Goal: Task Accomplishment & Management: Manage account settings

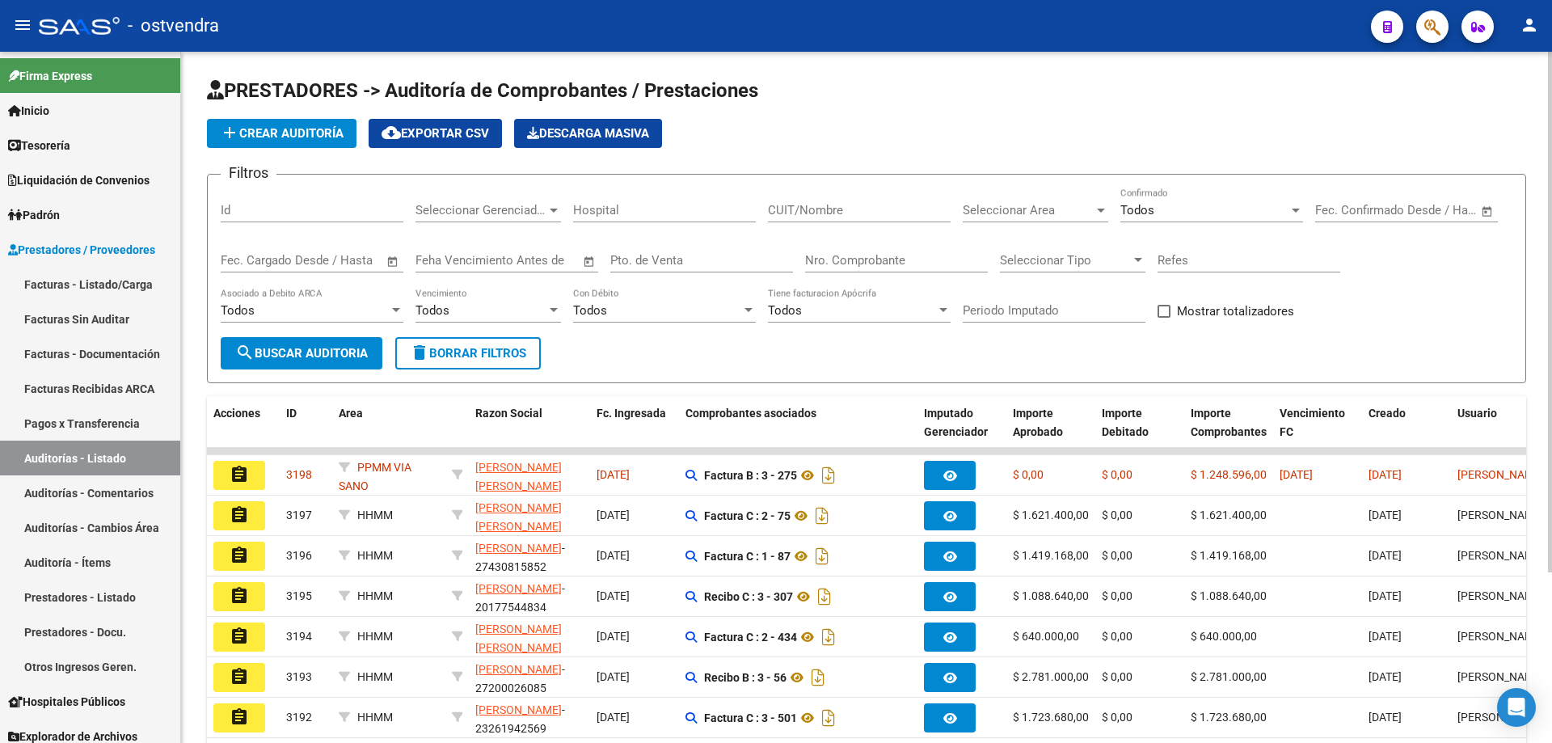
click at [859, 266] on input "Nro. Comprobante" at bounding box center [896, 260] width 183 height 15
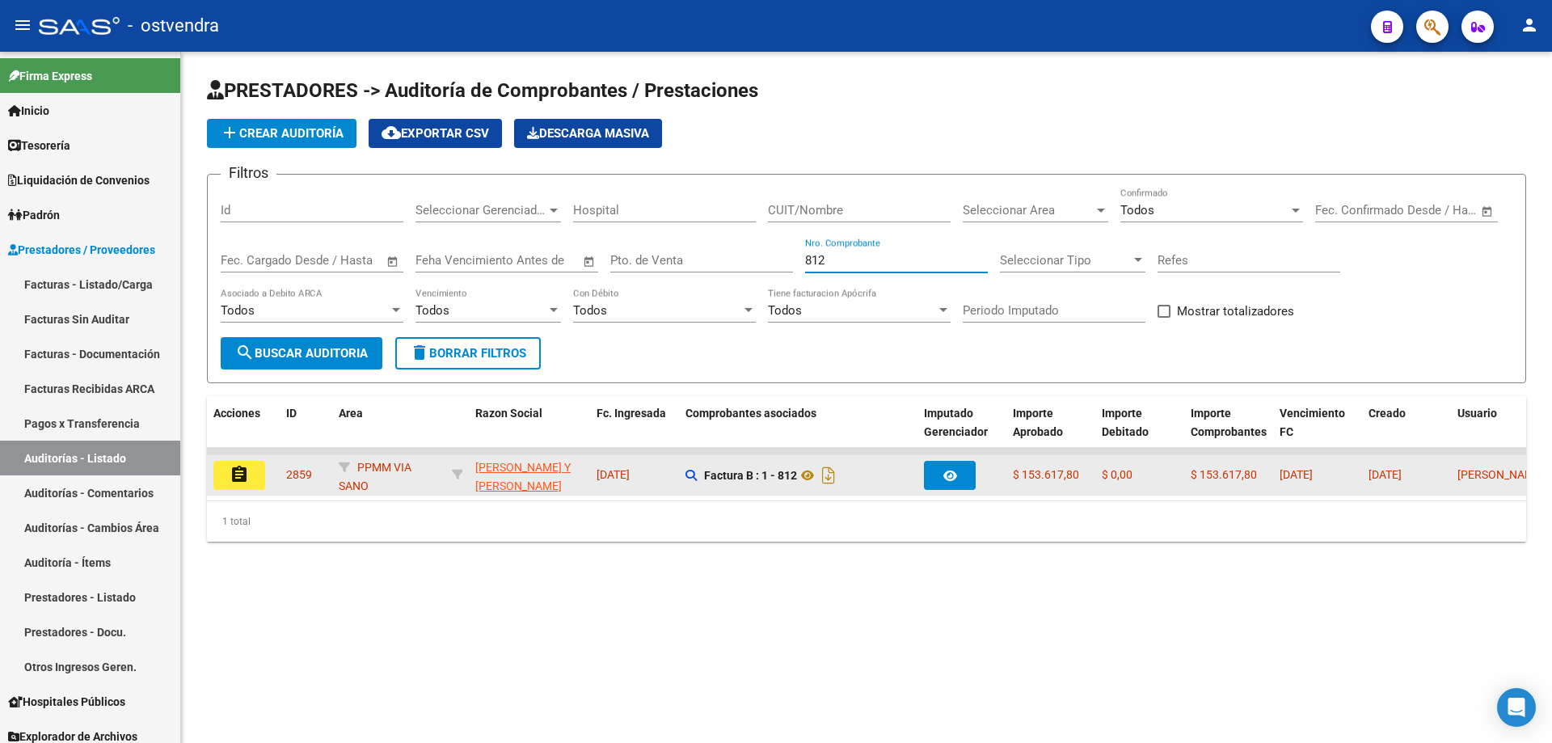
type input "812"
click at [246, 483] on mat-icon "assignment" at bounding box center [239, 474] width 19 height 19
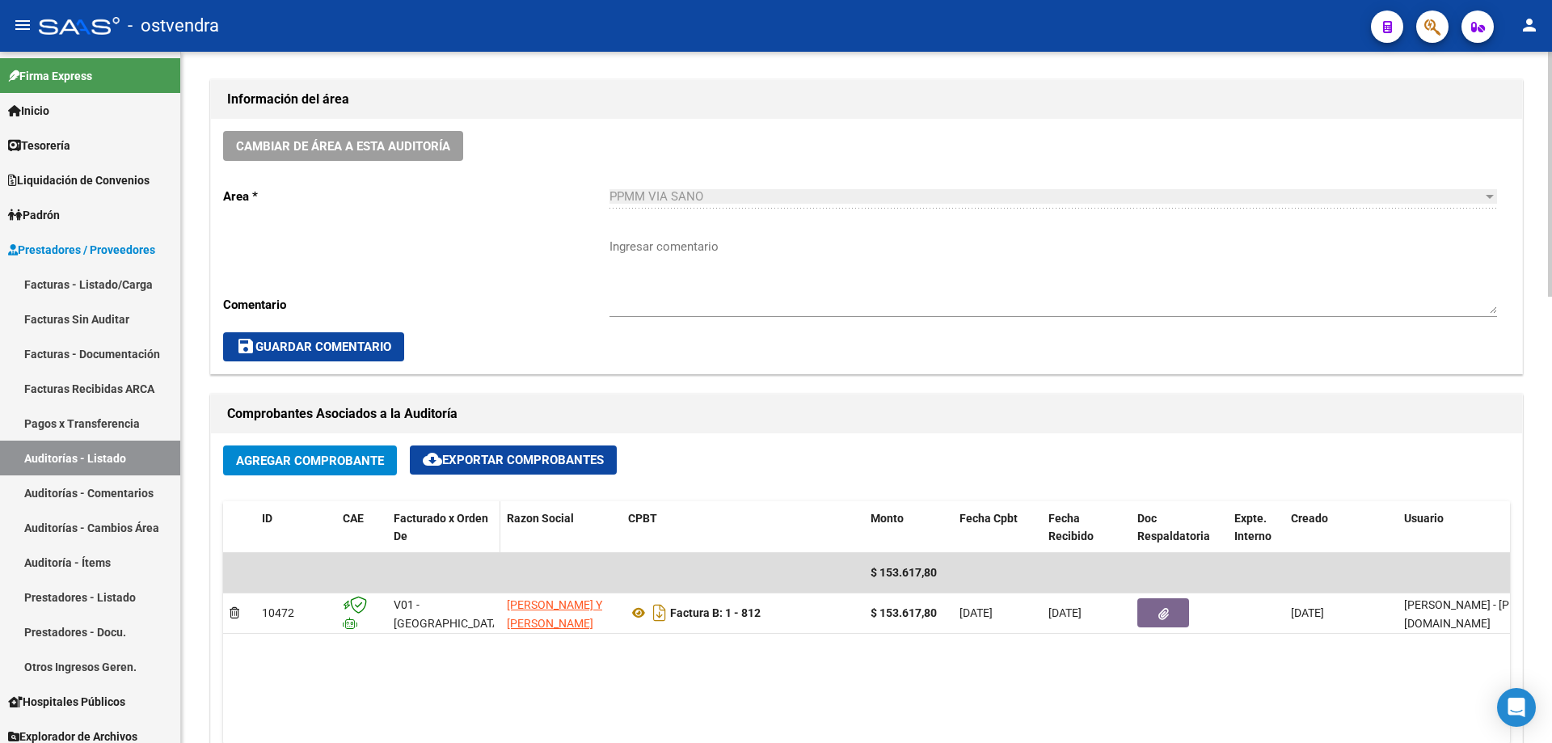
scroll to position [566, 0]
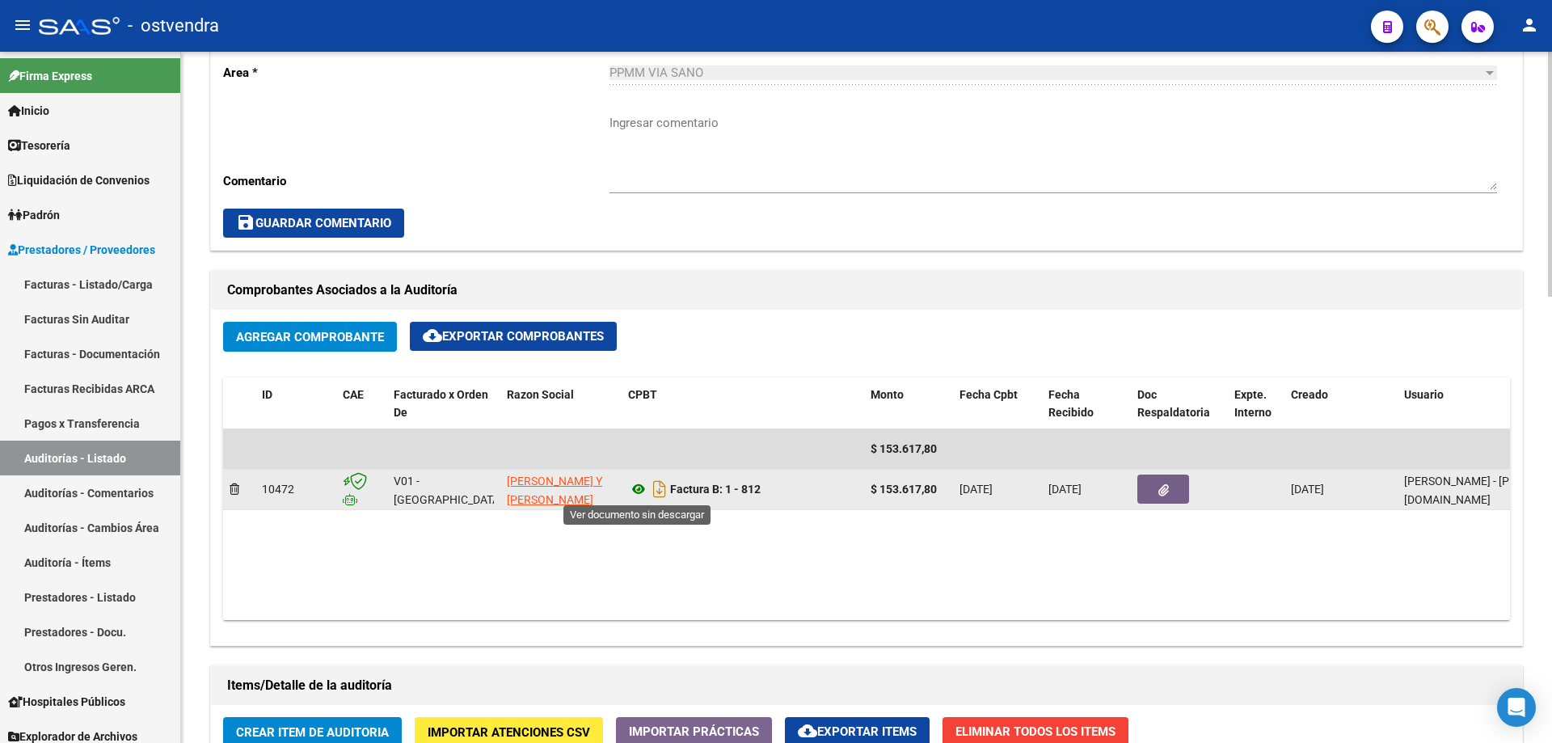
click at [644, 487] on icon at bounding box center [638, 488] width 21 height 19
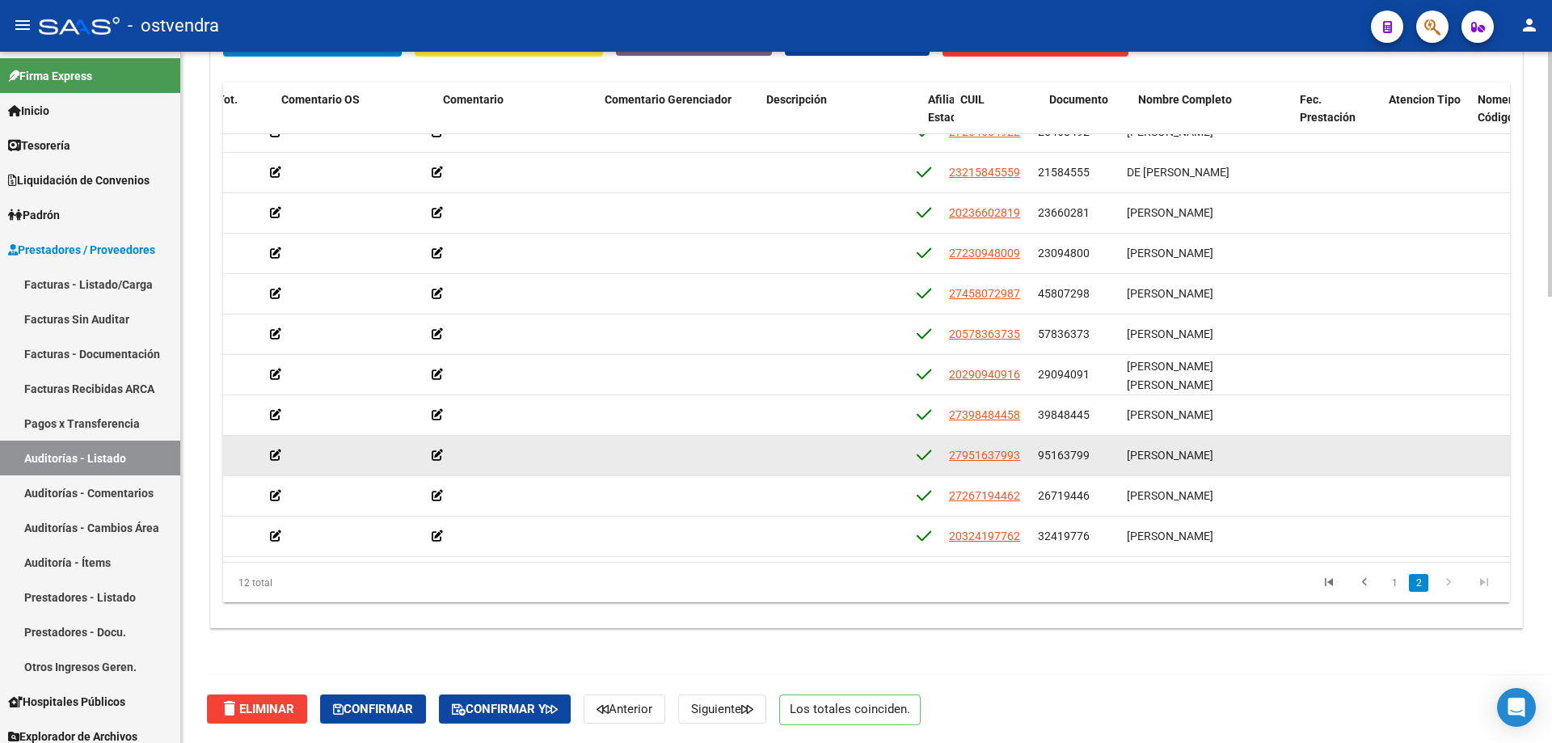
scroll to position [74, 518]
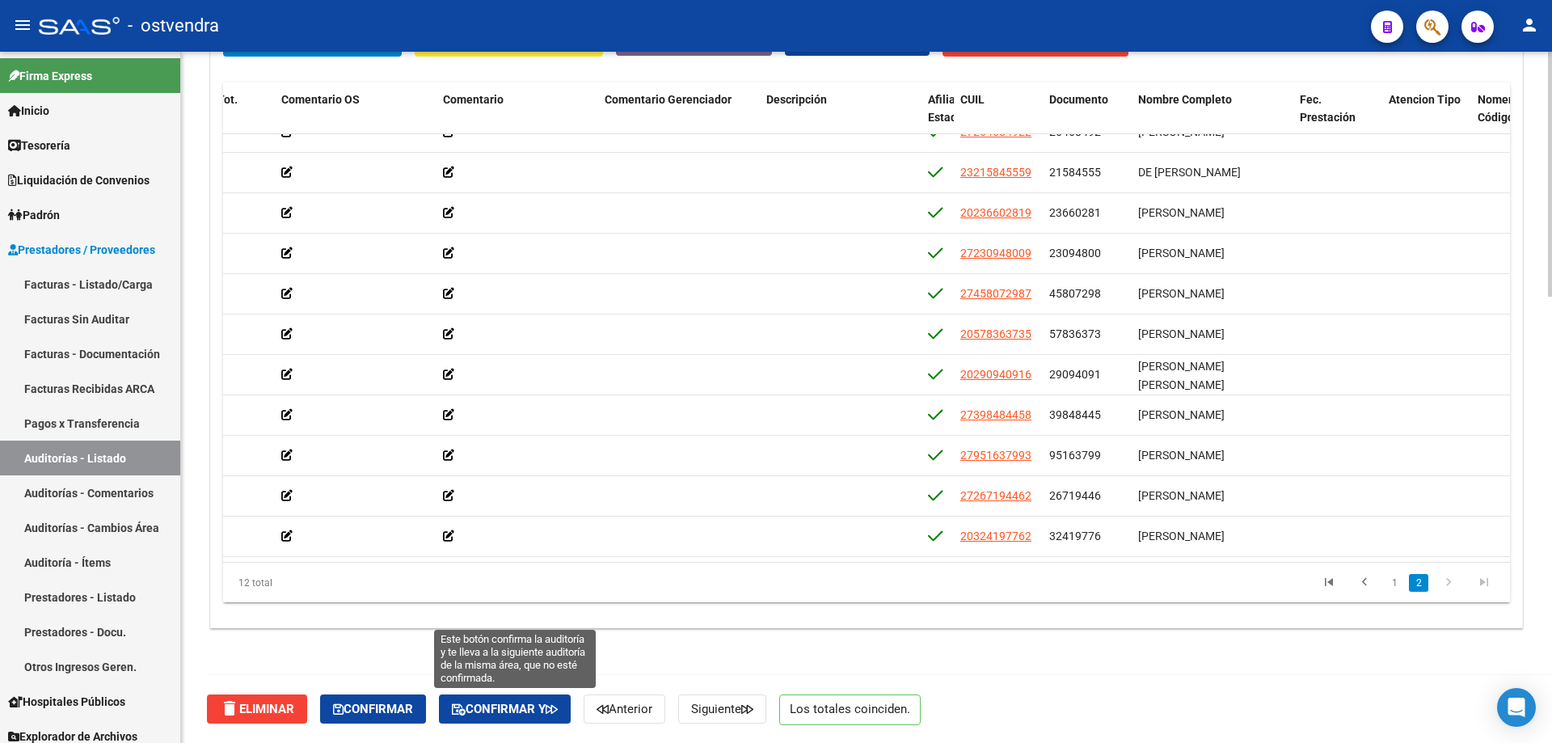
click at [475, 702] on span "Confirmar y" at bounding box center [505, 709] width 106 height 15
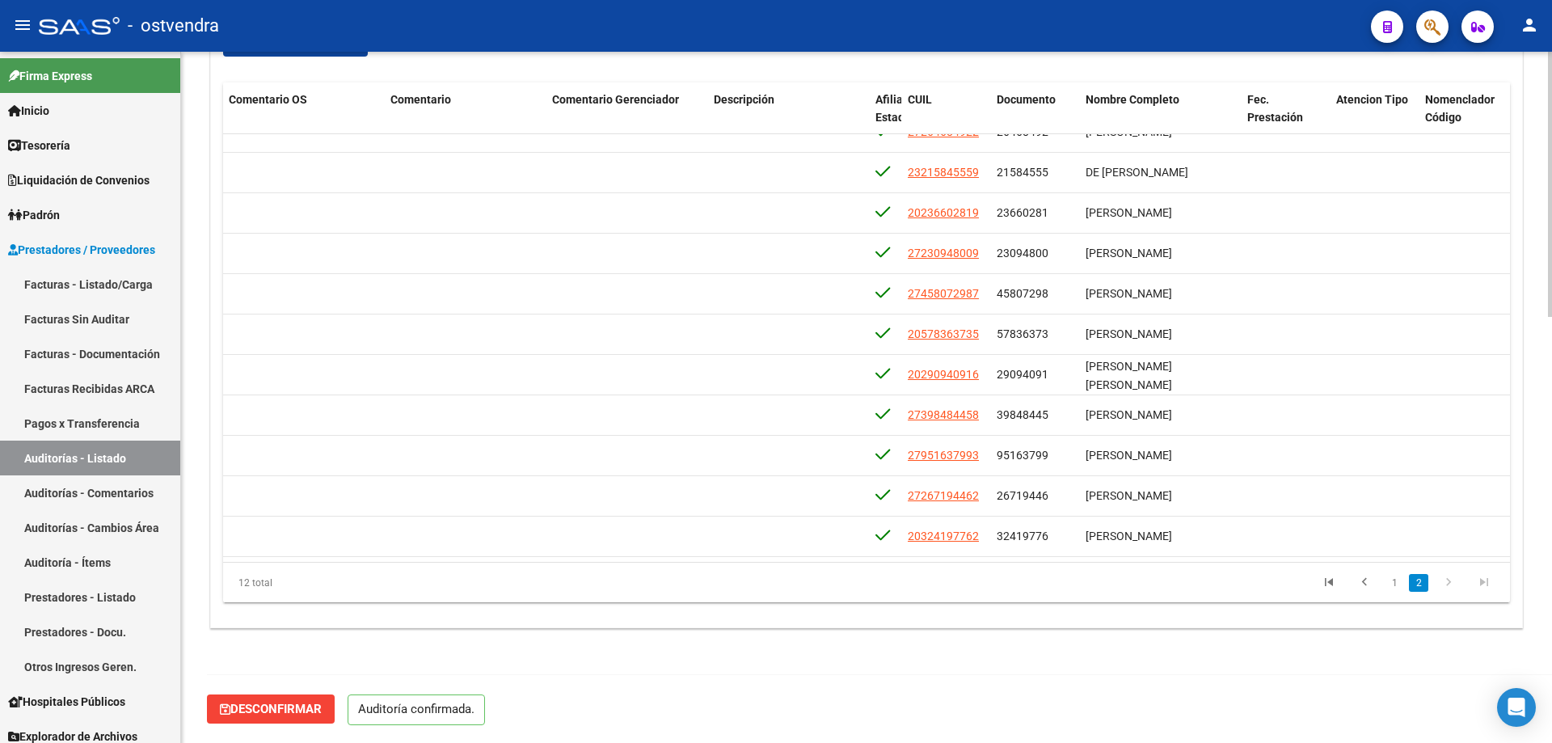
scroll to position [1112, 0]
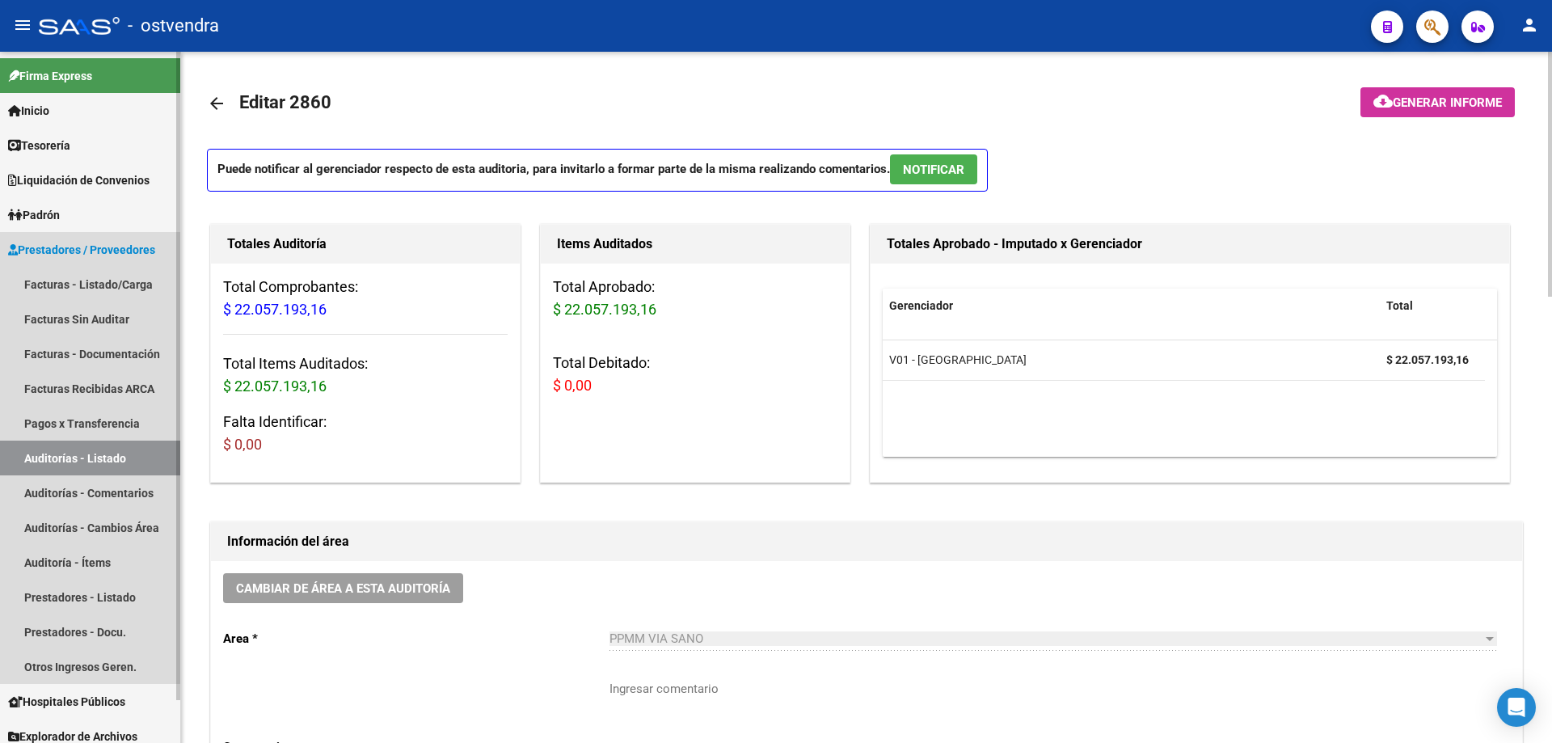
click at [36, 452] on link "Auditorías - Listado" at bounding box center [90, 458] width 180 height 35
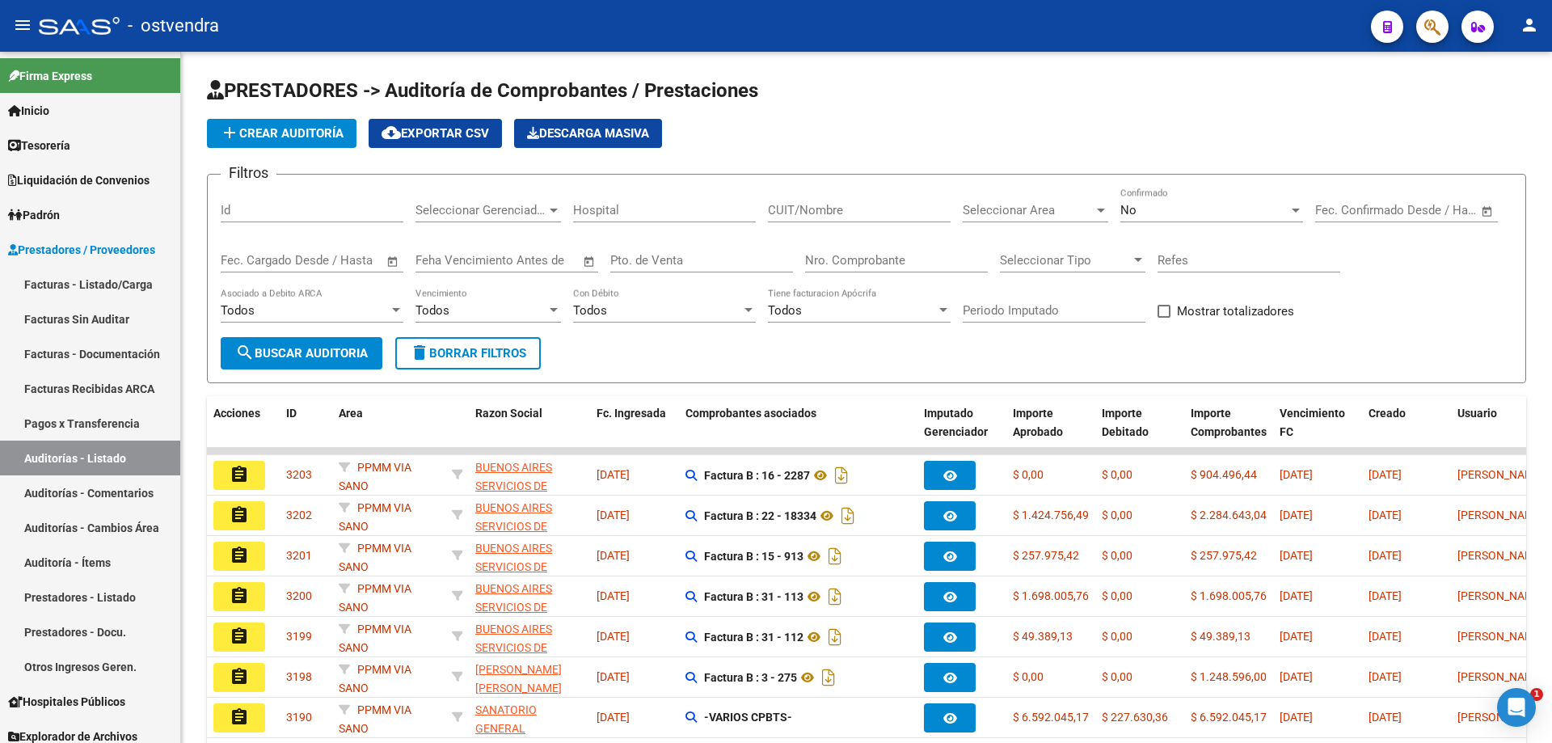
click at [1138, 201] on div "No Confirmado" at bounding box center [1212, 205] width 183 height 35
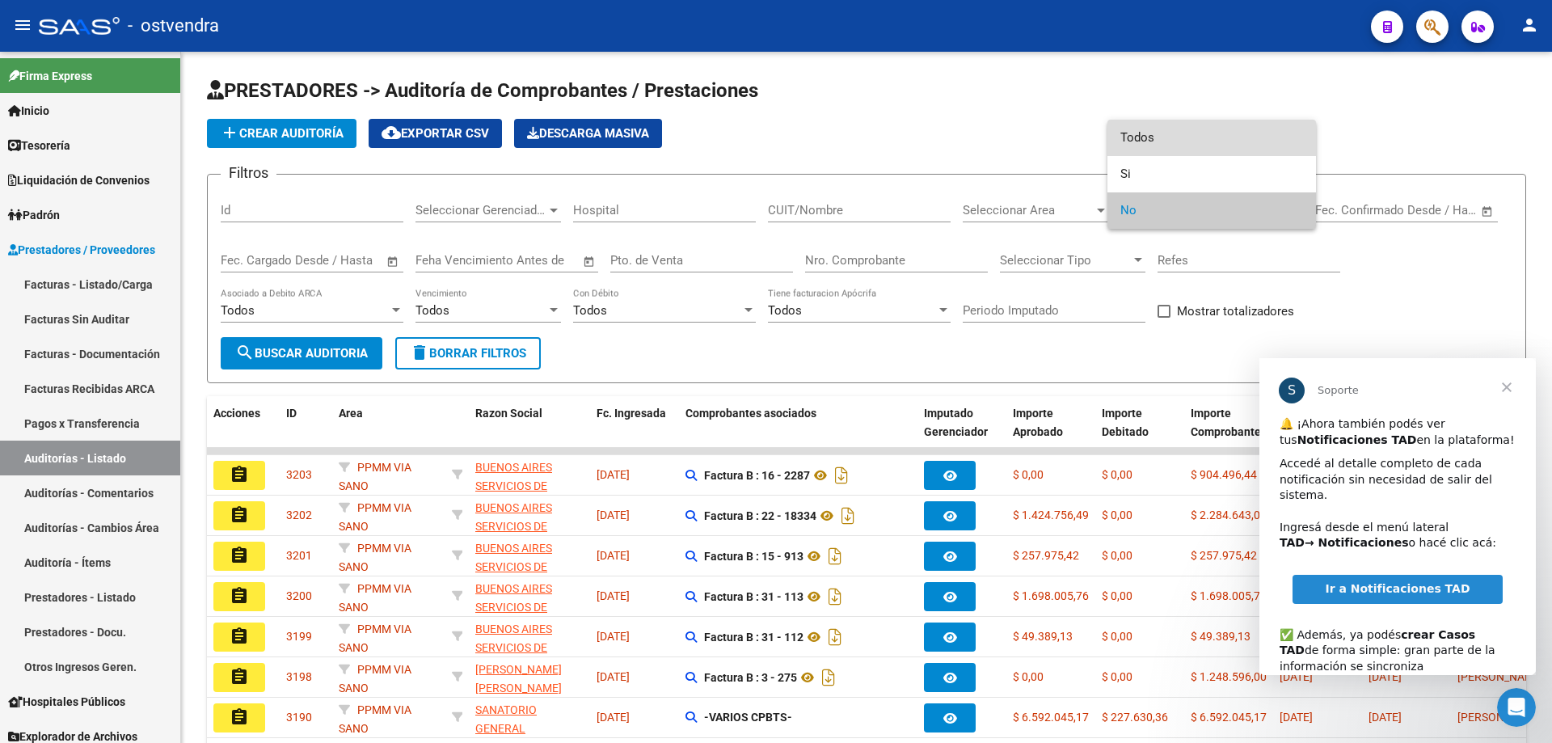
click at [1153, 142] on span "Todos" at bounding box center [1212, 138] width 183 height 36
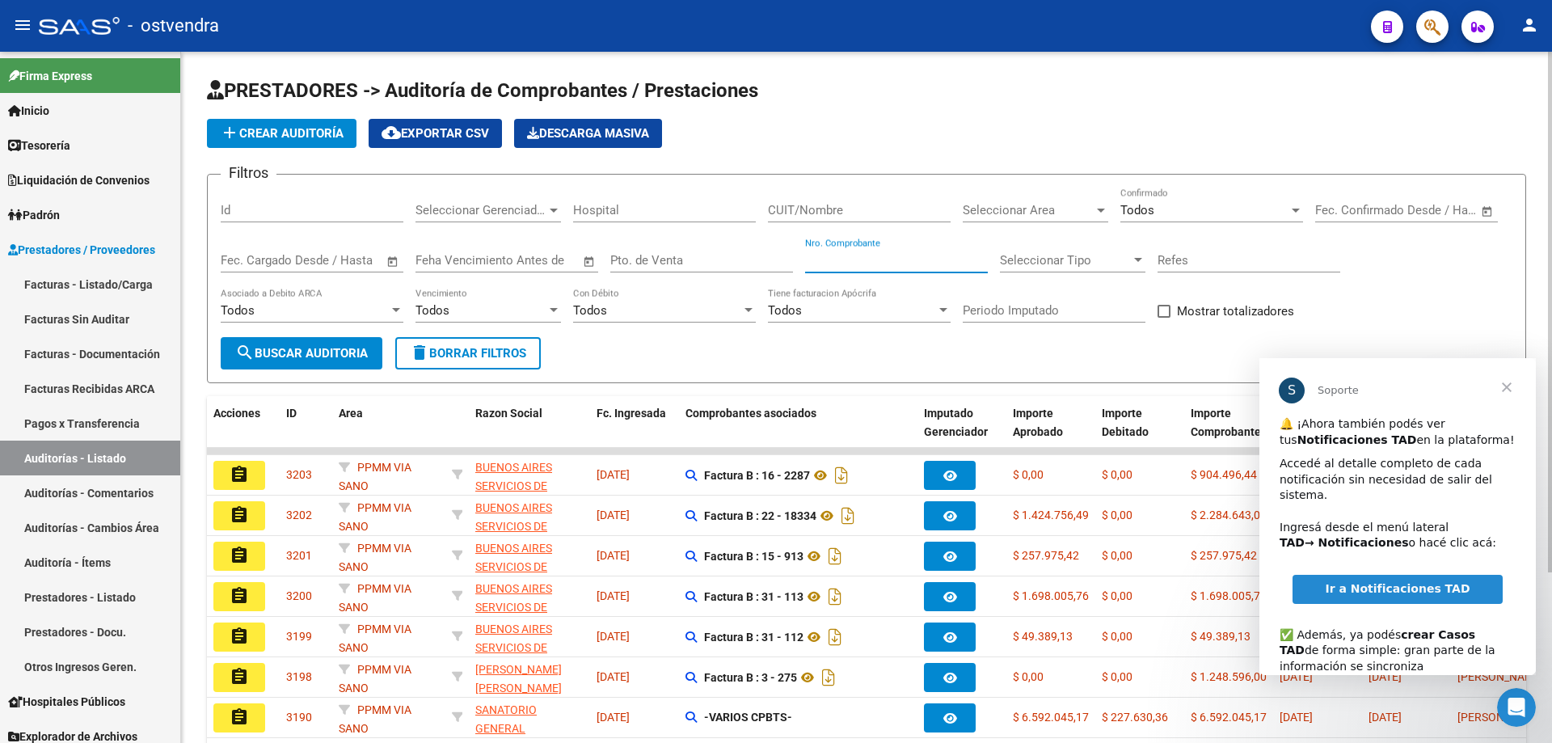
click at [853, 254] on input "Nro. Comprobante" at bounding box center [896, 260] width 183 height 15
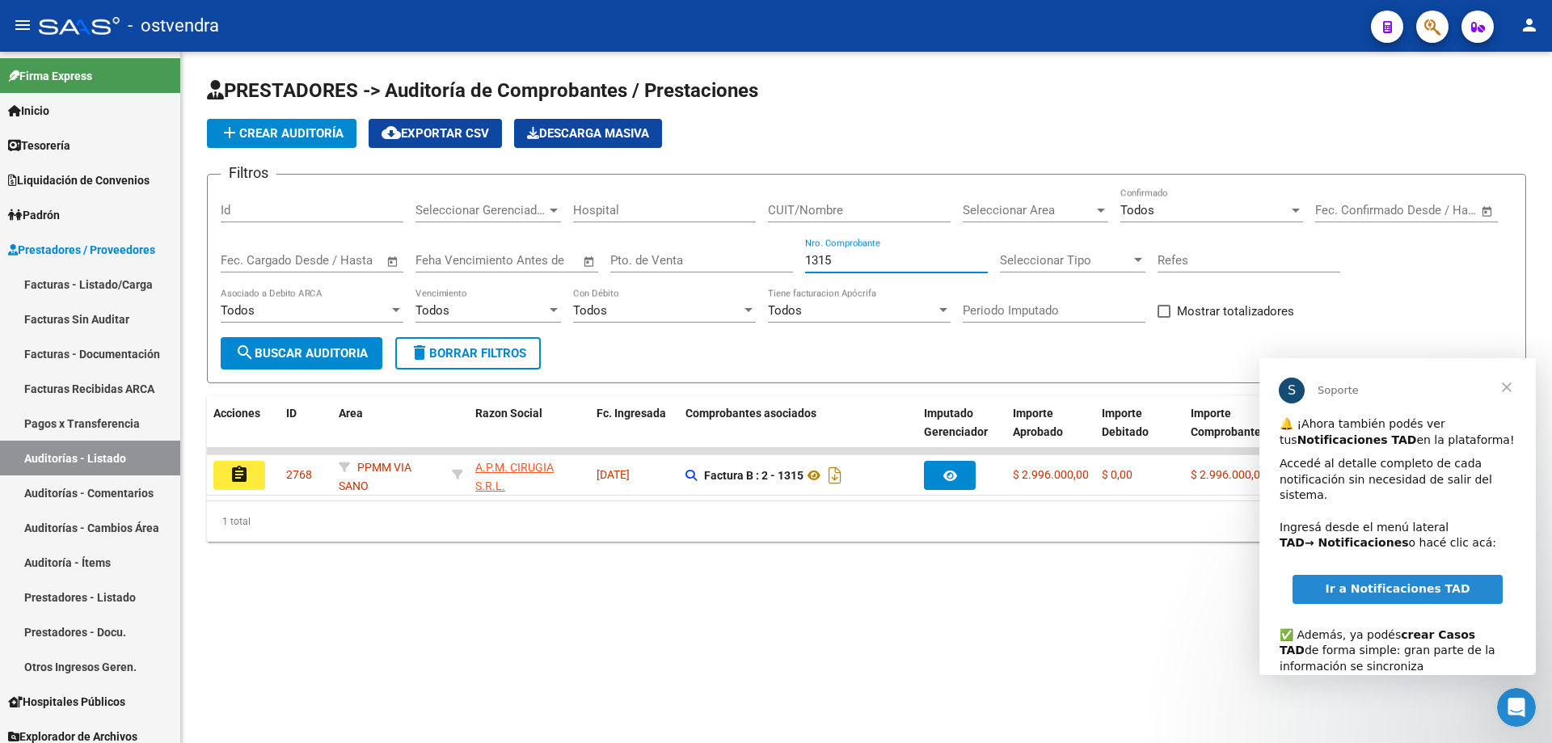
type input "1315"
click at [1501, 377] on span "Cerrar" at bounding box center [1507, 387] width 58 height 58
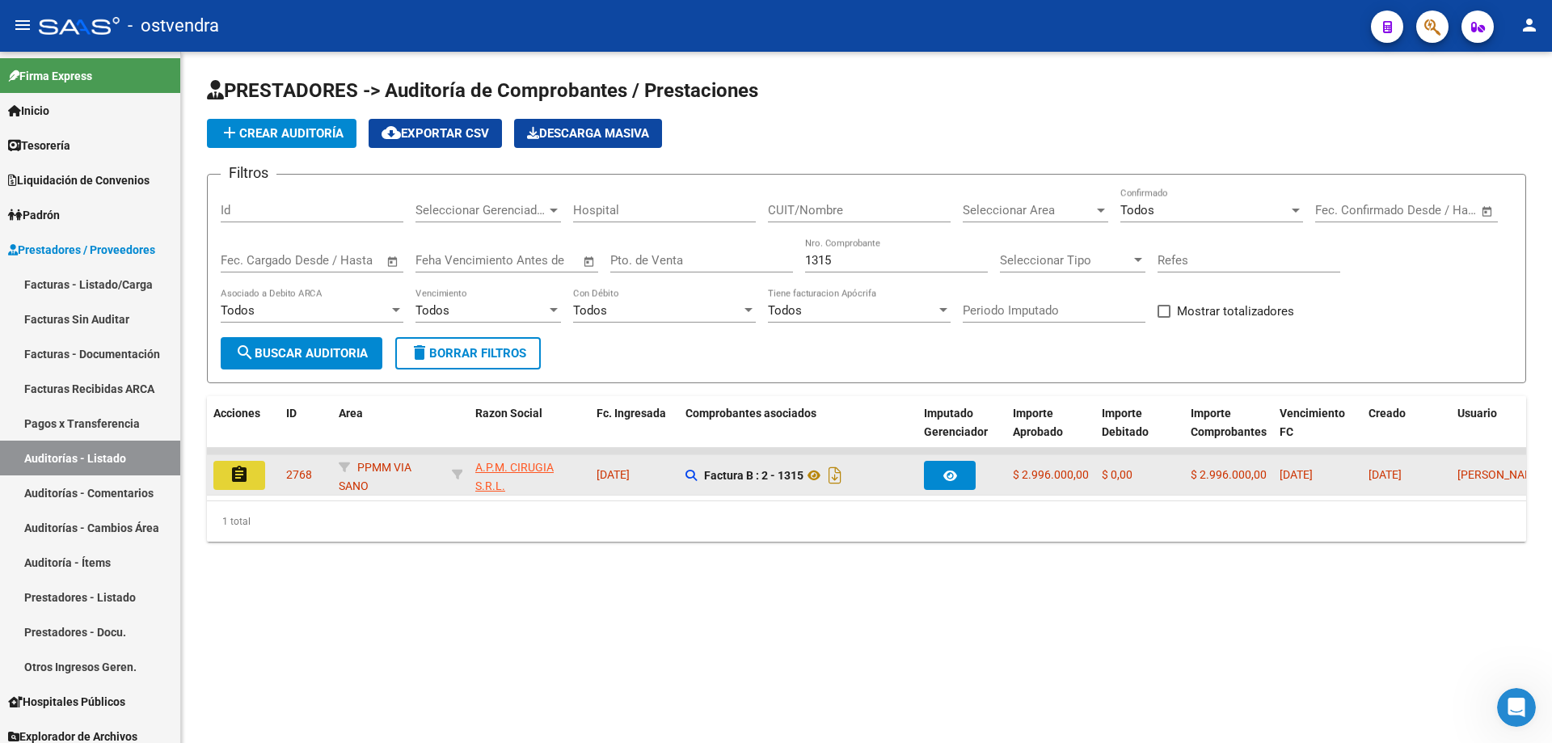
click at [244, 474] on mat-icon "assignment" at bounding box center [239, 474] width 19 height 19
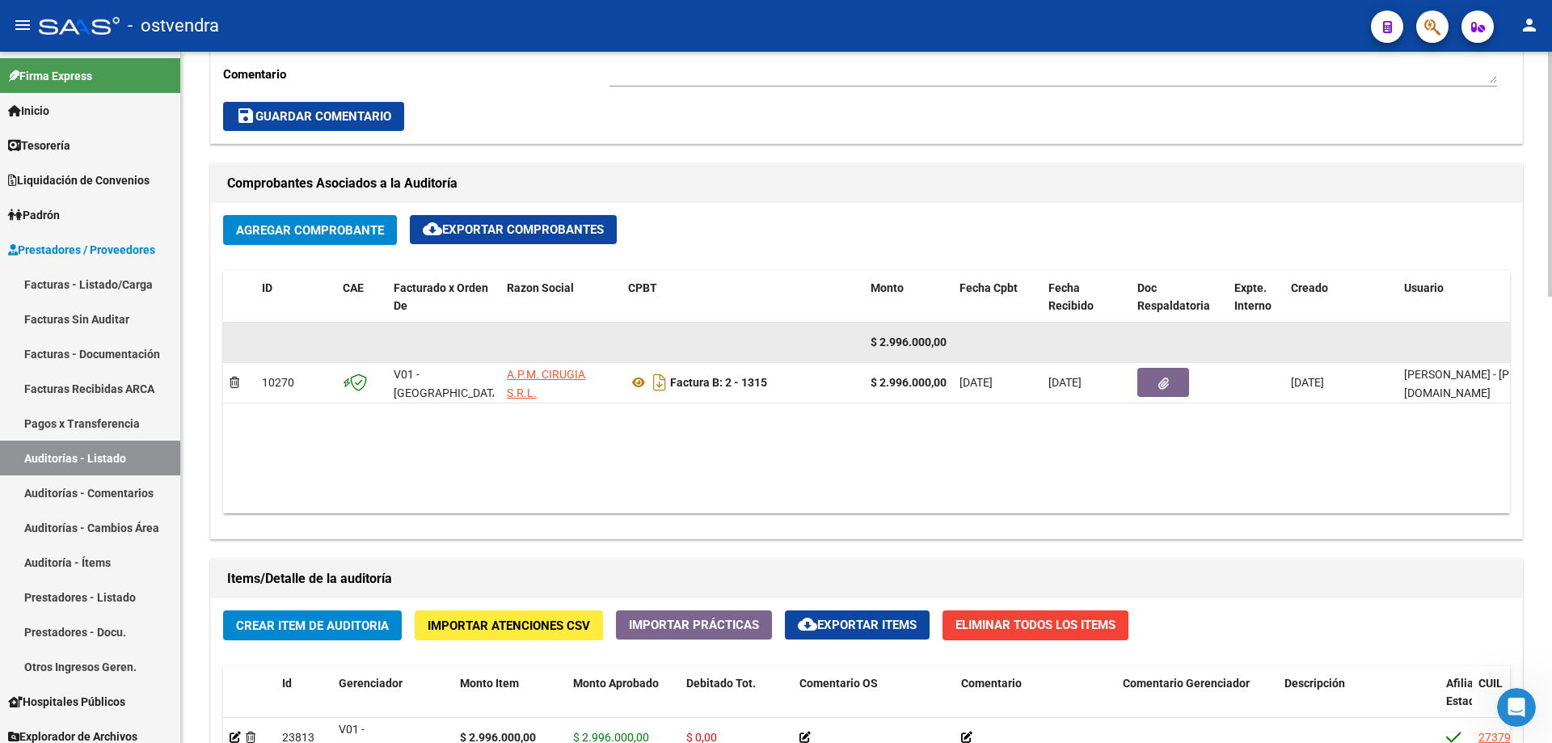
scroll to position [728, 0]
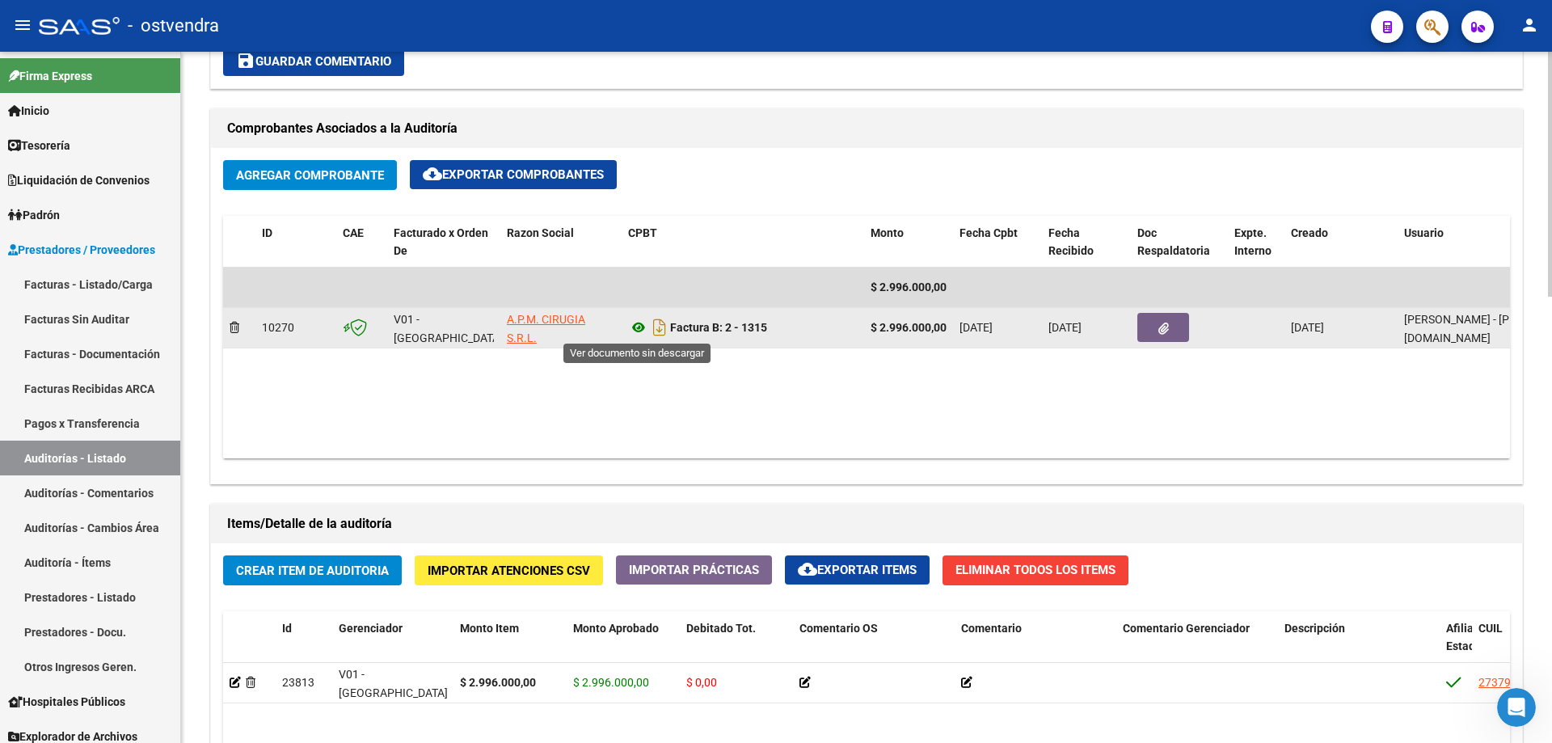
click at [642, 327] on icon at bounding box center [638, 327] width 21 height 19
click at [631, 333] on icon at bounding box center [638, 327] width 21 height 19
click at [643, 325] on icon at bounding box center [638, 327] width 21 height 19
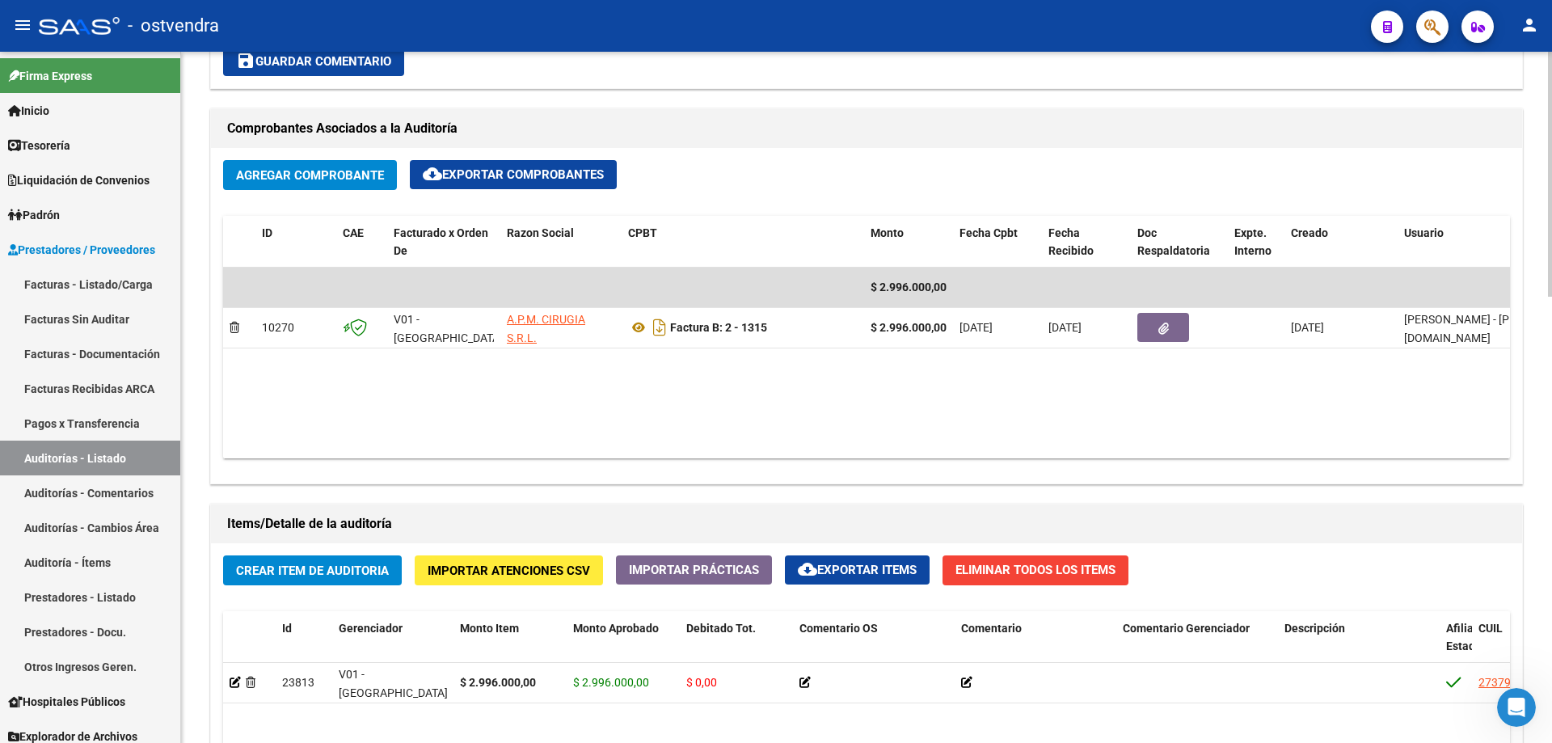
click at [412, 362] on datatable-body "$ 2.996.000,00 10270 V01 - [PERSON_NAME] A.P.M. CIRUGIA S.R.L. Factura B: 2 - 1…" at bounding box center [866, 363] width 1287 height 191
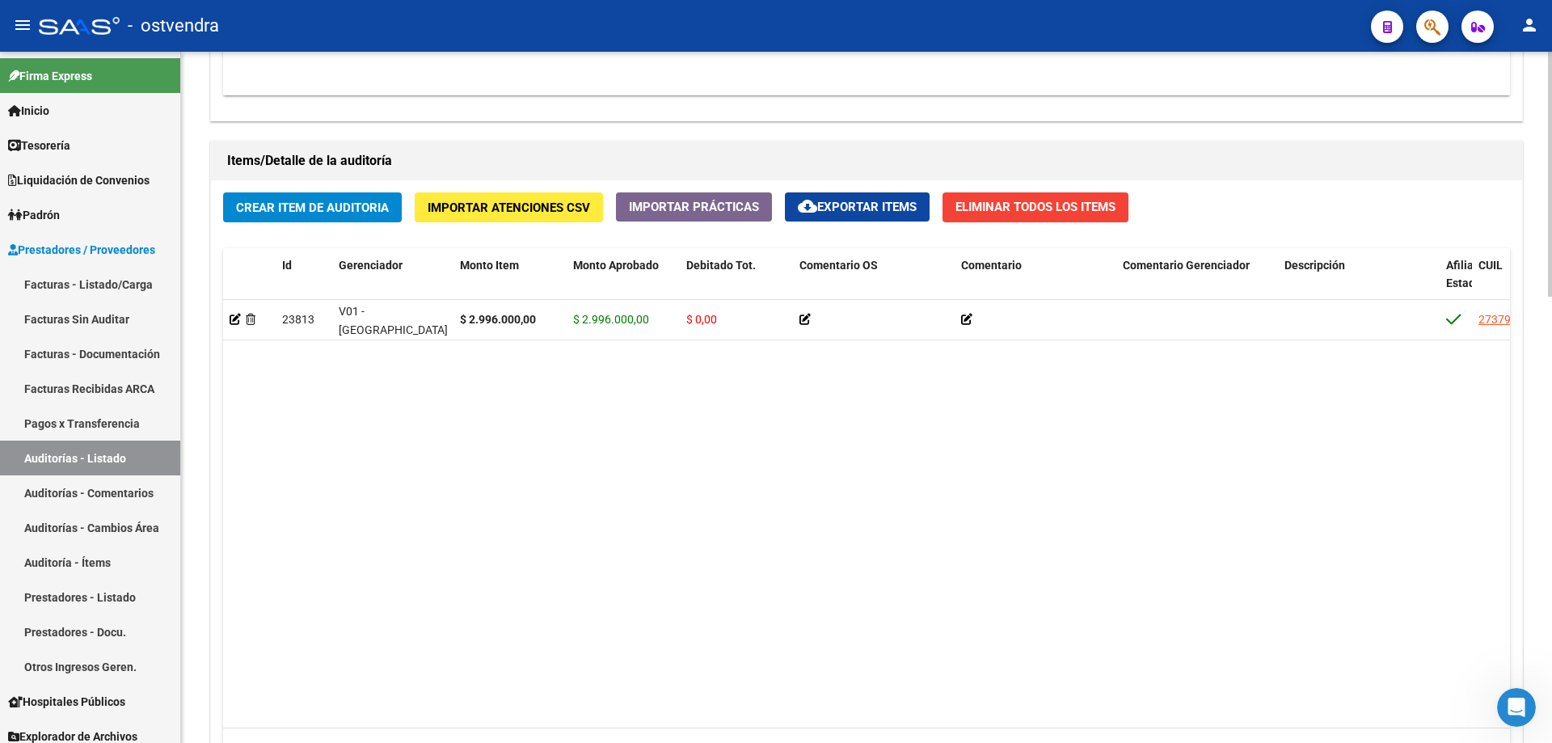
scroll to position [1256, 0]
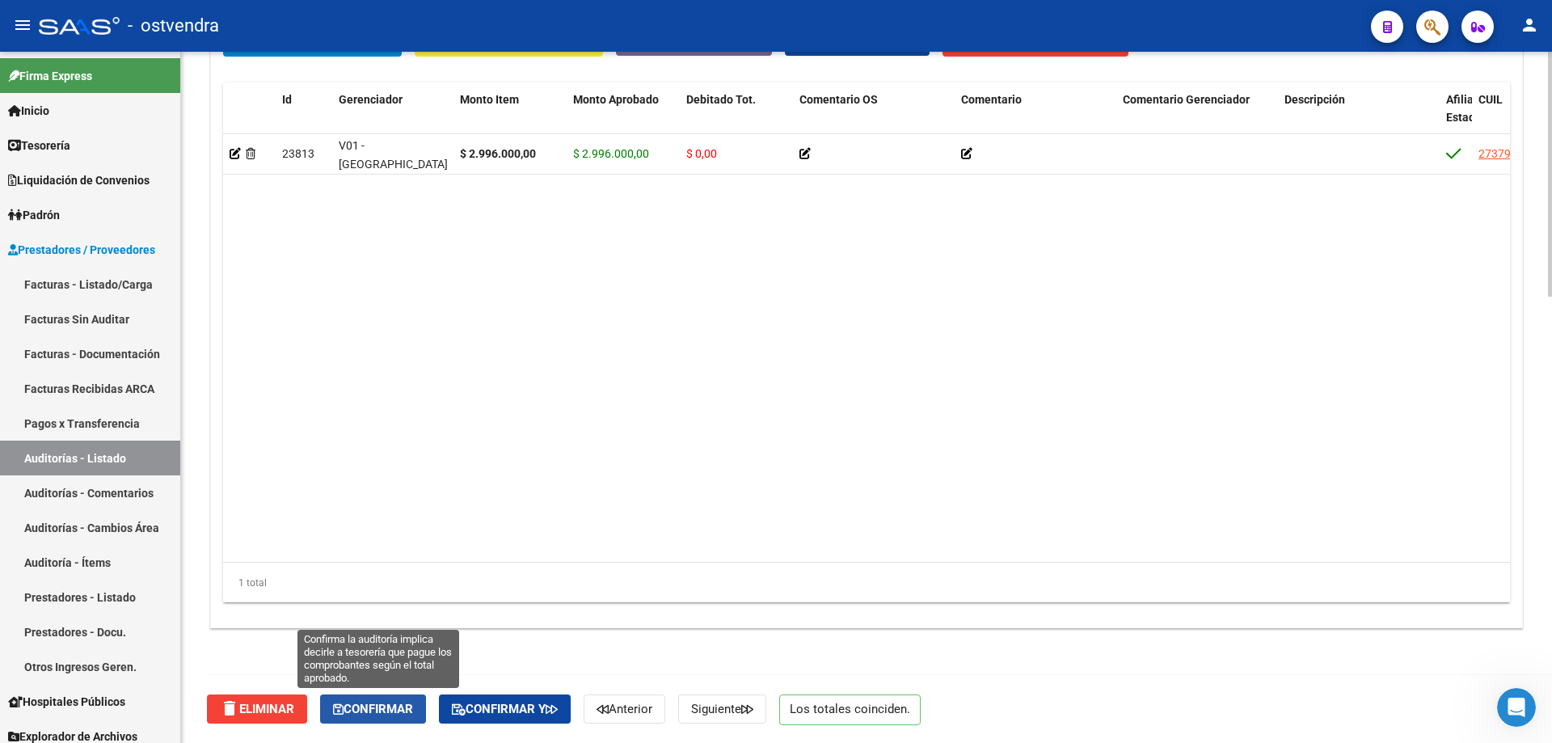
click at [399, 711] on span "Confirmar" at bounding box center [373, 709] width 80 height 15
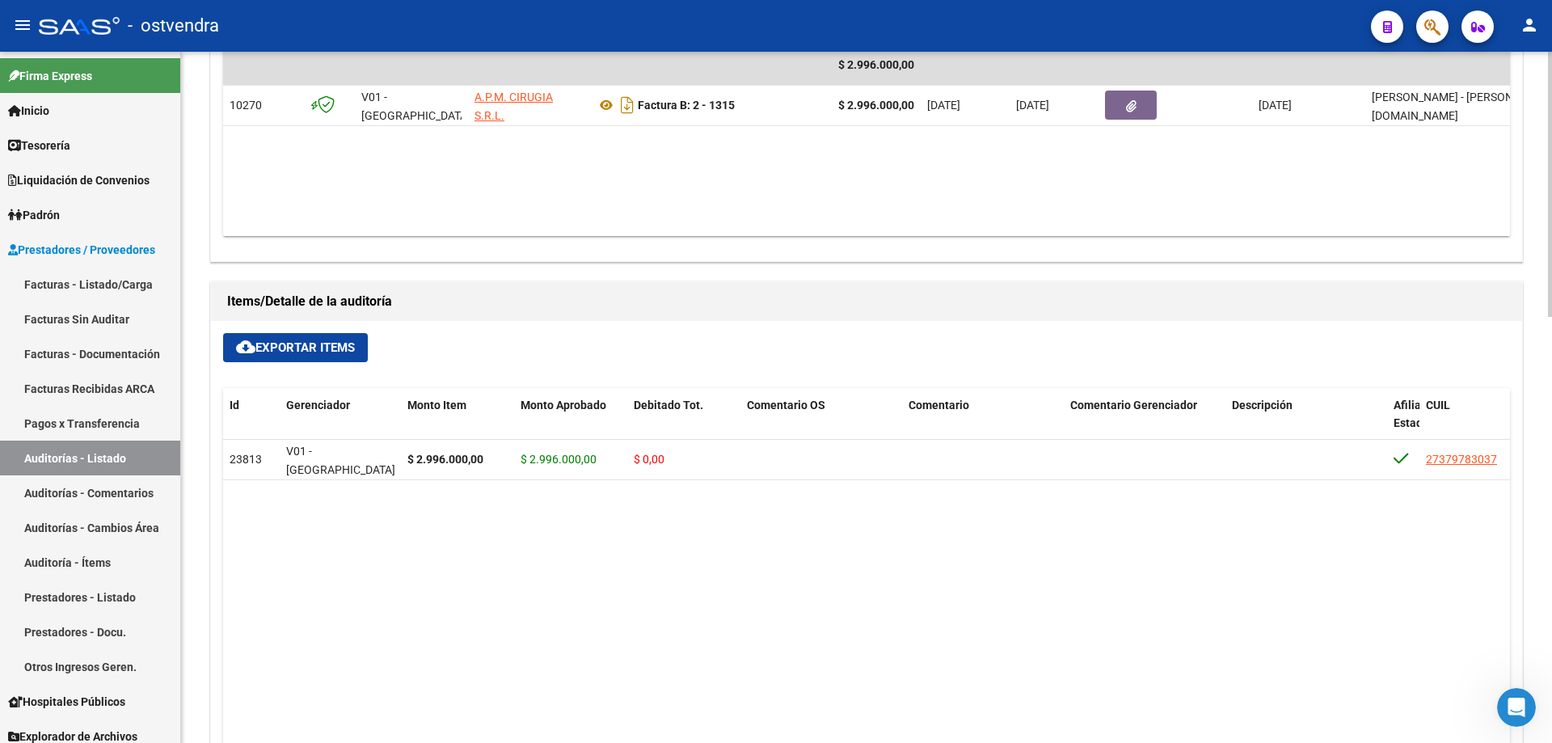
scroll to position [789, 0]
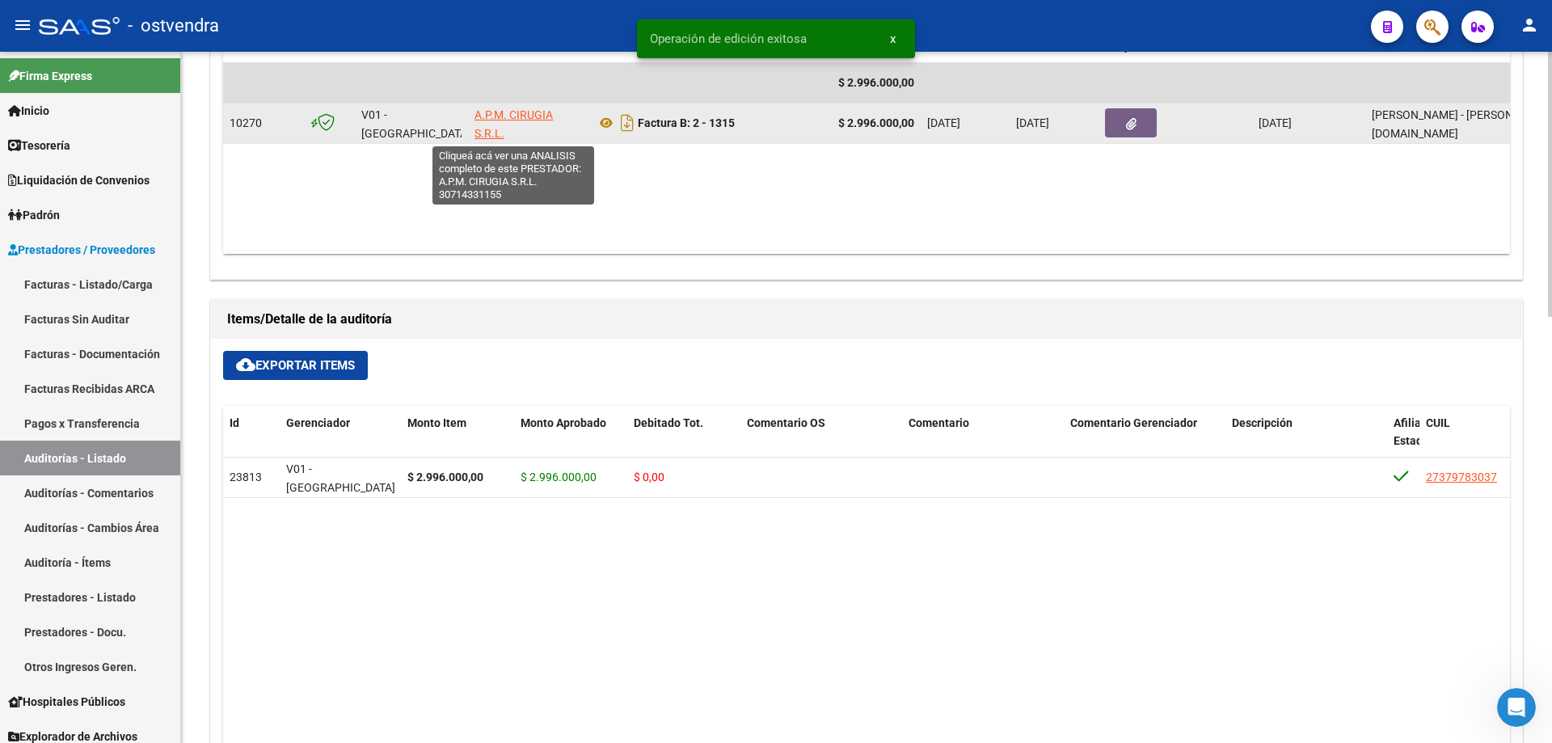
click at [509, 113] on span "A.P.M. CIRUGIA S.R.L." at bounding box center [514, 124] width 78 height 32
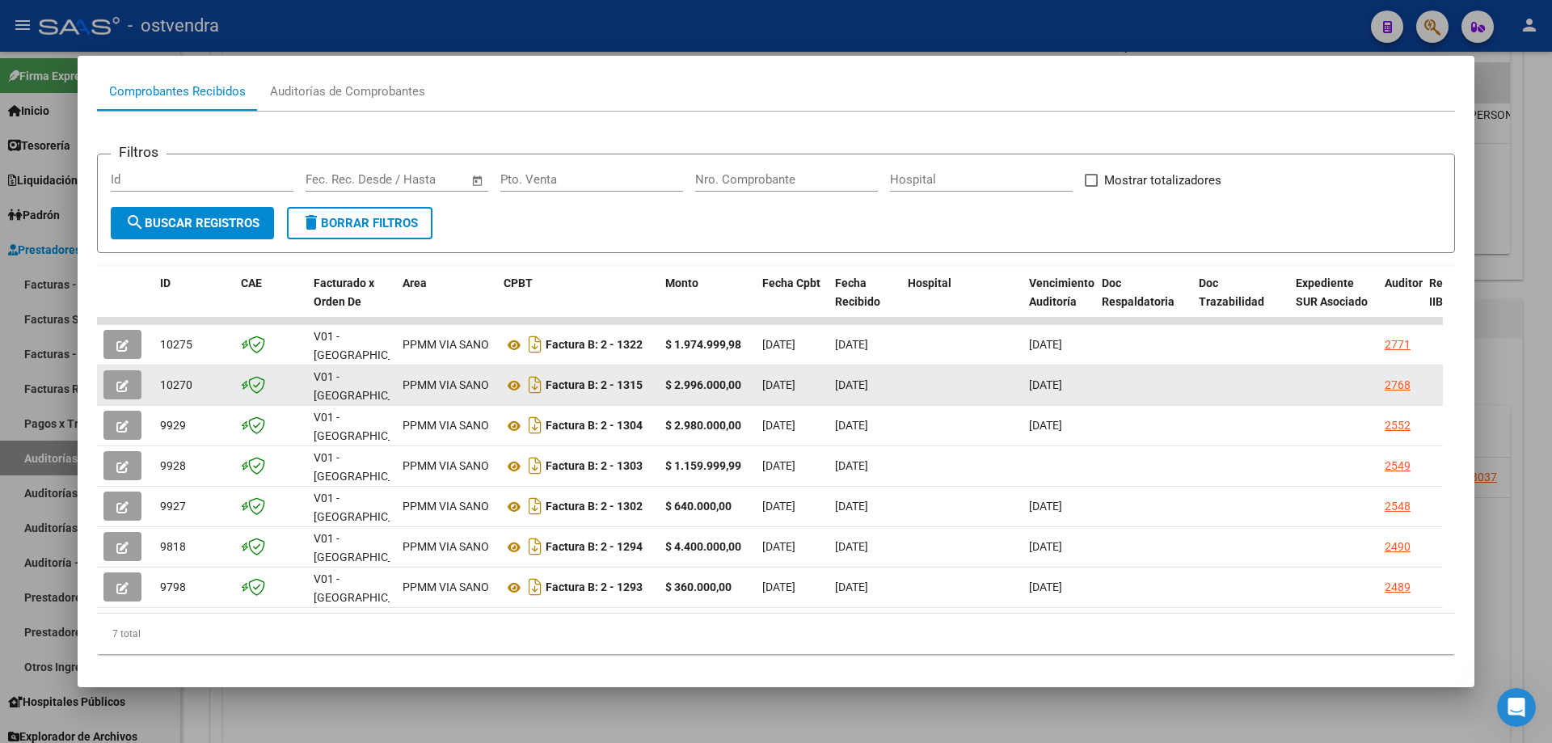
scroll to position [163, 0]
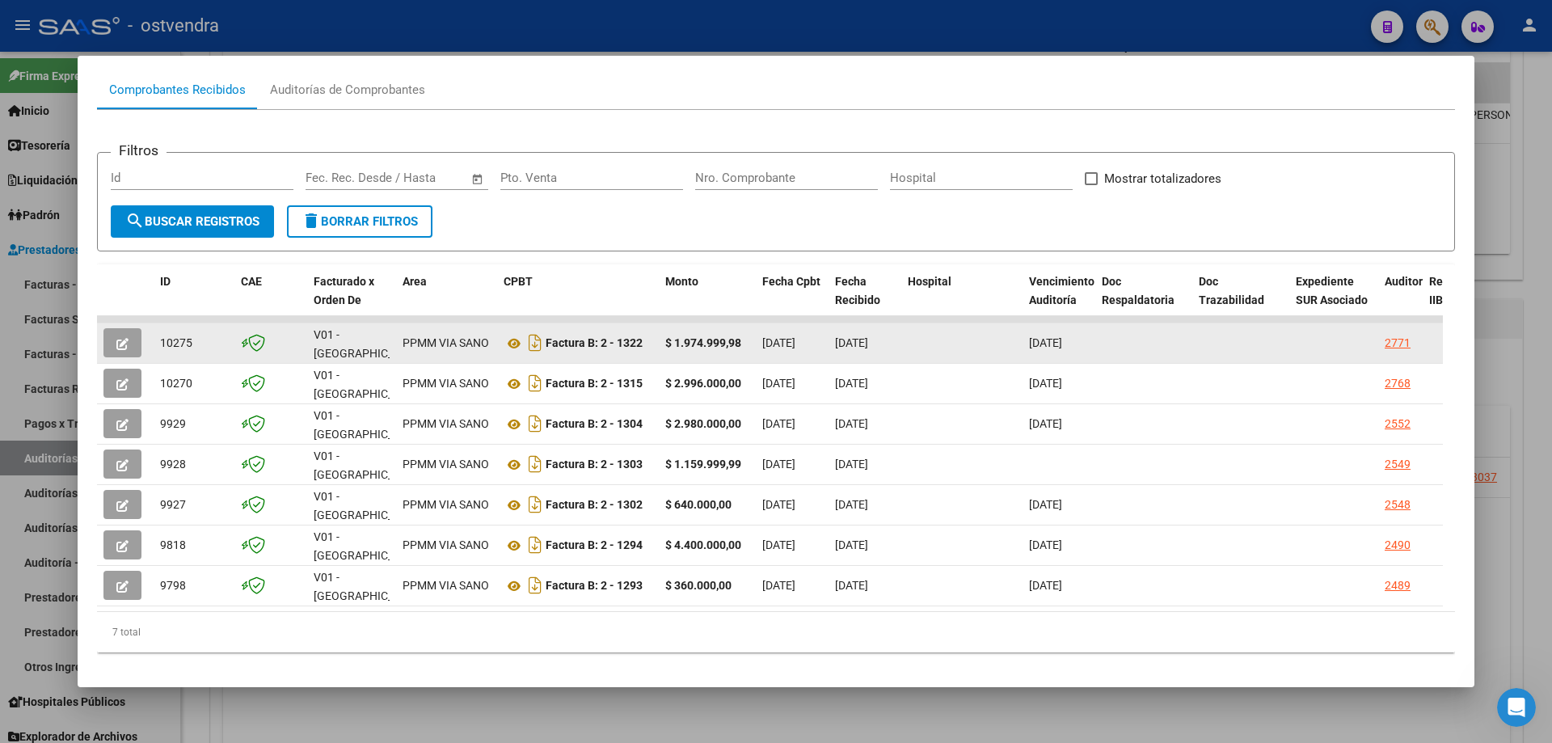
click at [134, 344] on button "button" at bounding box center [122, 342] width 38 height 29
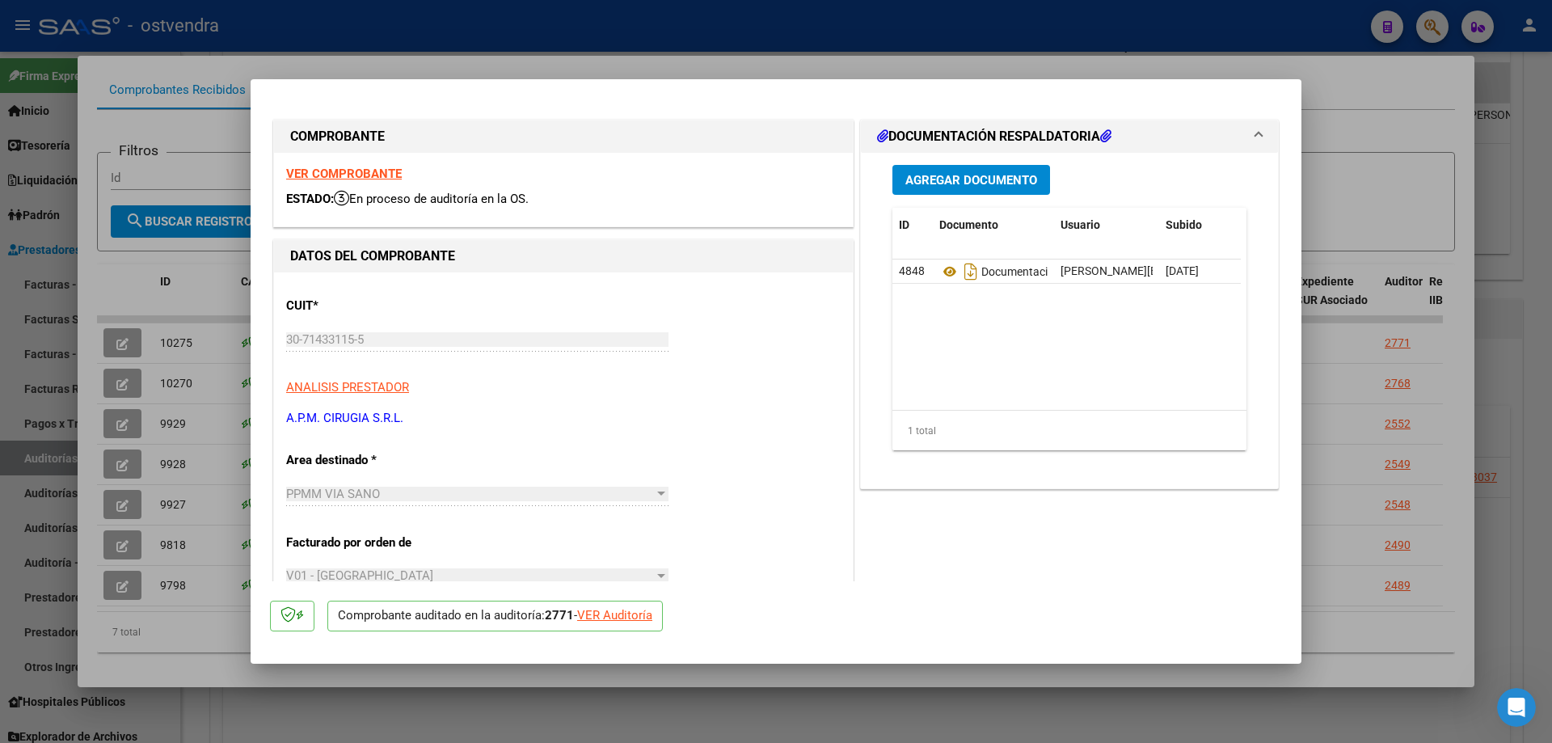
click at [599, 612] on div "VER Auditoría" at bounding box center [614, 615] width 75 height 19
type input "$ 0,00"
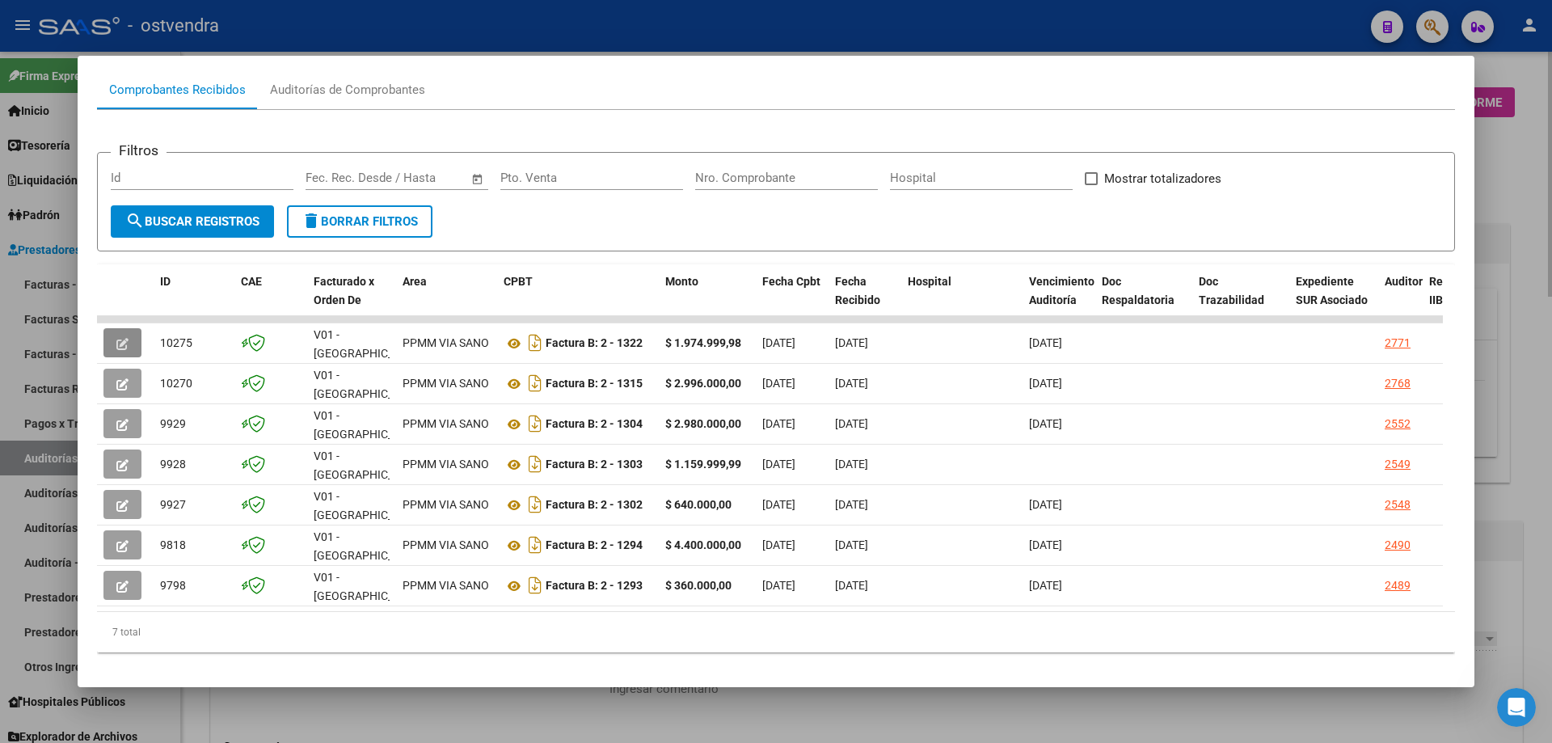
click at [458, 711] on div at bounding box center [776, 371] width 1552 height 743
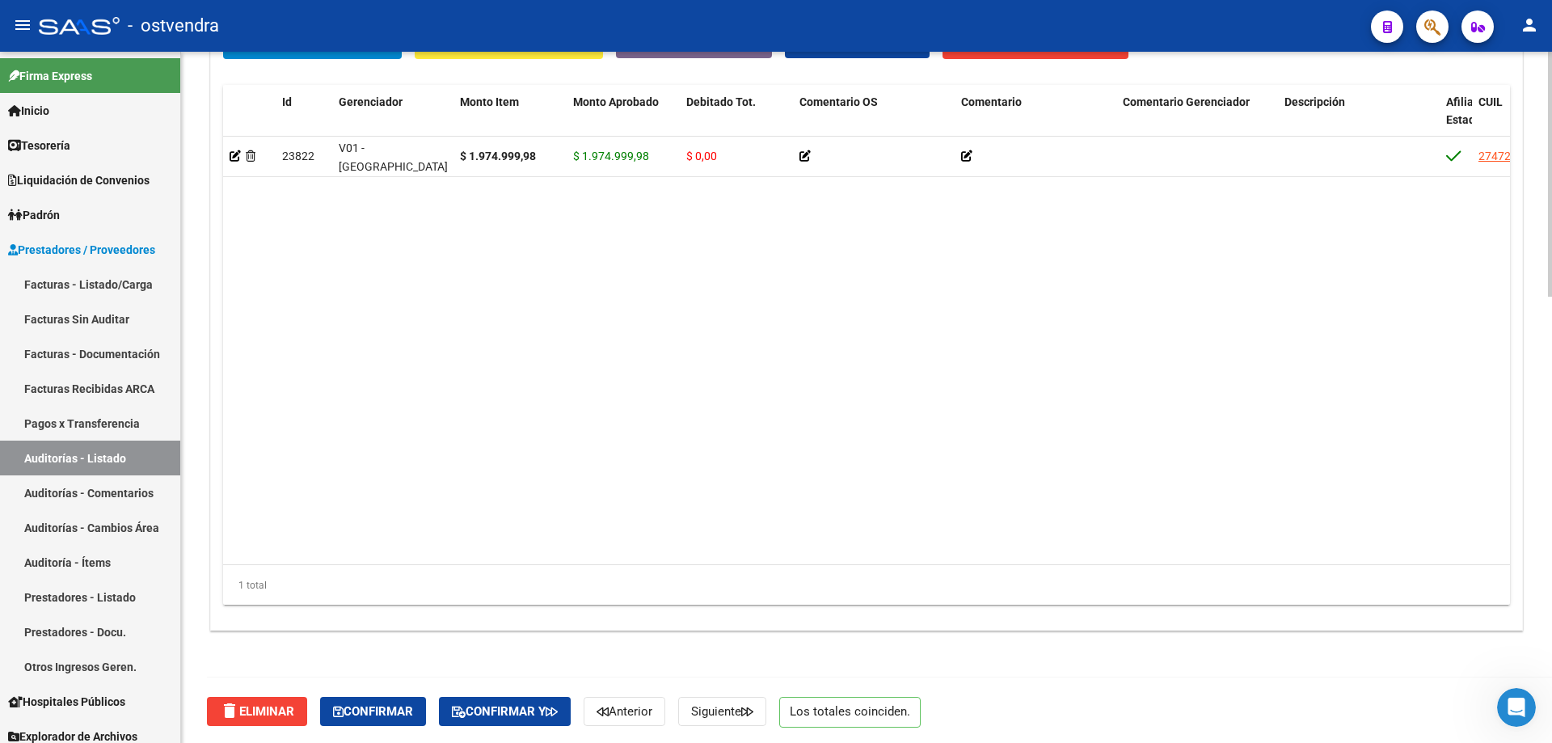
scroll to position [1256, 0]
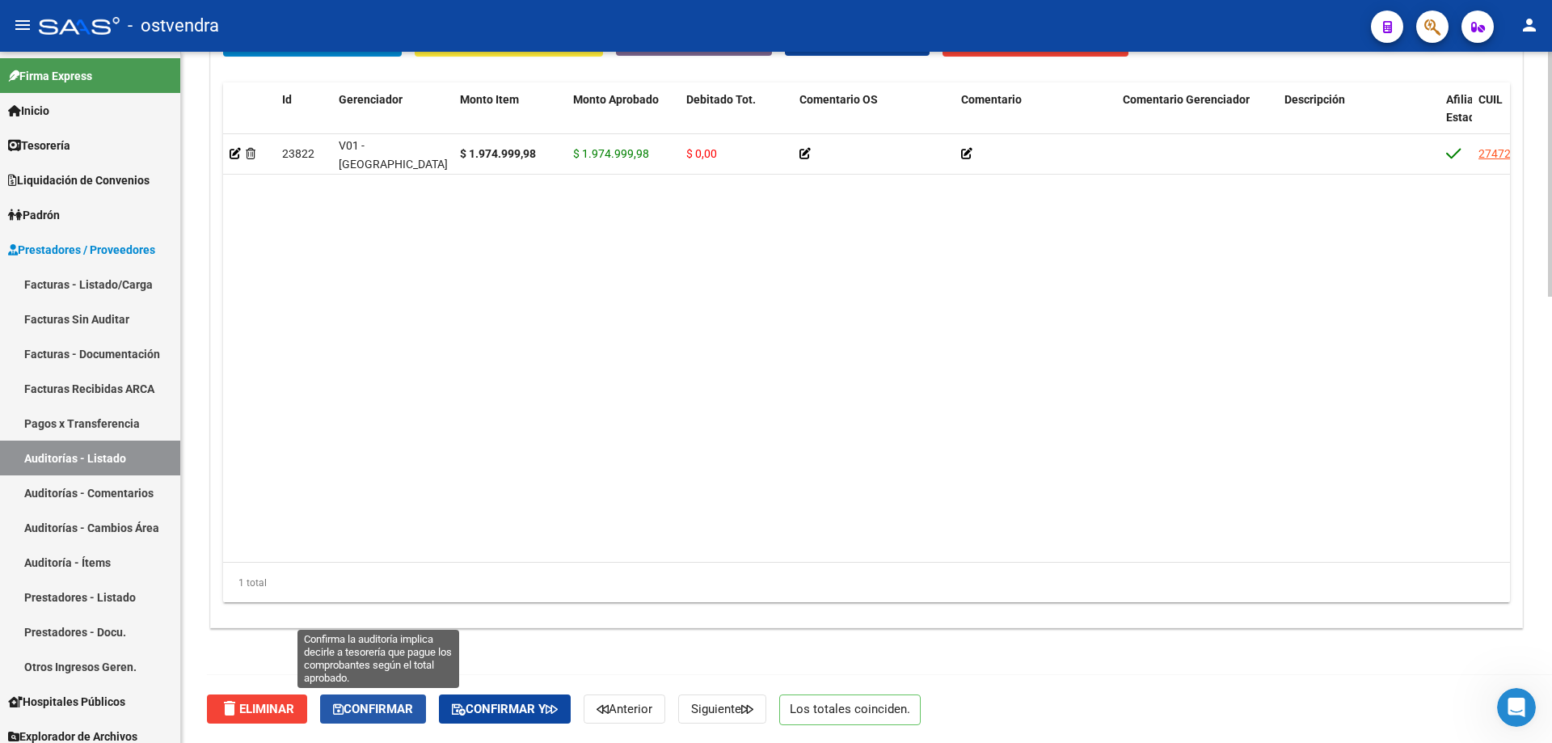
click at [421, 705] on button "Confirmar" at bounding box center [373, 708] width 106 height 29
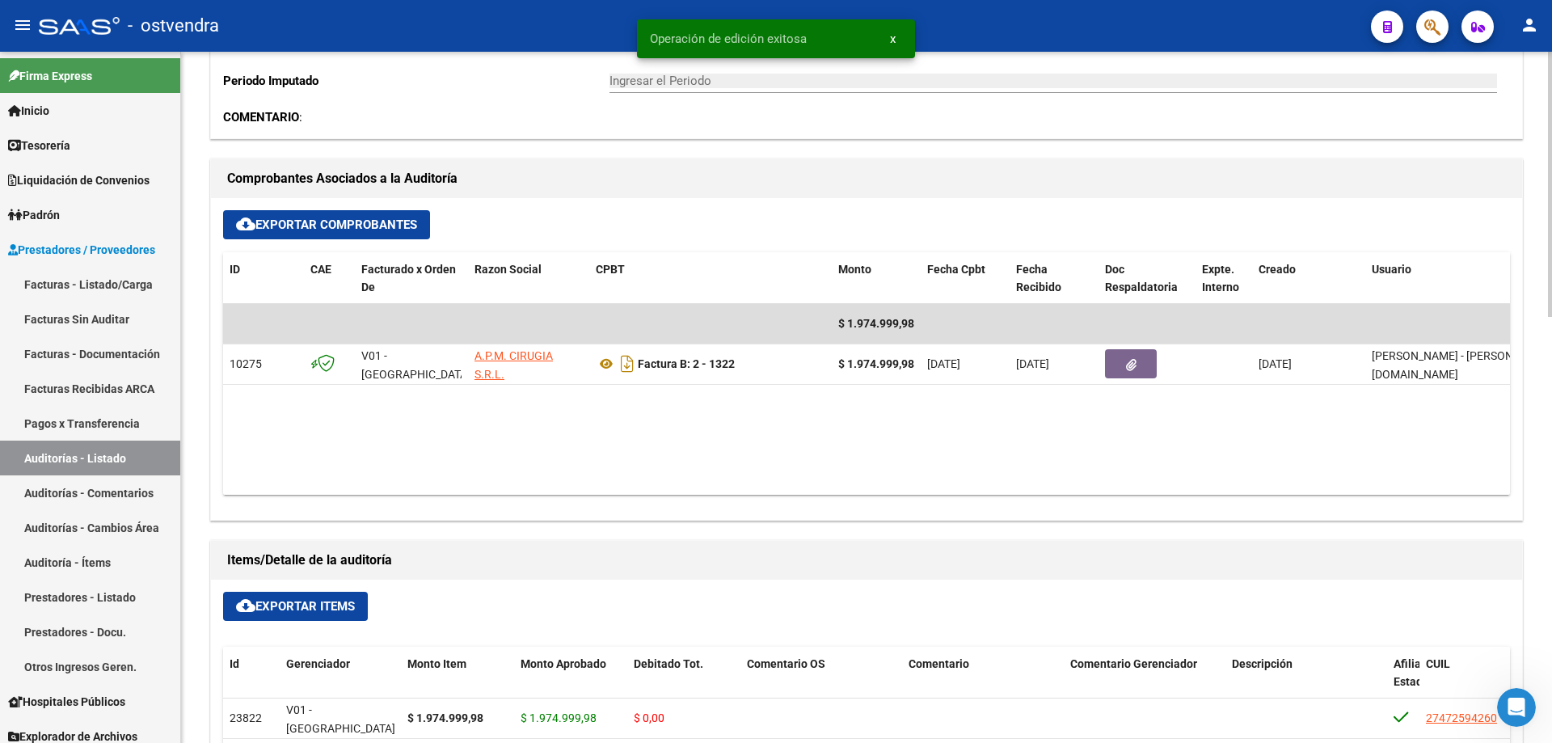
scroll to position [547, 0]
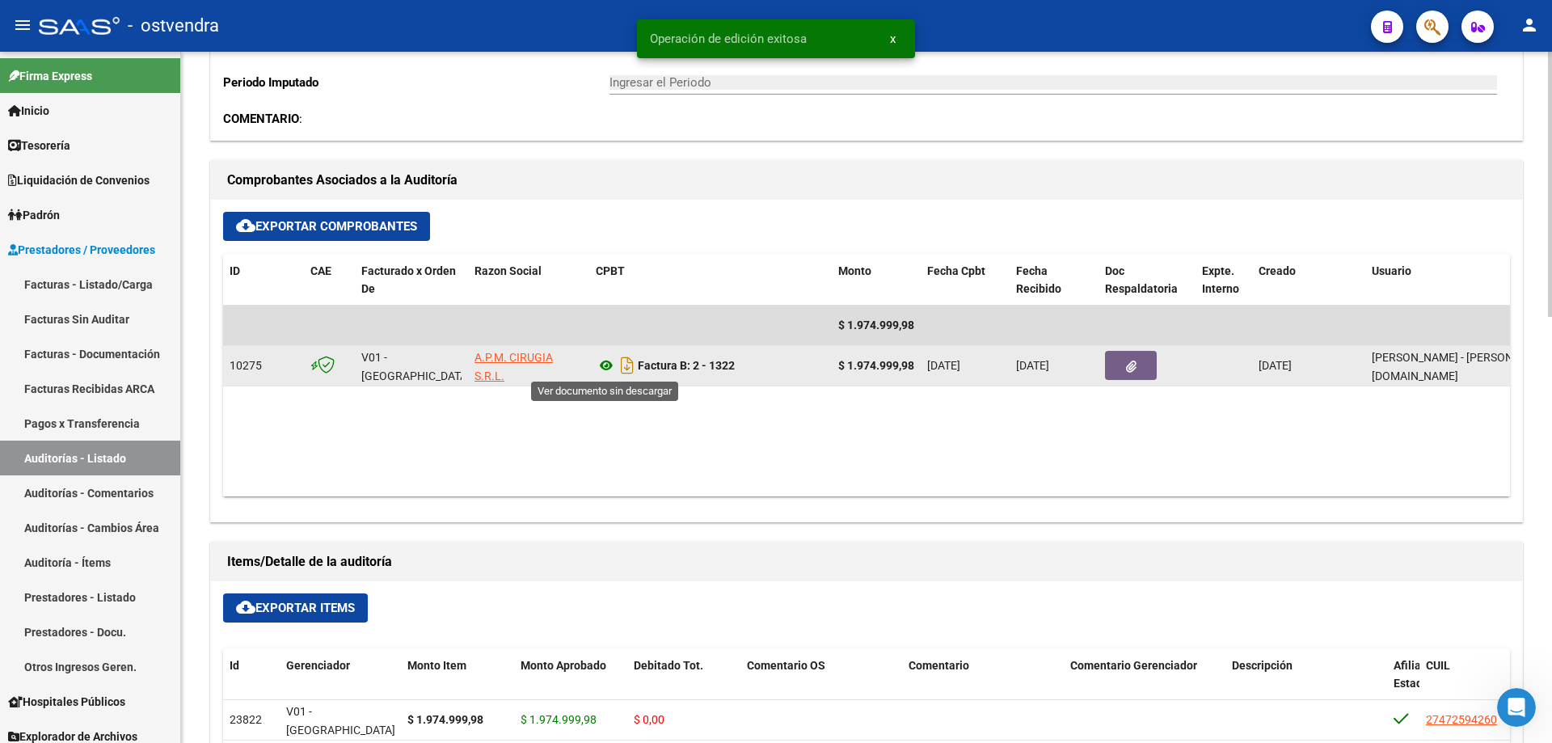
click at [610, 360] on icon at bounding box center [606, 365] width 21 height 19
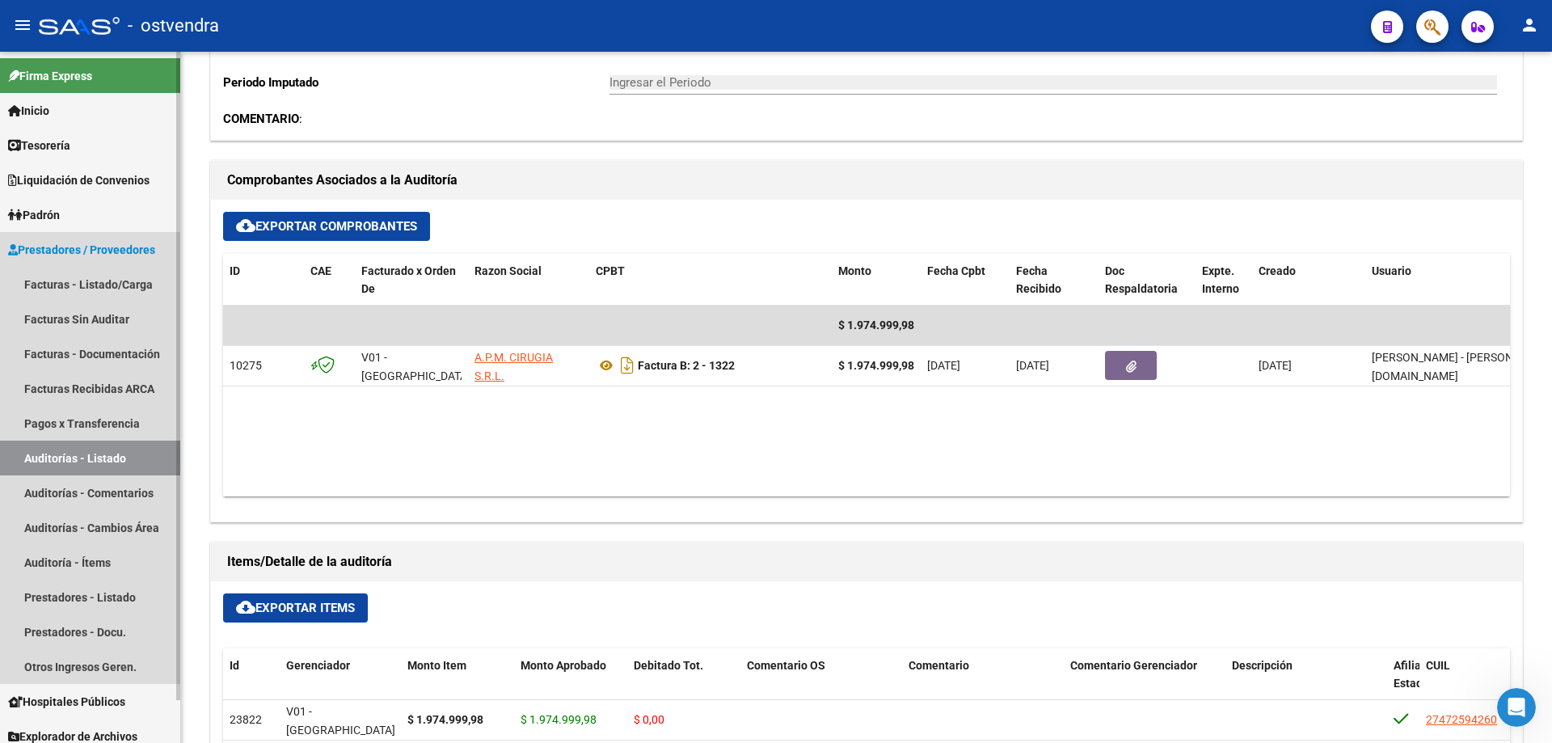
click at [57, 445] on link "Auditorías - Listado" at bounding box center [90, 458] width 180 height 35
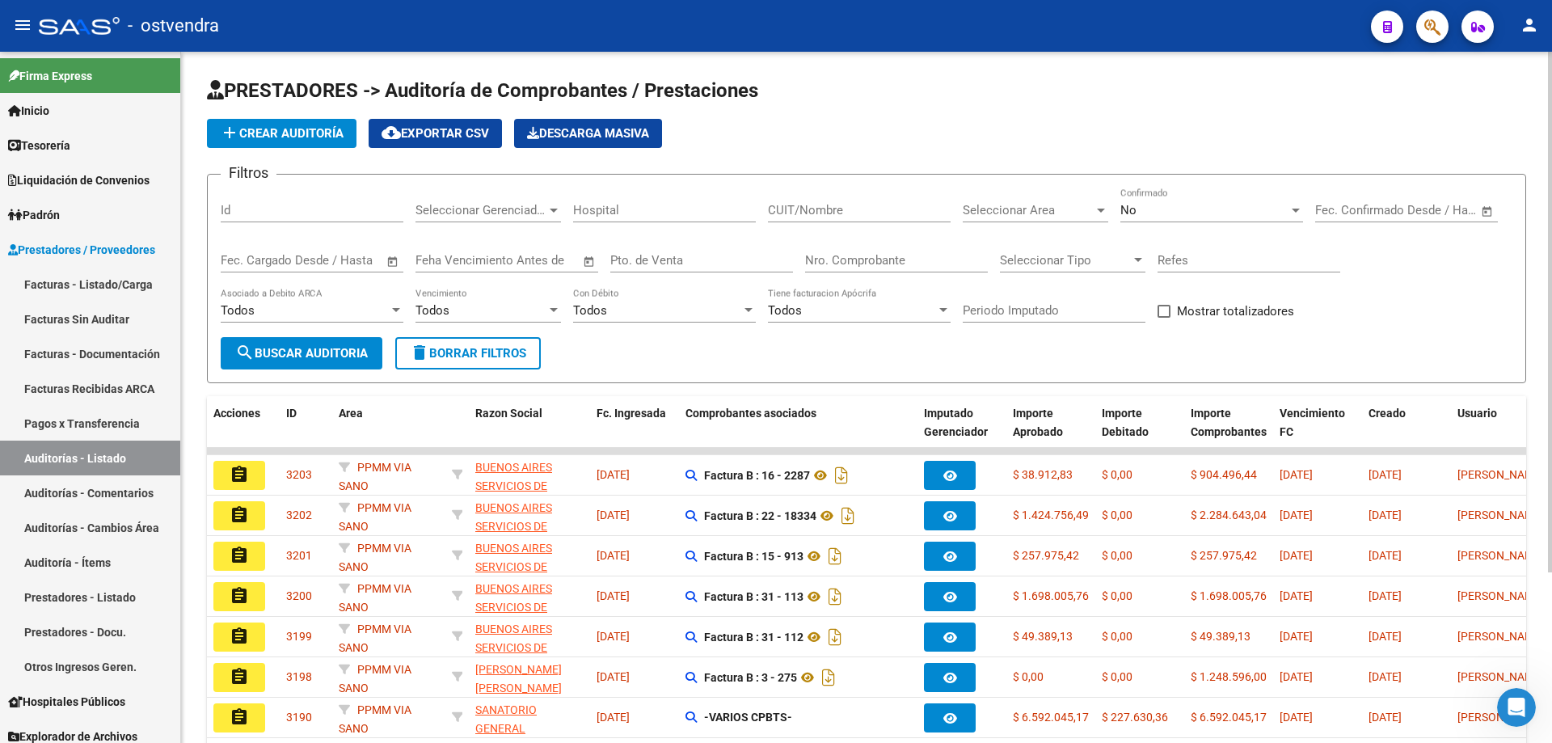
click at [1136, 198] on div "No Confirmado" at bounding box center [1212, 205] width 183 height 35
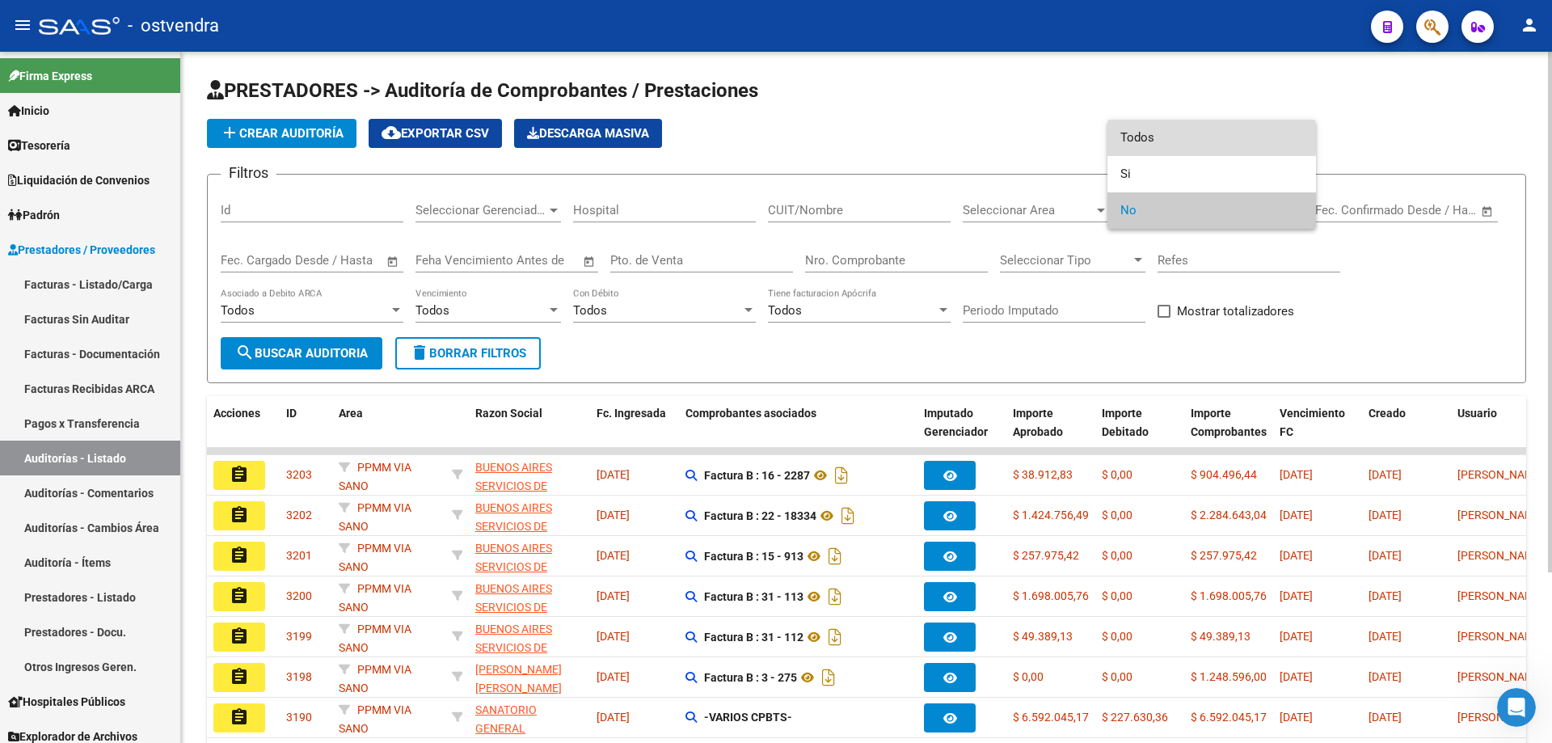
drag, startPoint x: 1133, startPoint y: 136, endPoint x: 1094, endPoint y: 167, distance: 50.1
click at [1120, 151] on mat-option "Todos" at bounding box center [1212, 138] width 209 height 36
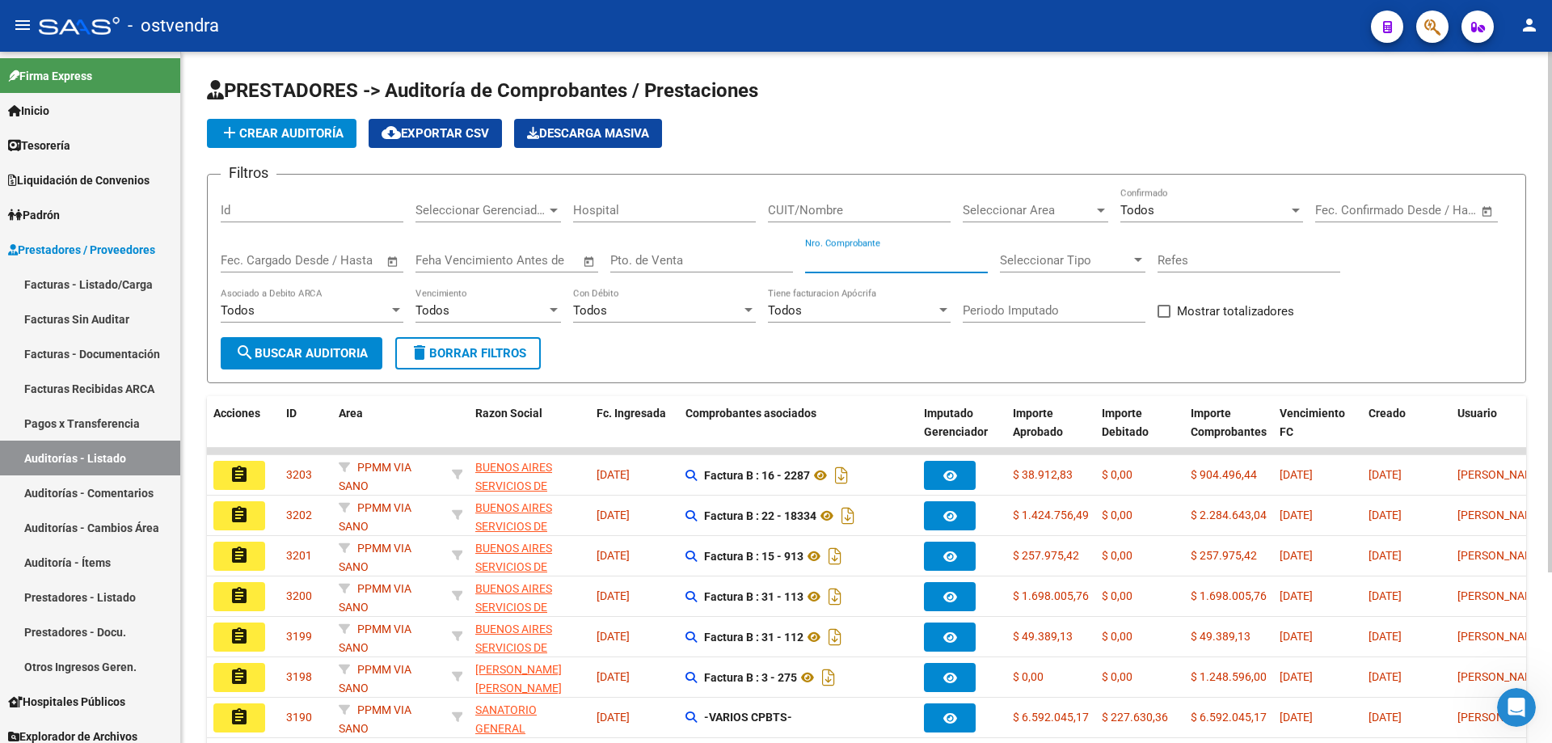
click at [813, 258] on input "Nro. Comprobante" at bounding box center [896, 260] width 183 height 15
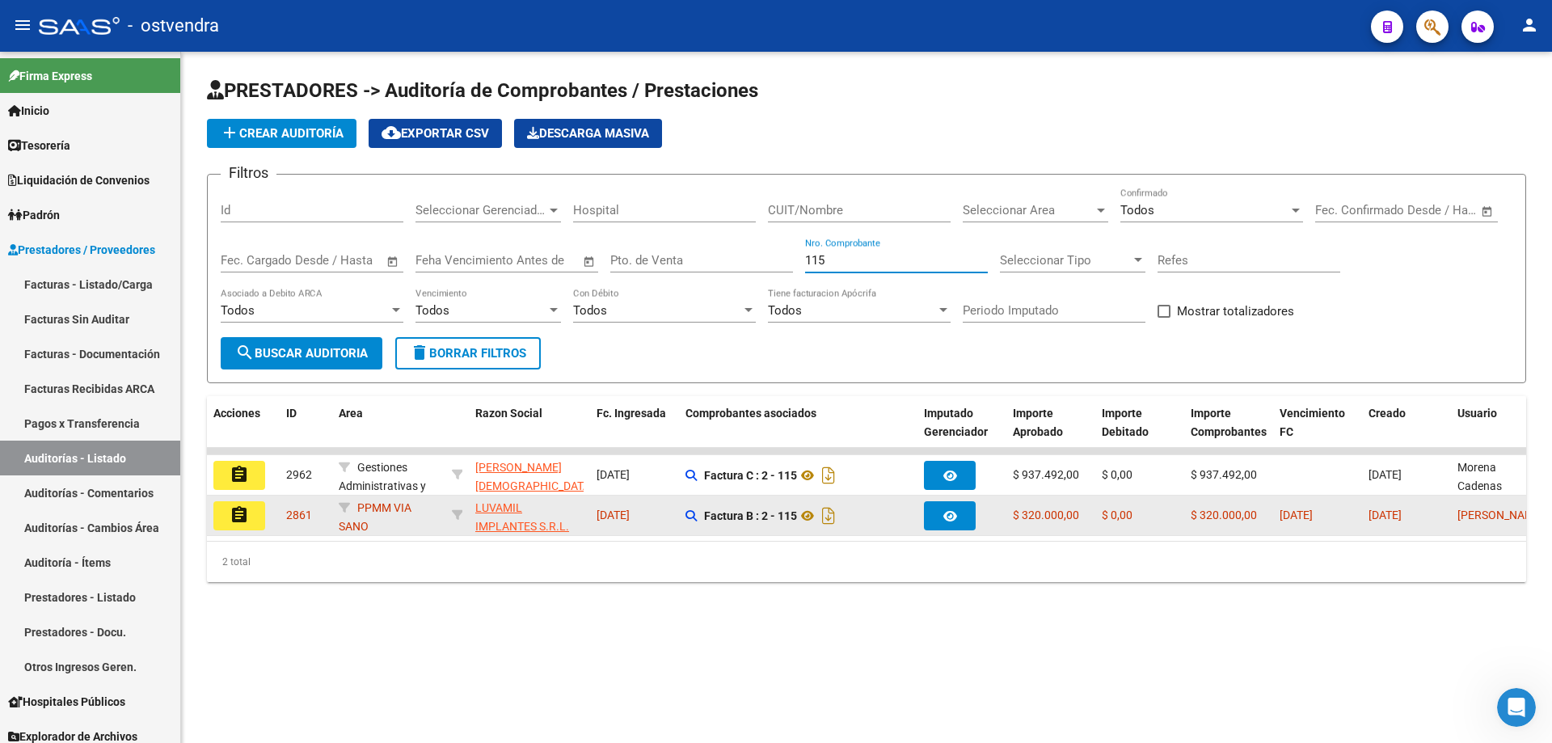
type input "115"
click at [234, 514] on mat-icon "assignment" at bounding box center [239, 514] width 19 height 19
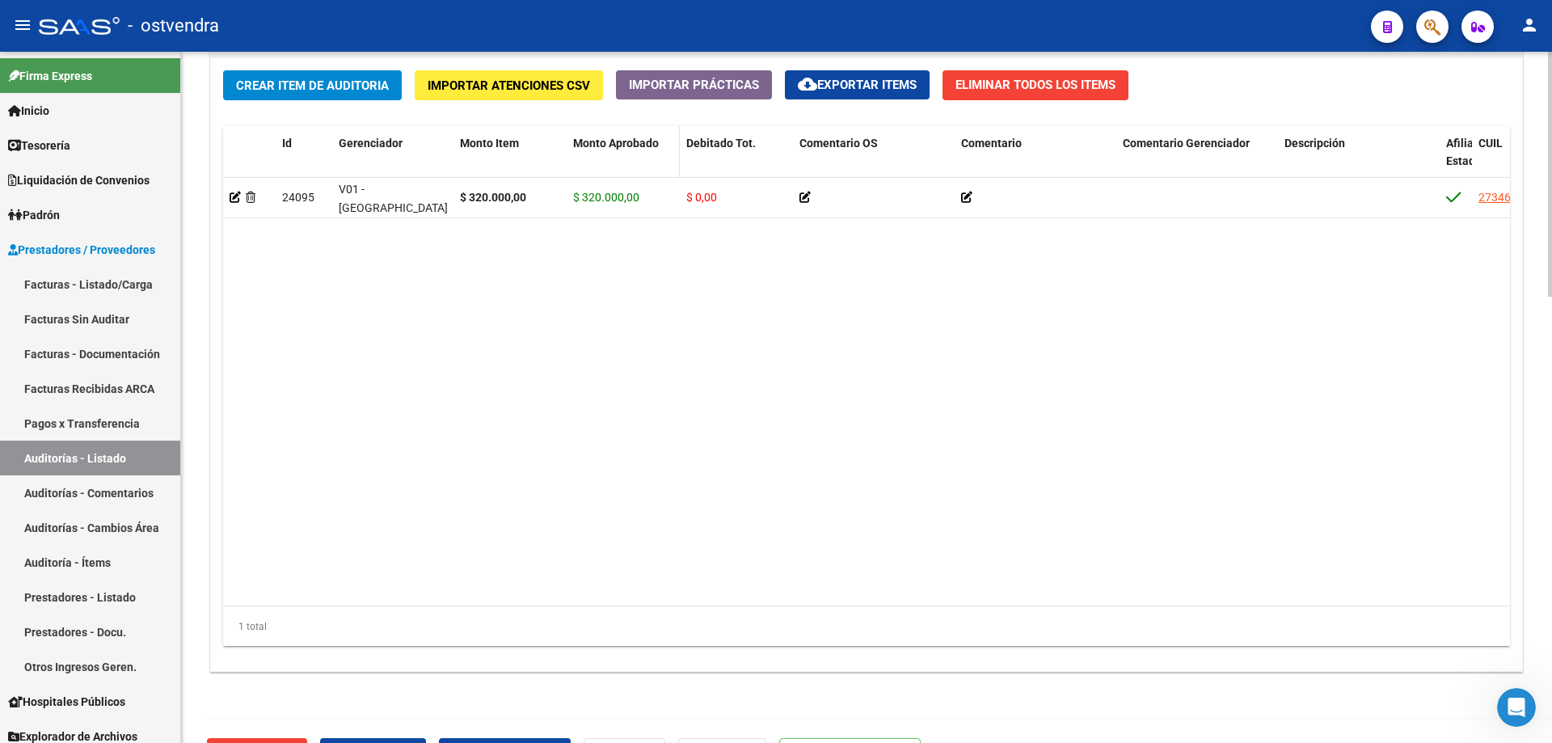
scroll to position [1256, 0]
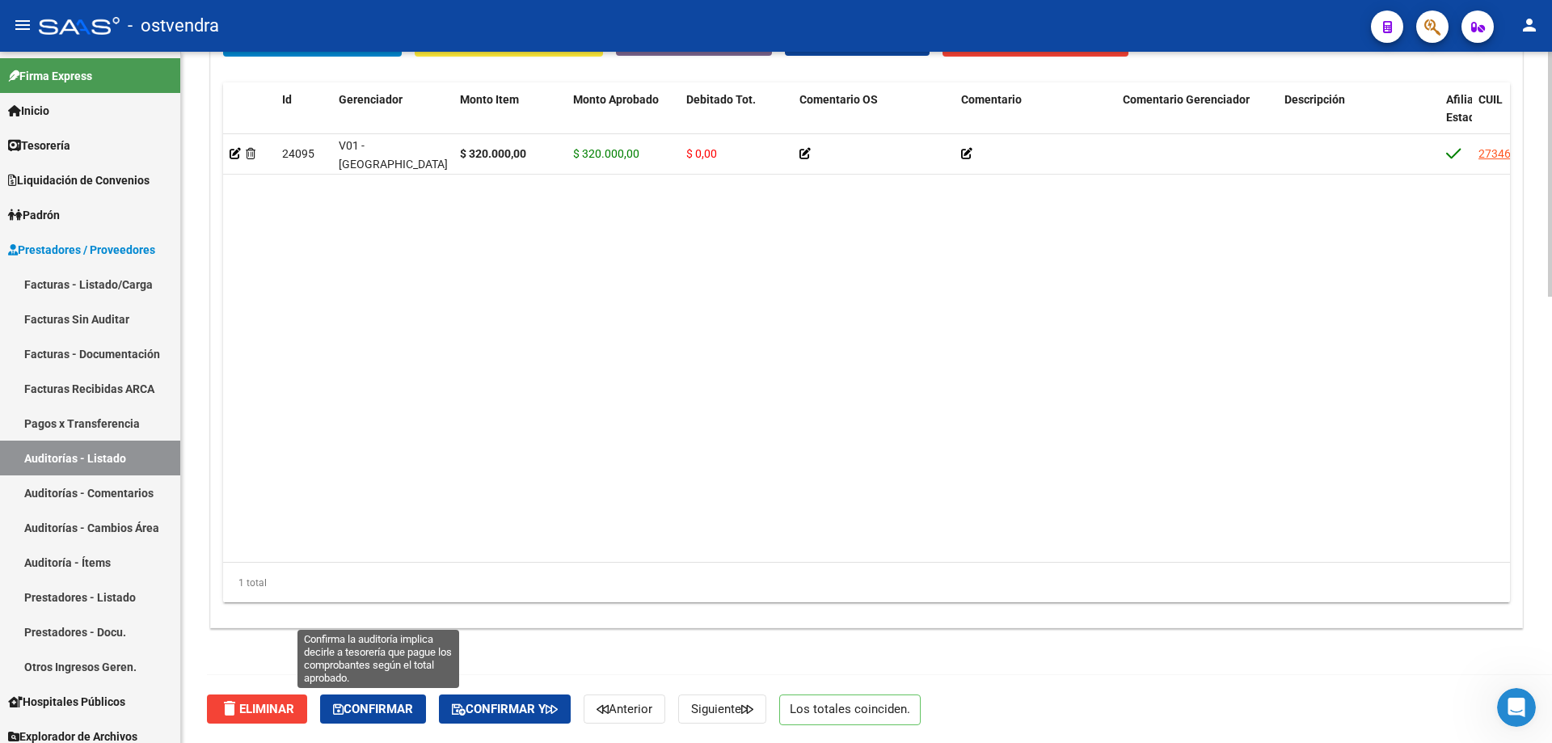
click at [409, 699] on button "Confirmar" at bounding box center [373, 708] width 106 height 29
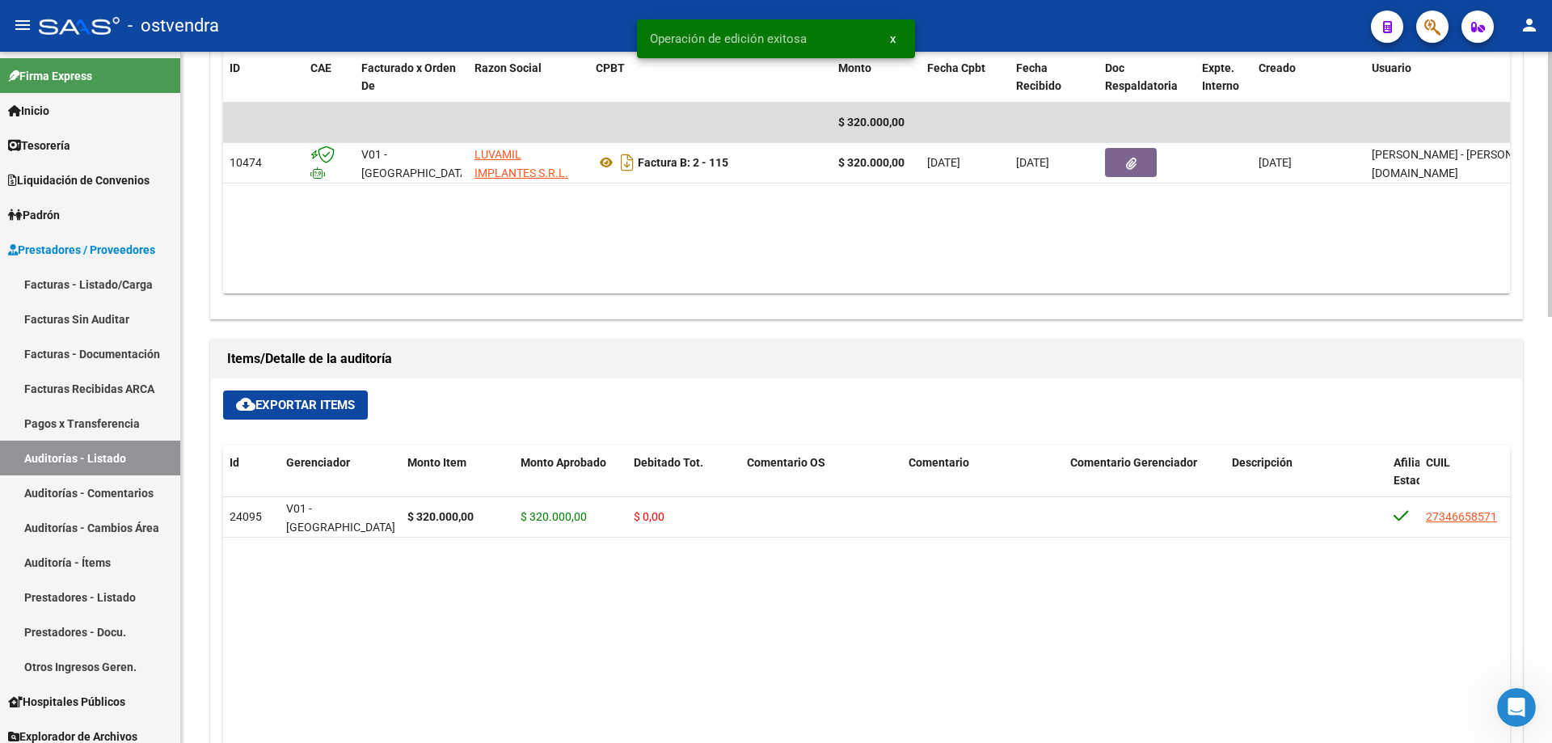
scroll to position [708, 0]
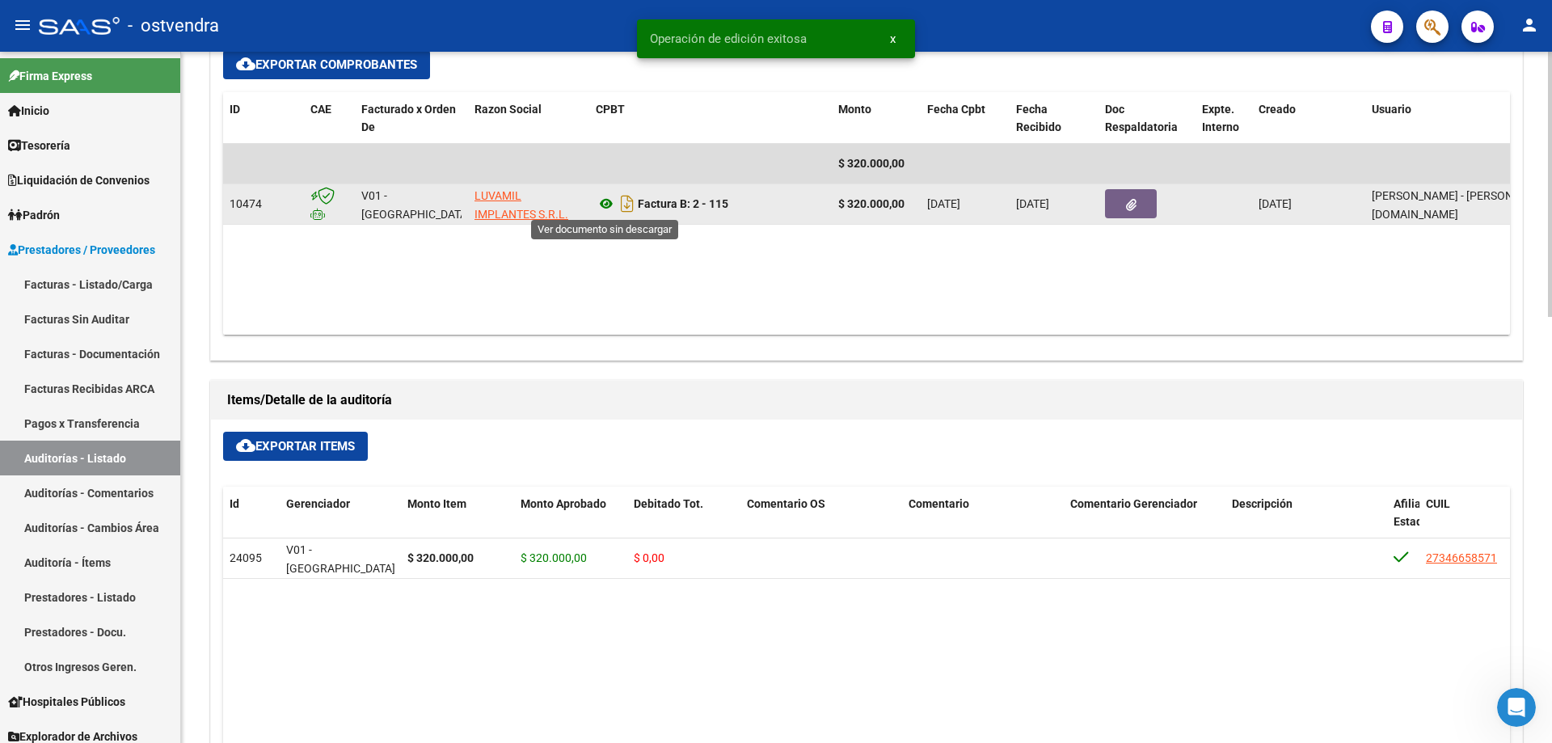
click at [613, 205] on icon at bounding box center [606, 203] width 21 height 19
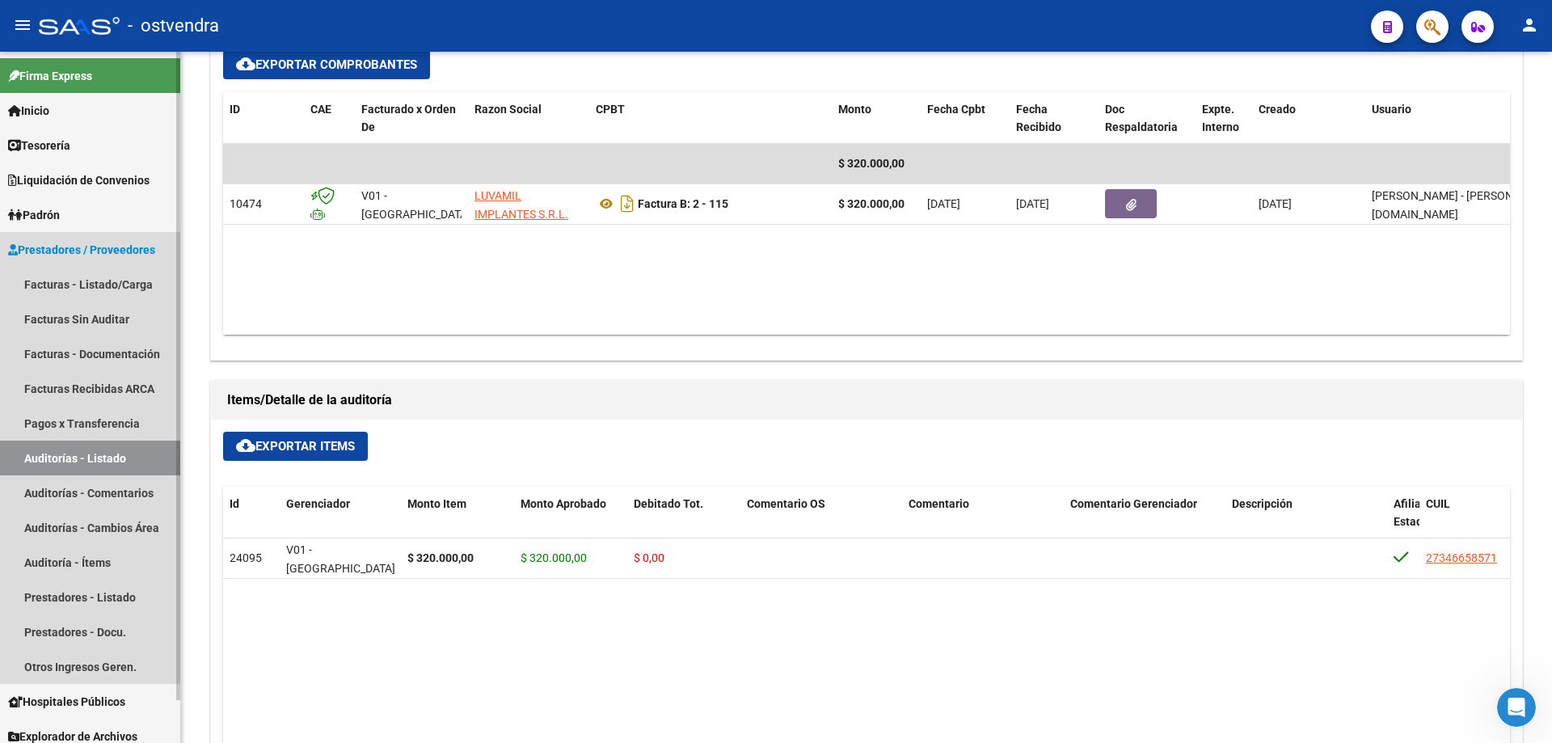
click at [68, 469] on link "Auditorías - Listado" at bounding box center [90, 458] width 180 height 35
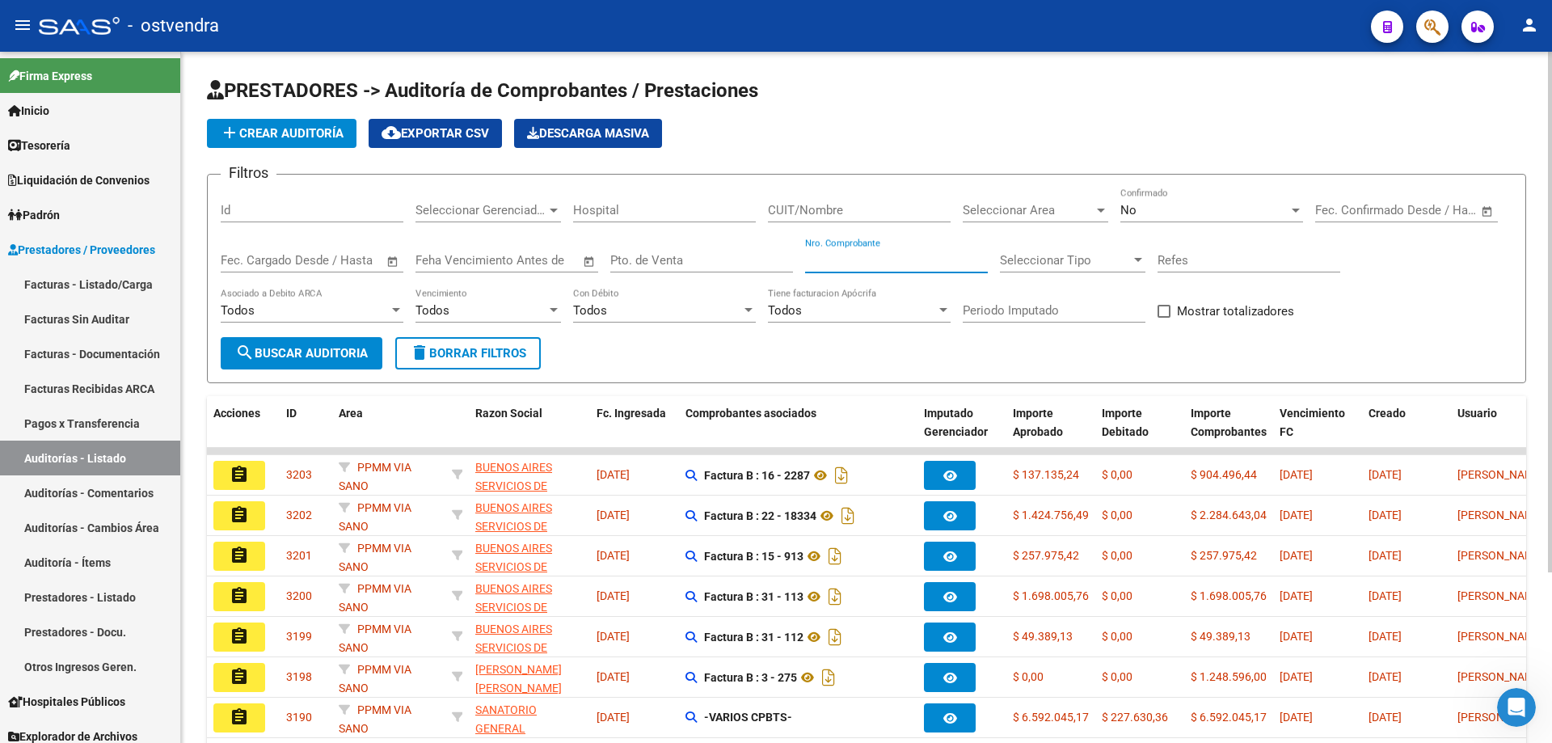
click at [872, 263] on input "Nro. Comprobante" at bounding box center [896, 260] width 183 height 15
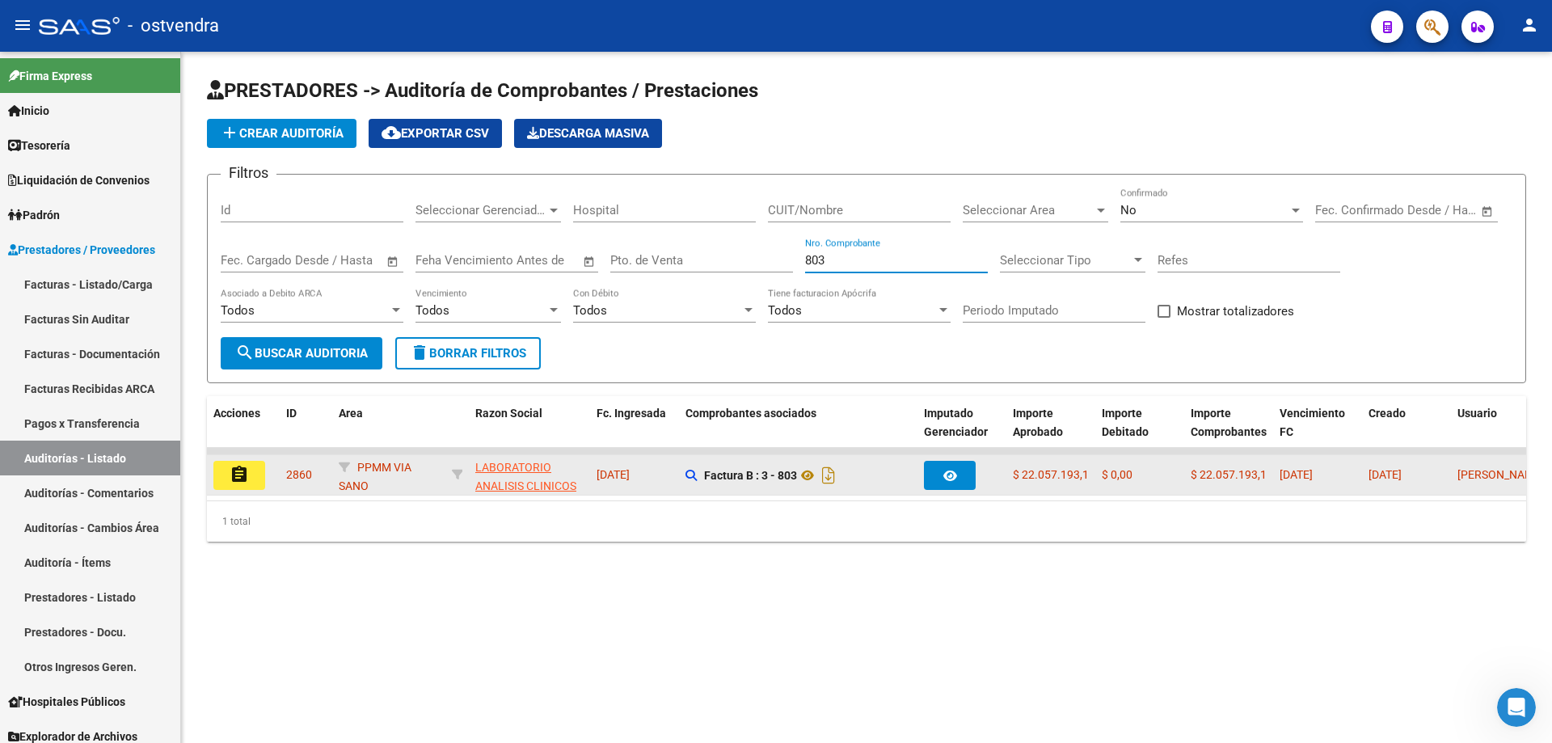
type input "803"
click at [211, 471] on datatable-body-cell "assignment" at bounding box center [243, 475] width 73 height 40
click at [222, 476] on button "assignment" at bounding box center [239, 475] width 52 height 29
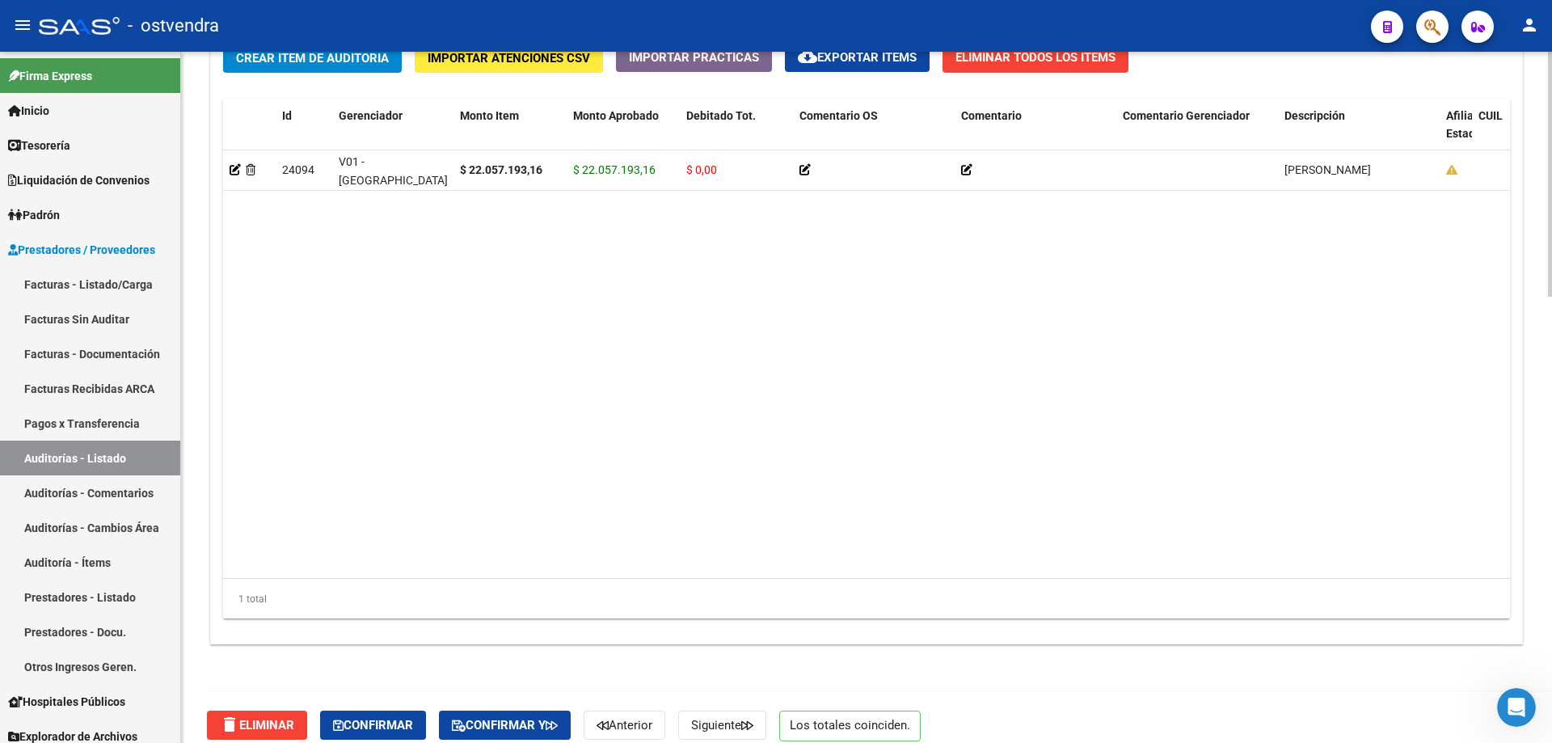
scroll to position [1256, 0]
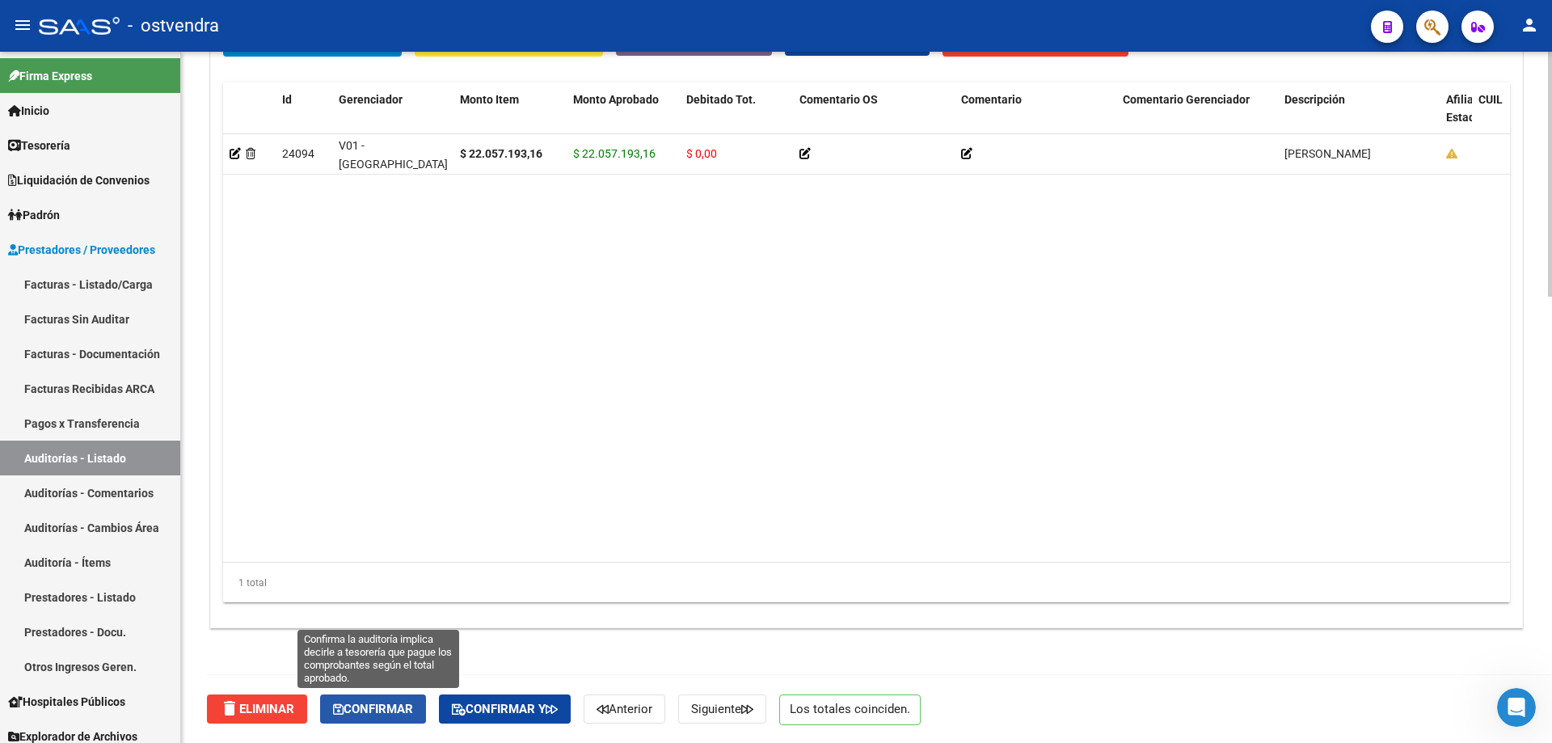
click at [390, 709] on span "Confirmar" at bounding box center [373, 709] width 80 height 15
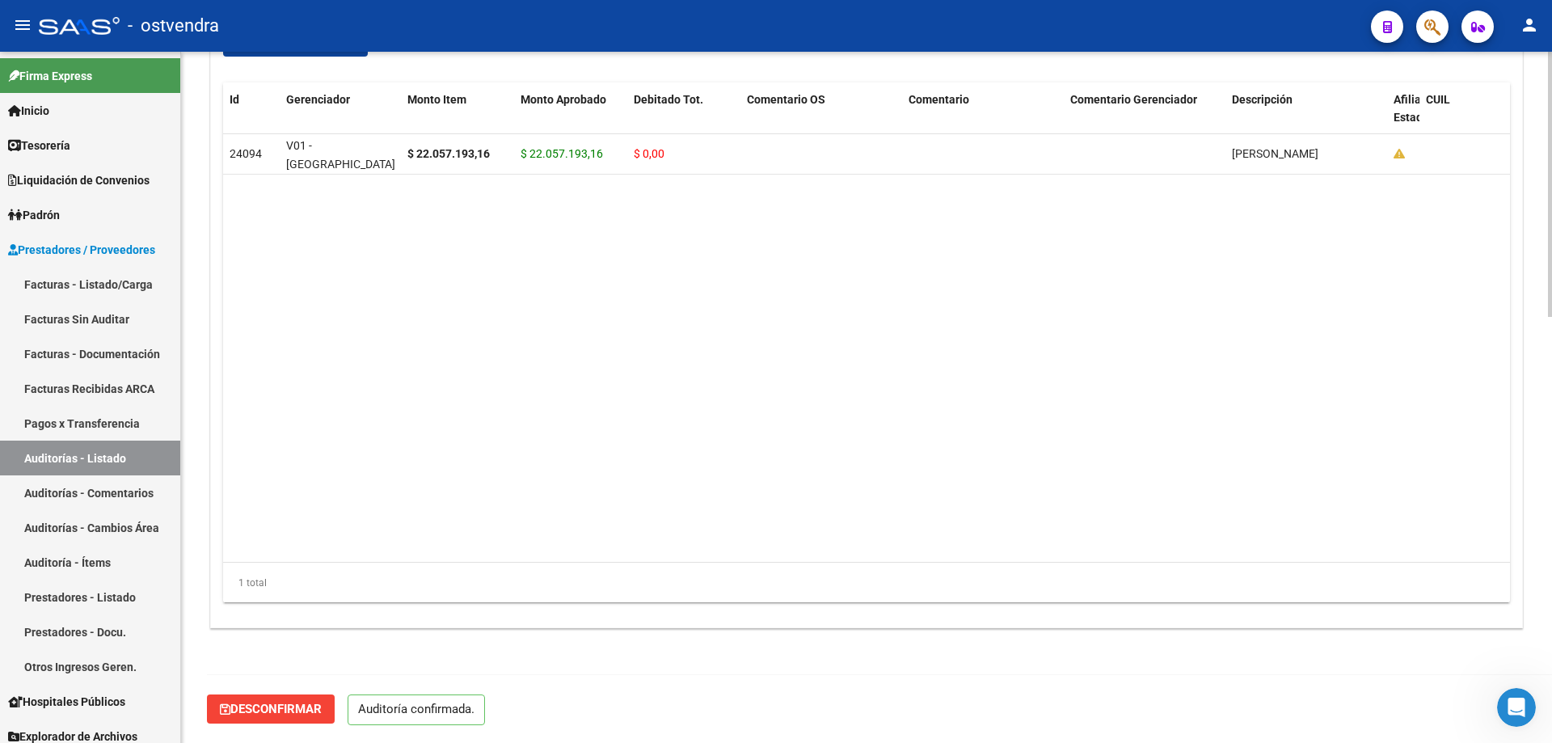
scroll to position [1112, 0]
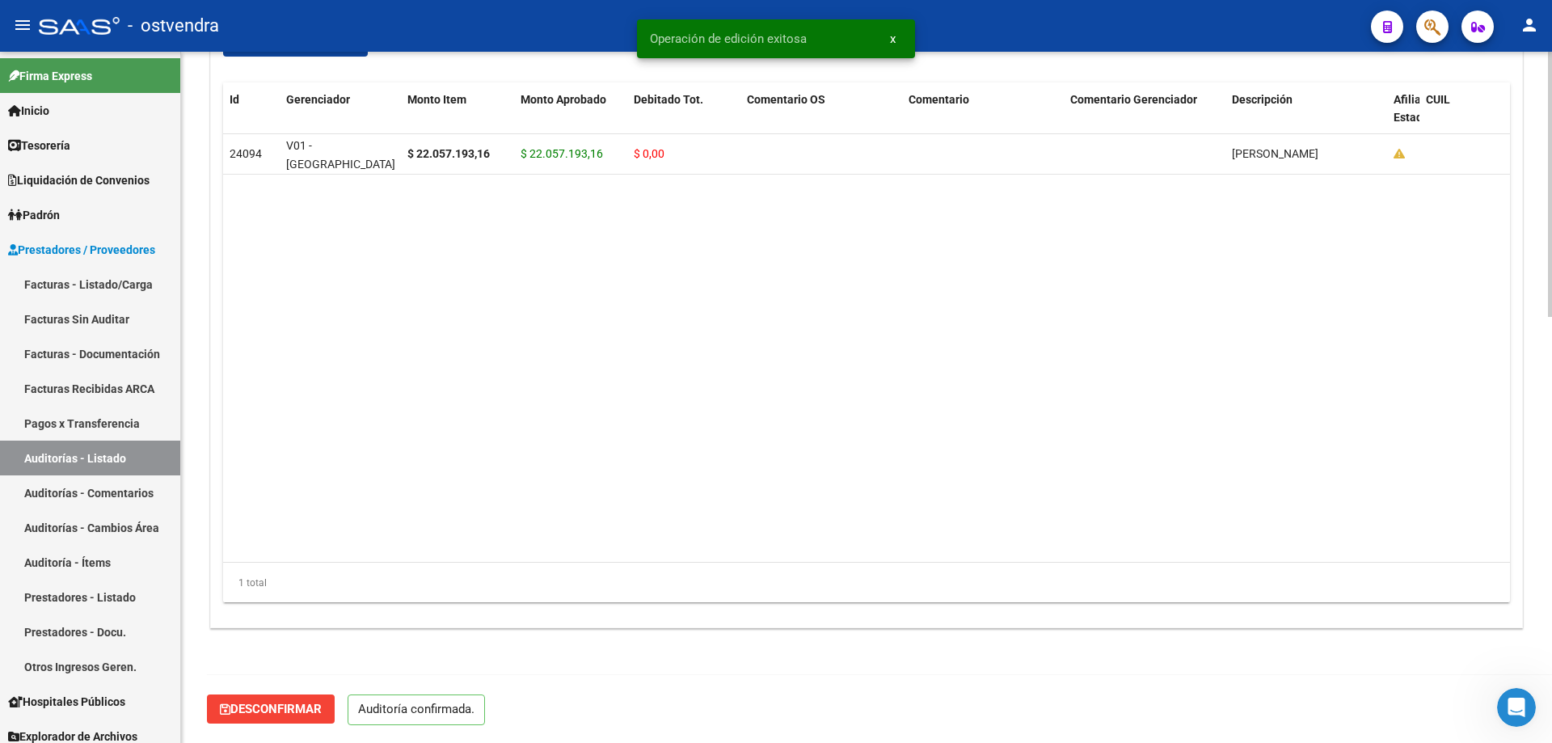
click at [275, 709] on span "Desconfirmar" at bounding box center [271, 709] width 102 height 15
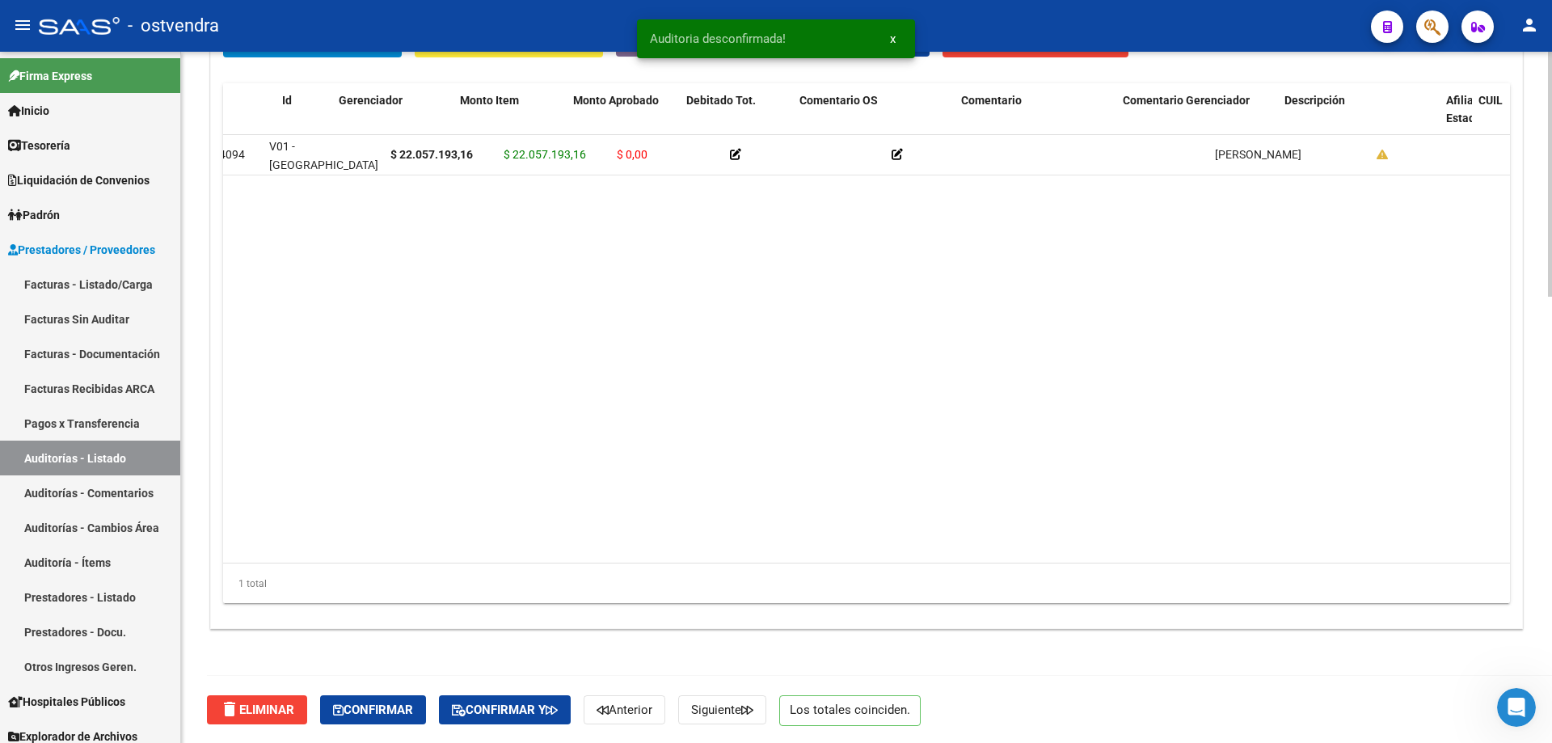
scroll to position [0, 0]
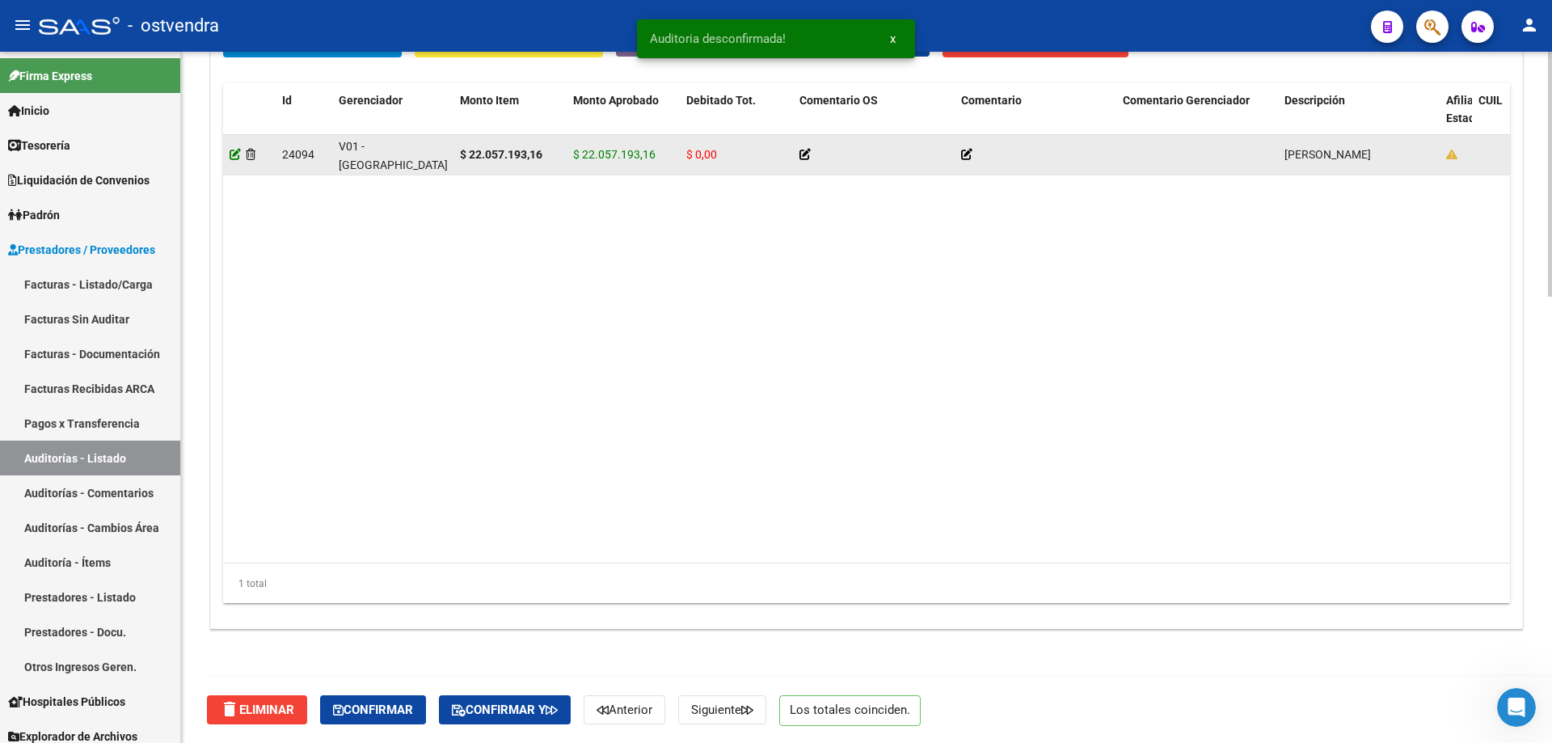
click at [230, 156] on icon at bounding box center [235, 154] width 11 height 11
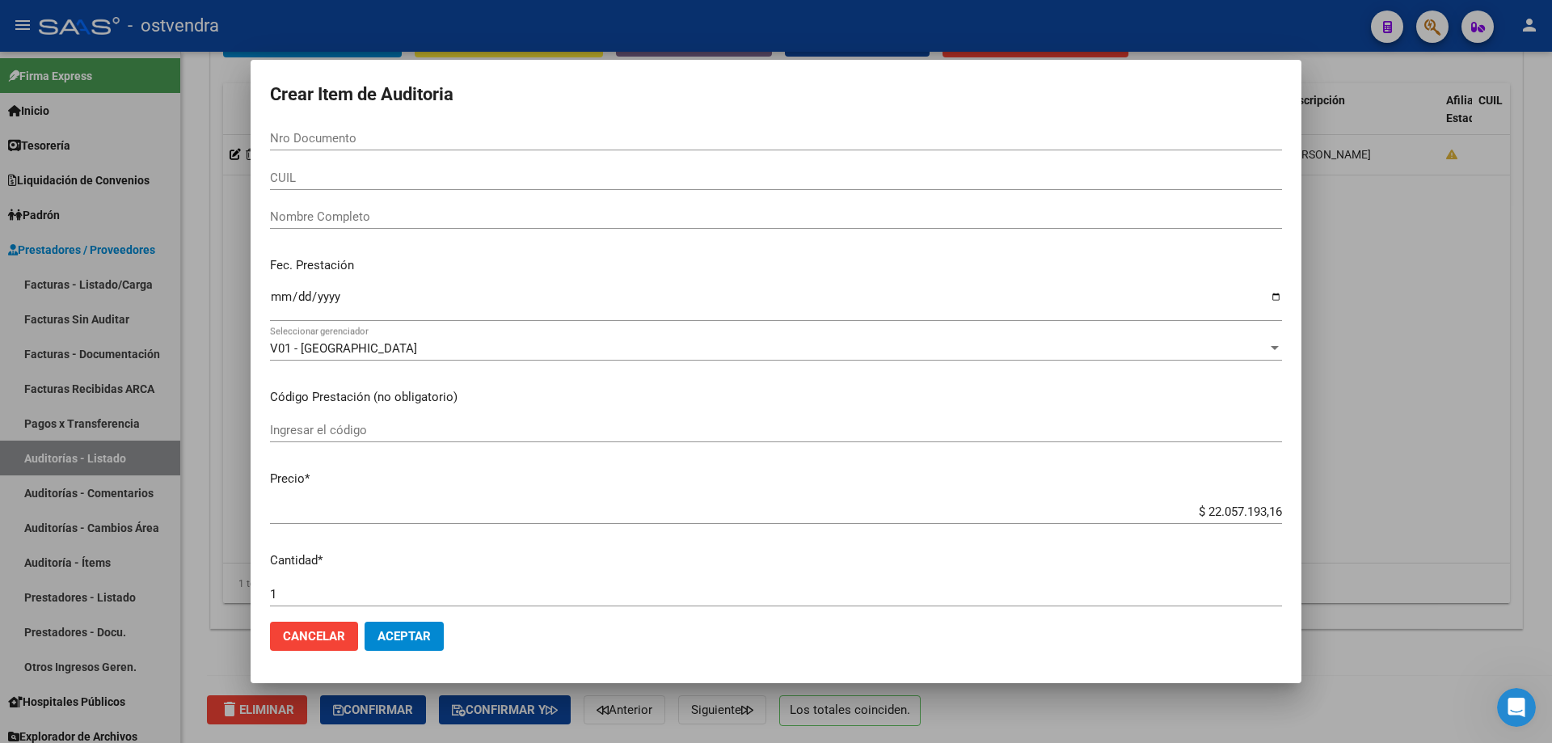
click at [1425, 224] on div at bounding box center [776, 371] width 1552 height 743
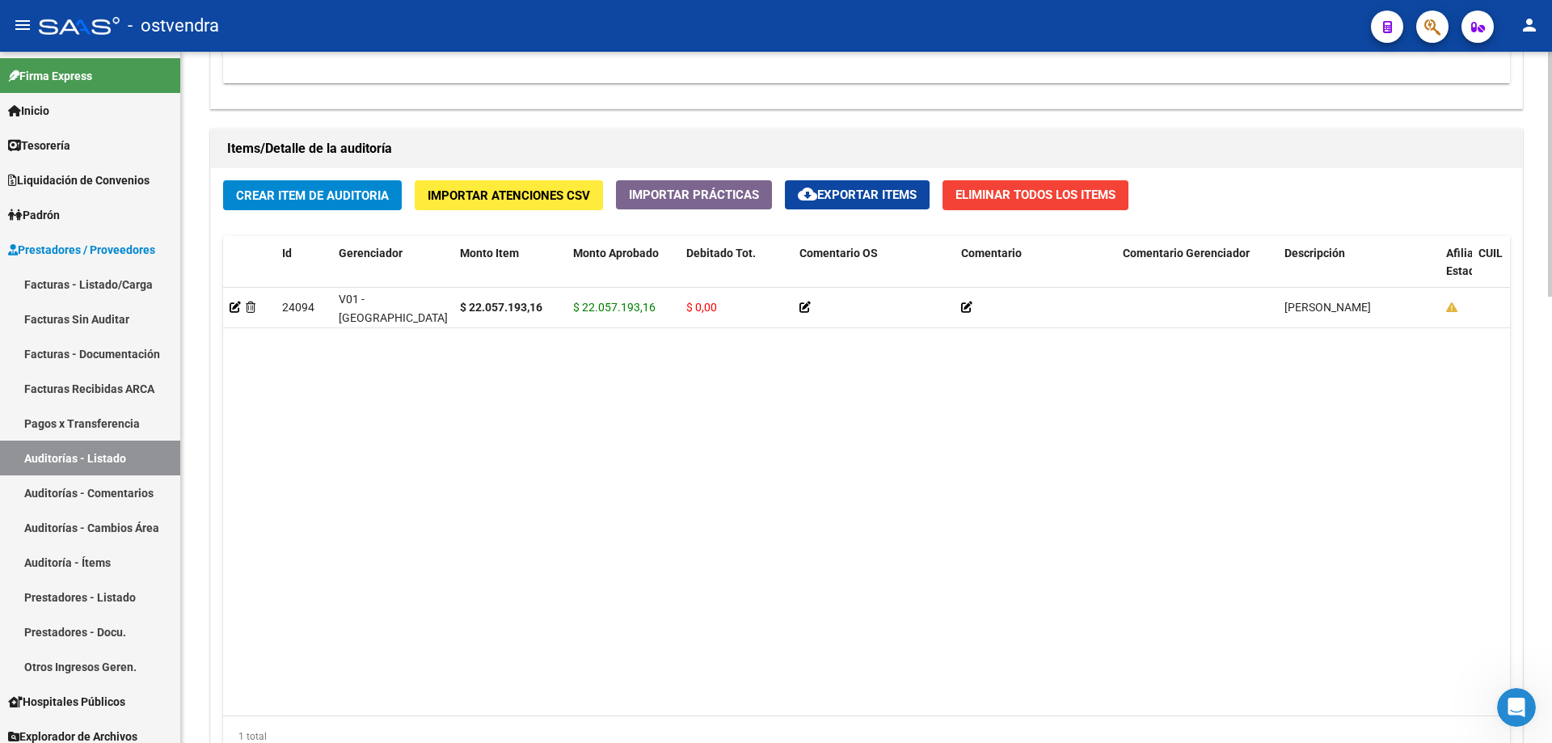
scroll to position [1175, 0]
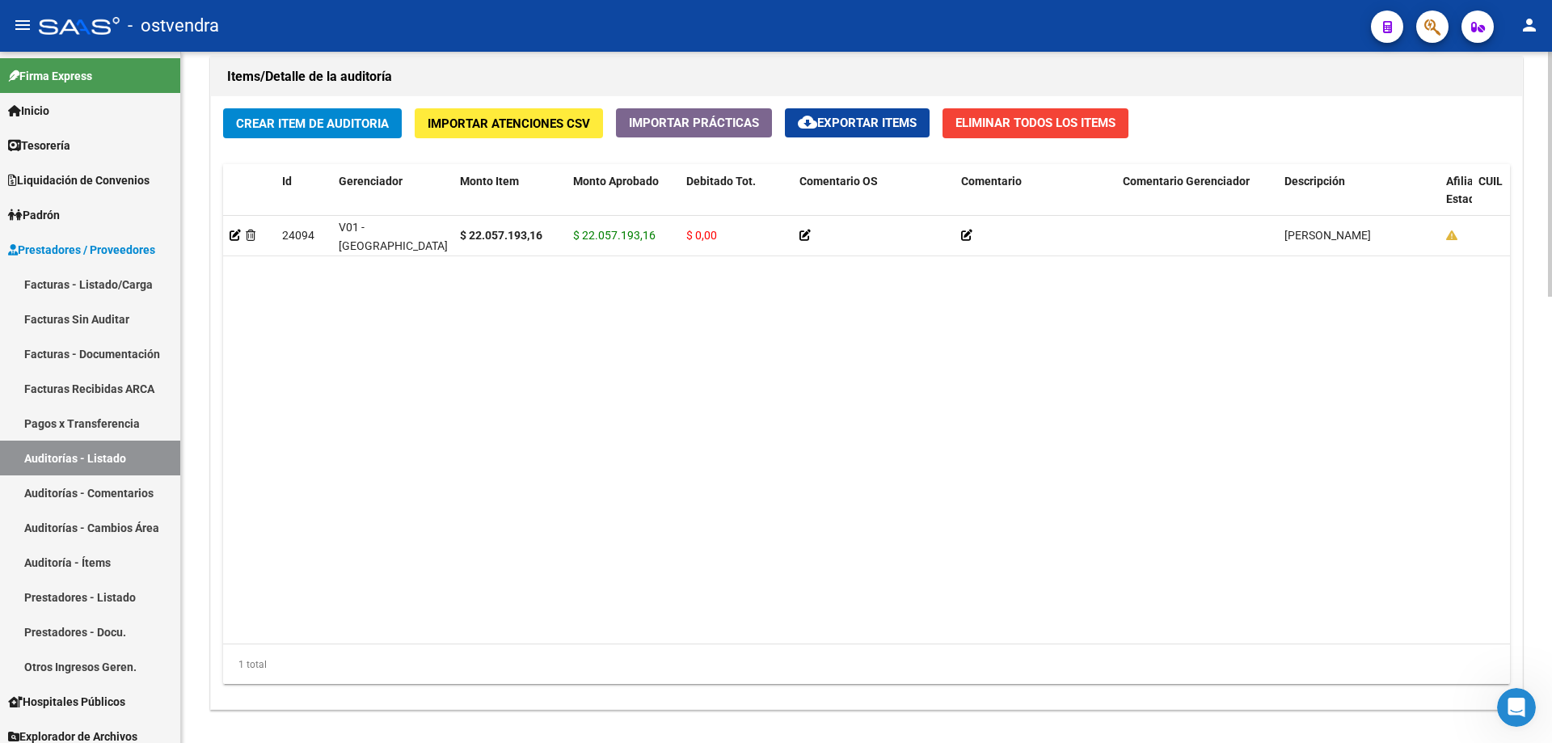
drag, startPoint x: 711, startPoint y: 630, endPoint x: 880, endPoint y: 680, distance: 176.2
click at [880, 680] on div "Id Gerenciador Monto Item Monto Aprobado Debitado Tot. Comentario OS Comentario…" at bounding box center [866, 424] width 1287 height 521
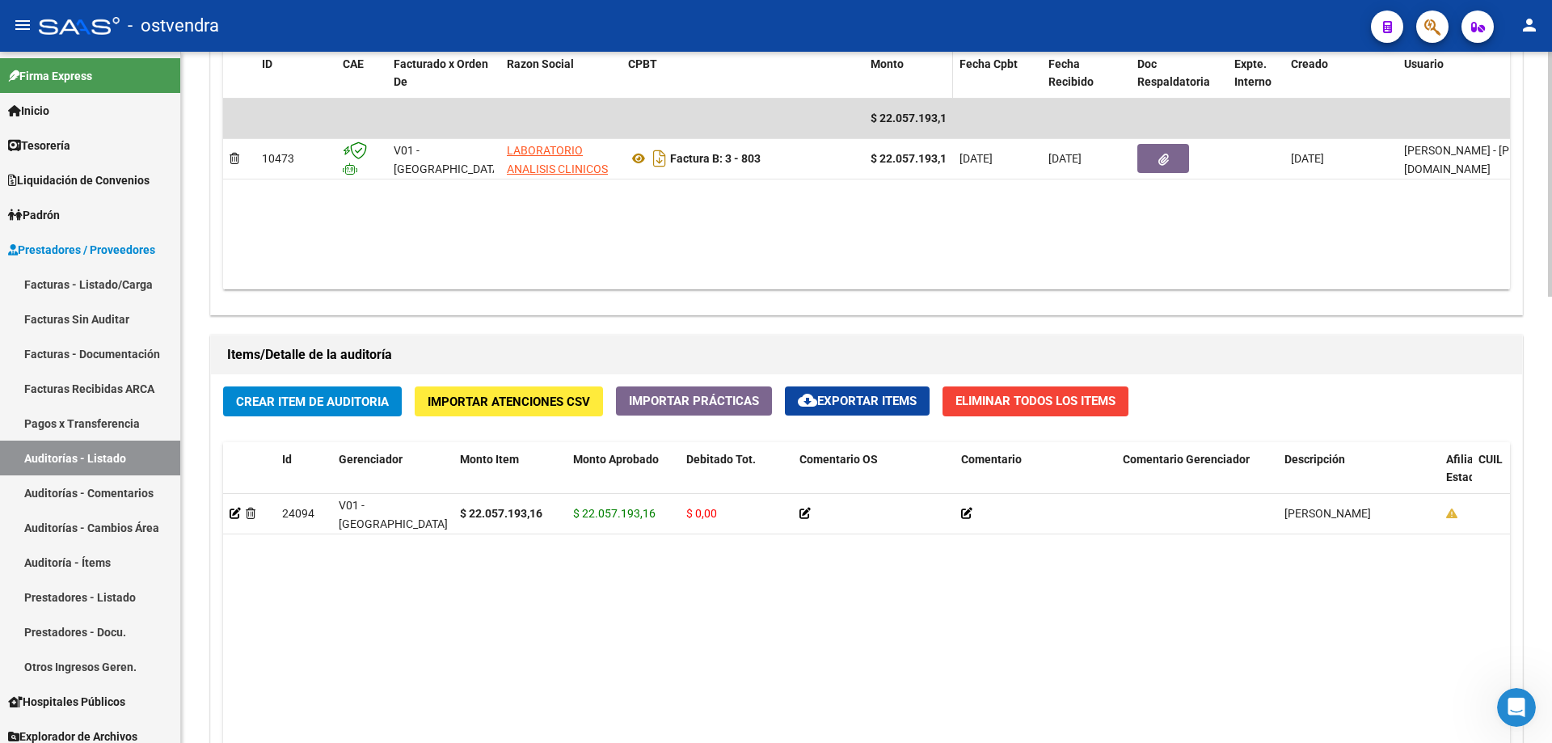
scroll to position [932, 0]
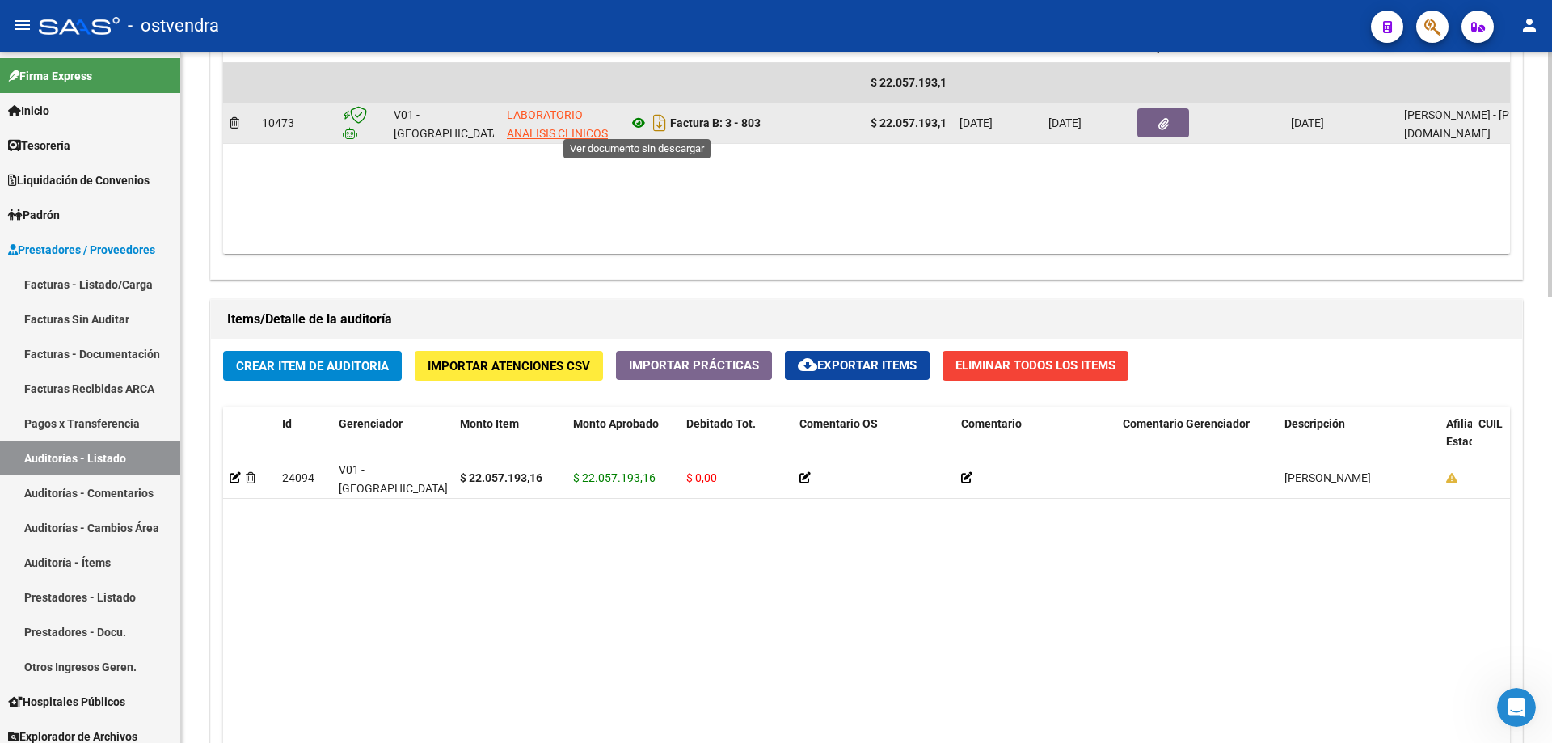
click at [641, 131] on icon at bounding box center [638, 122] width 21 height 19
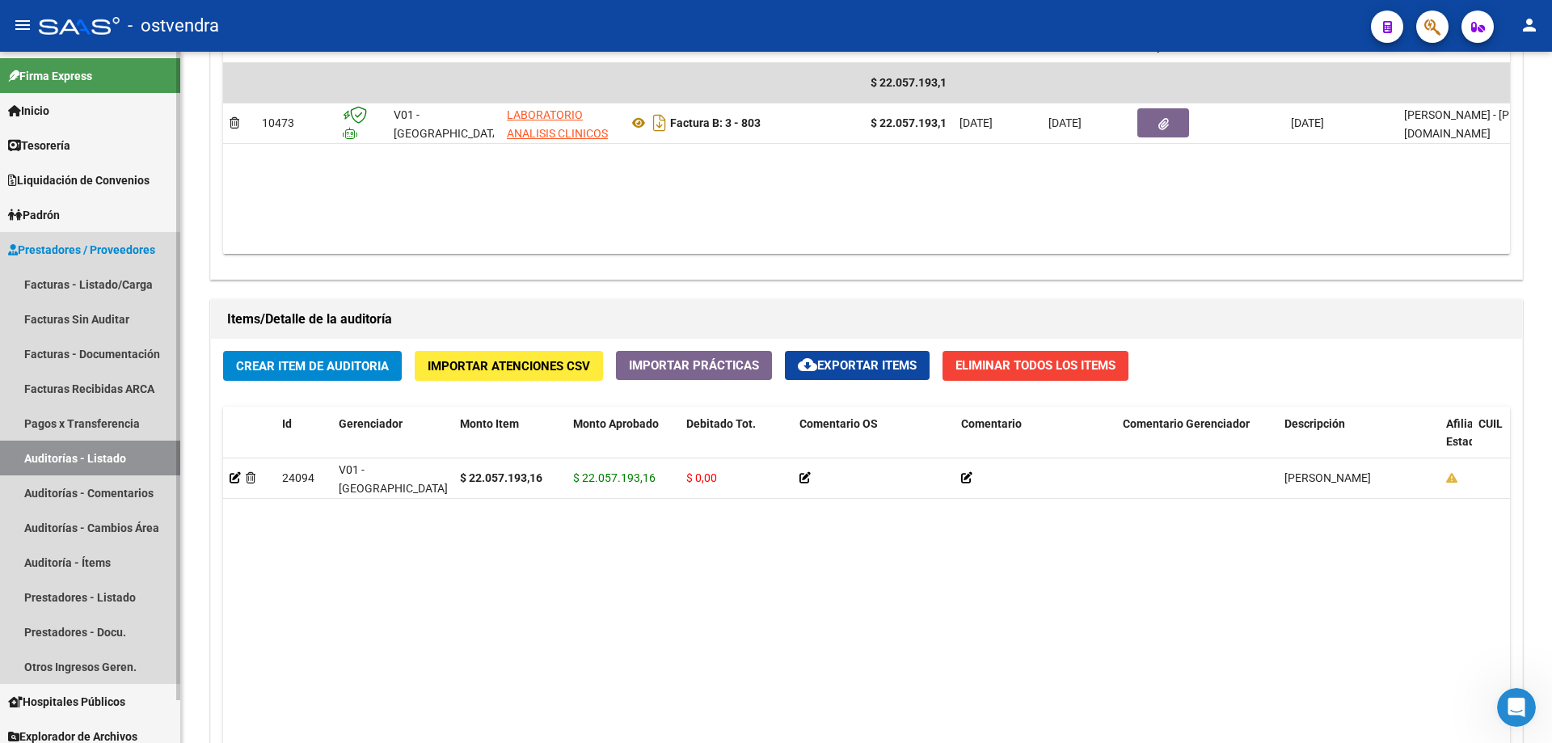
click at [82, 454] on link "Auditorías - Listado" at bounding box center [90, 458] width 180 height 35
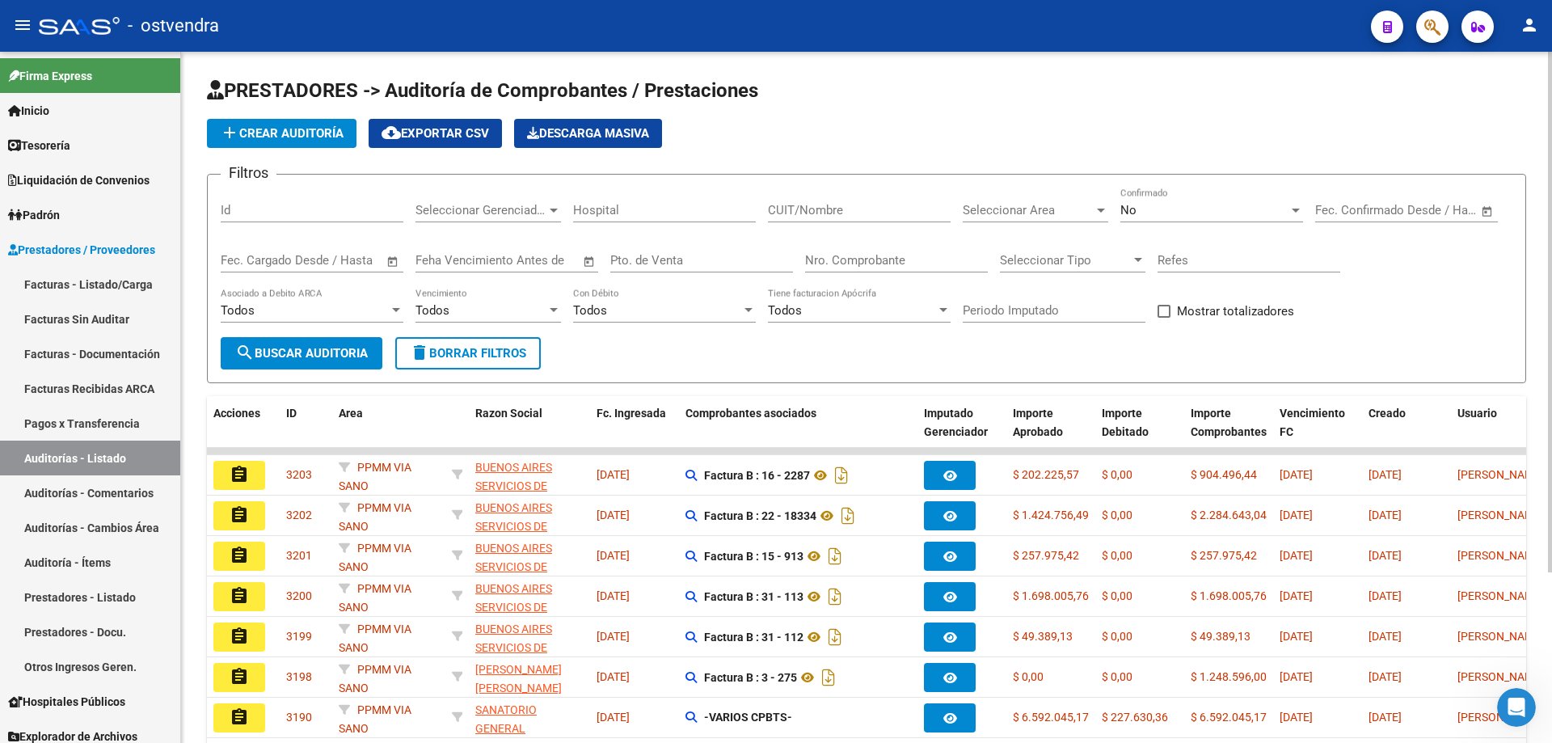
click at [853, 251] on div "Nro. Comprobante" at bounding box center [896, 255] width 183 height 35
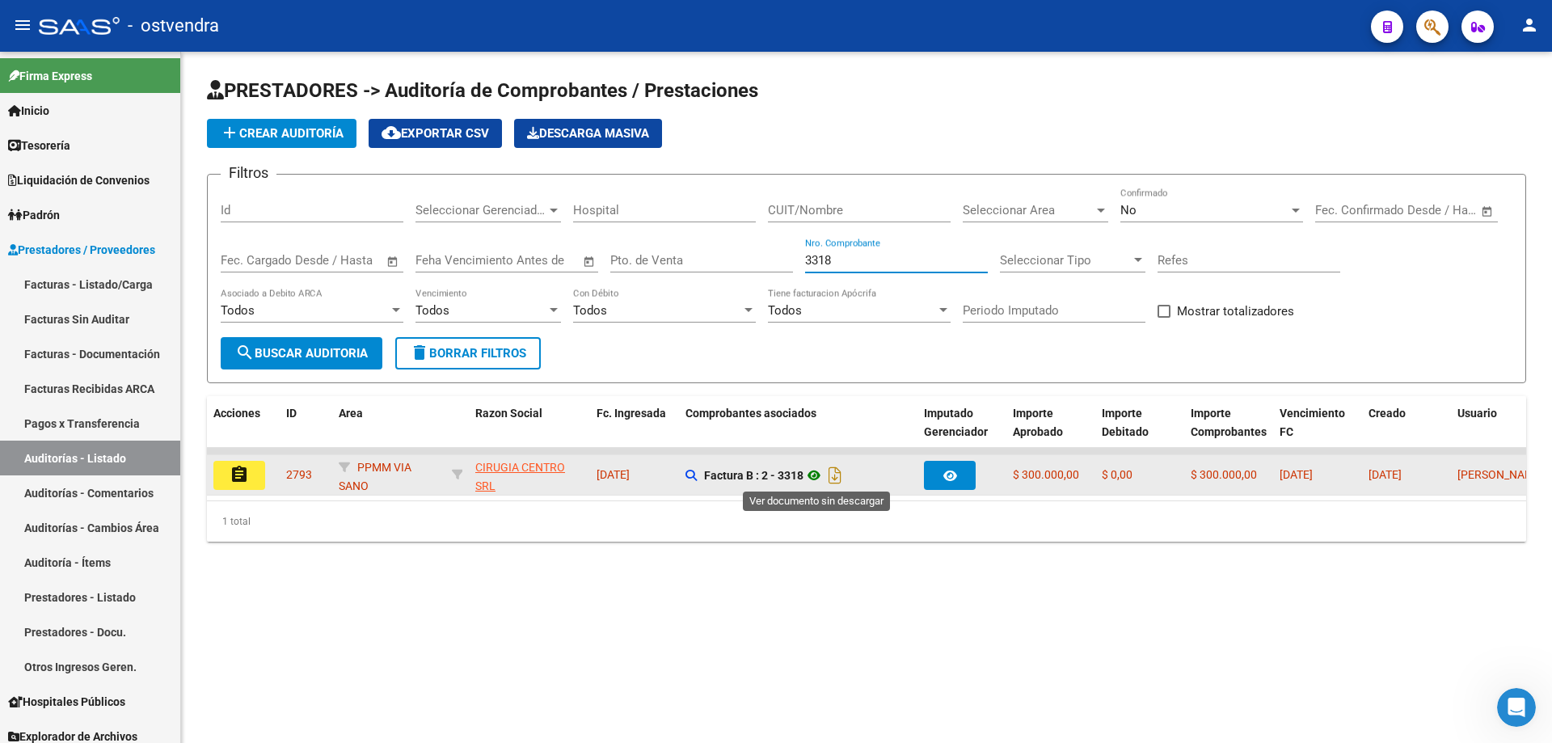
type input "3318"
click at [808, 478] on icon at bounding box center [814, 475] width 21 height 19
click at [234, 471] on mat-icon "assignment" at bounding box center [239, 474] width 19 height 19
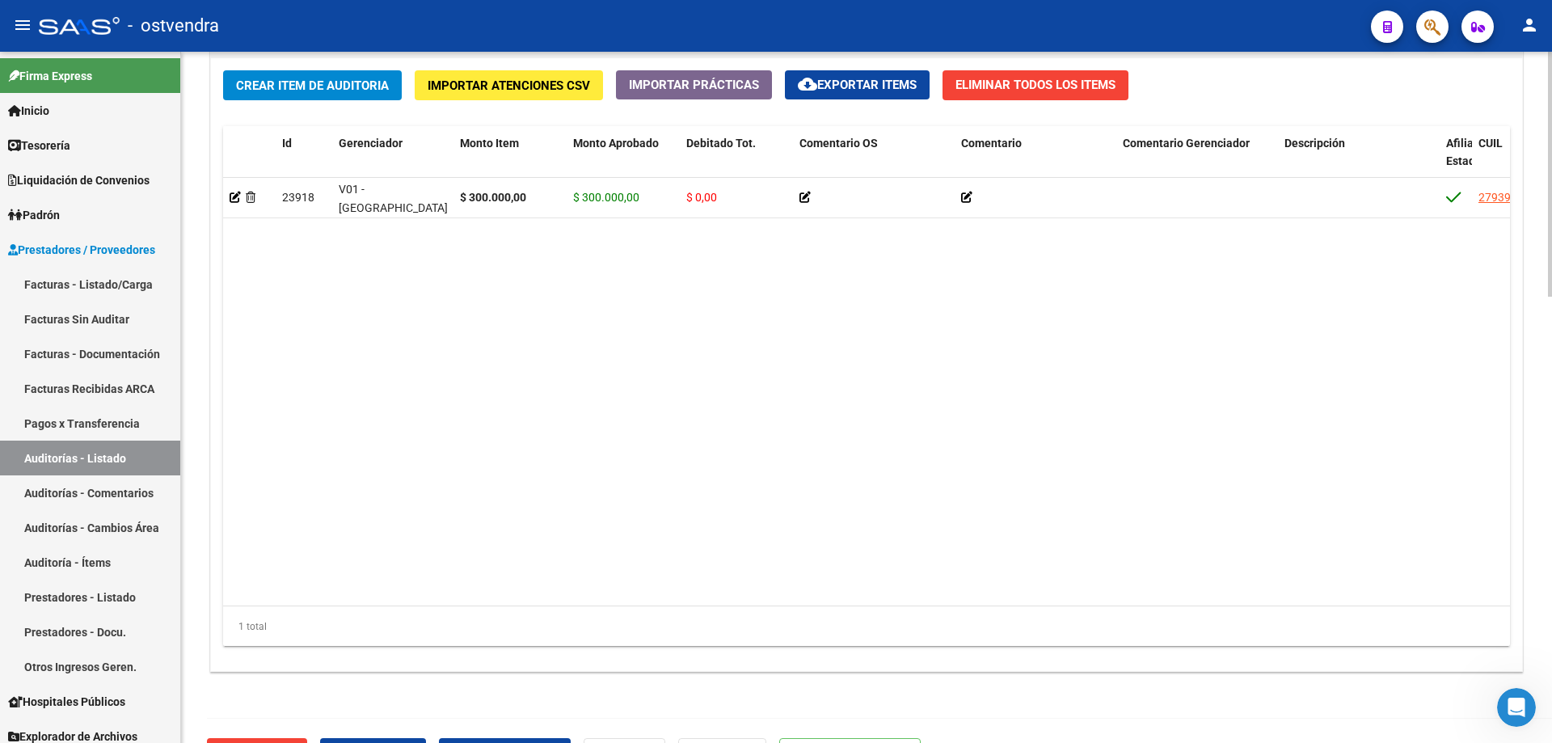
scroll to position [1256, 0]
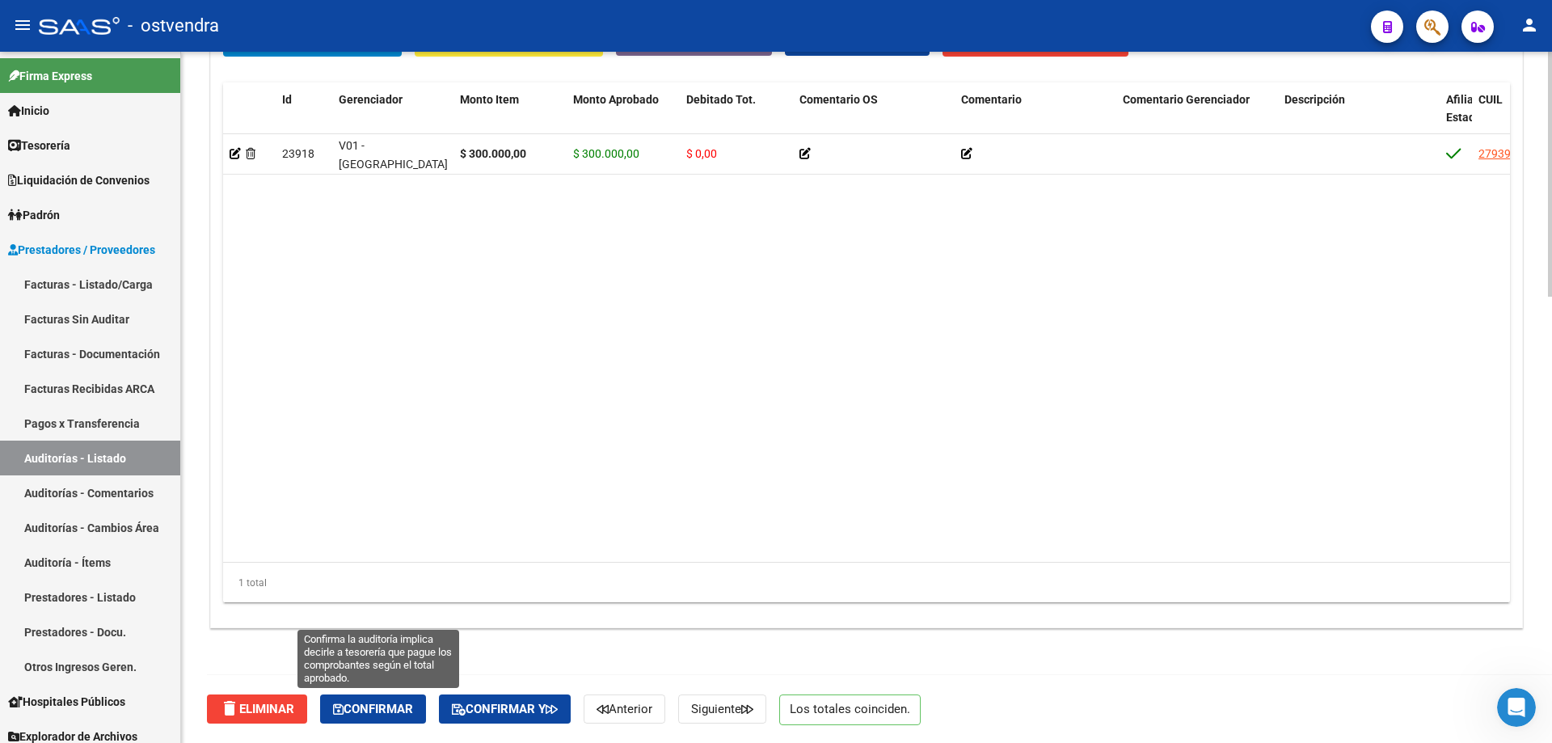
click at [357, 706] on span "Confirmar" at bounding box center [373, 709] width 80 height 15
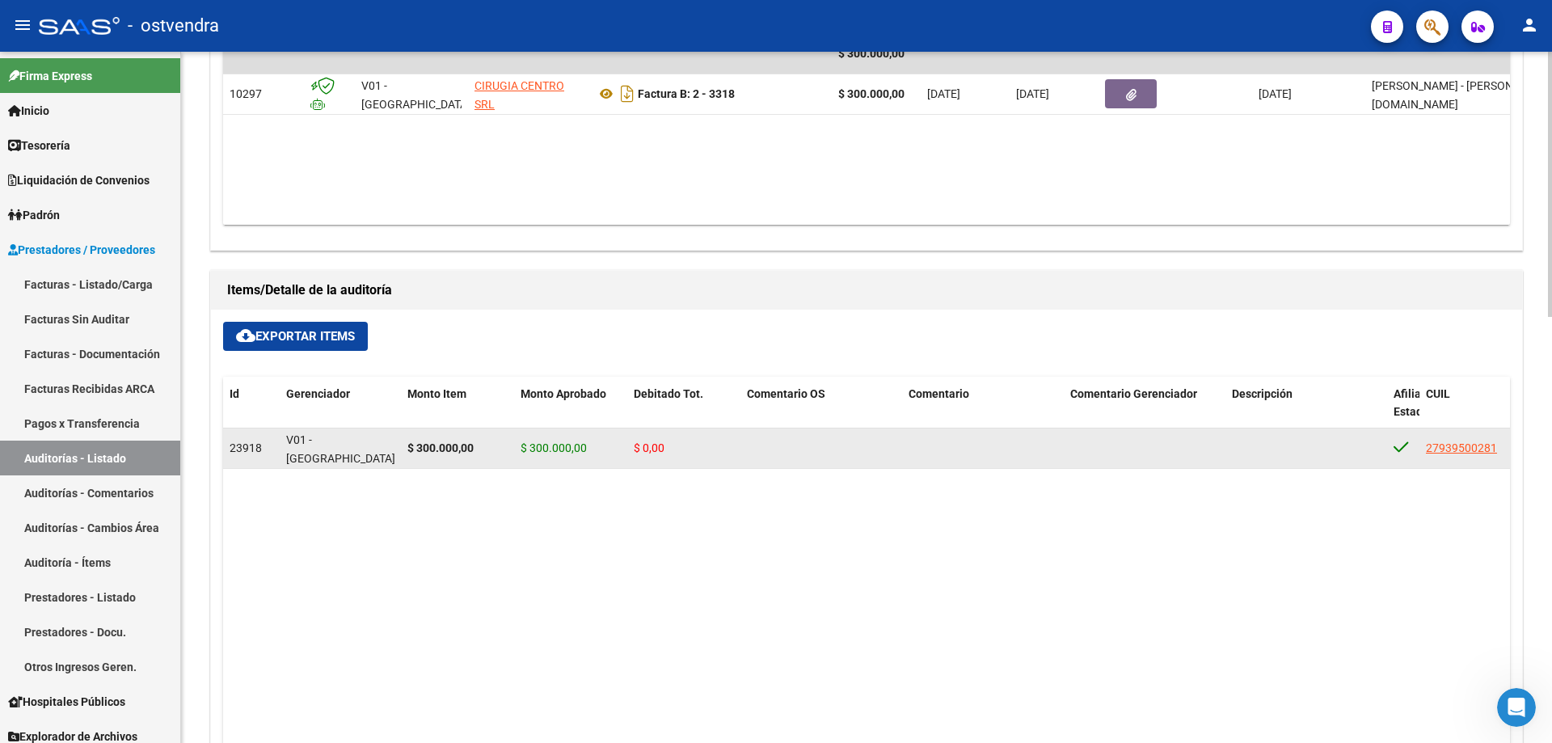
scroll to position [627, 0]
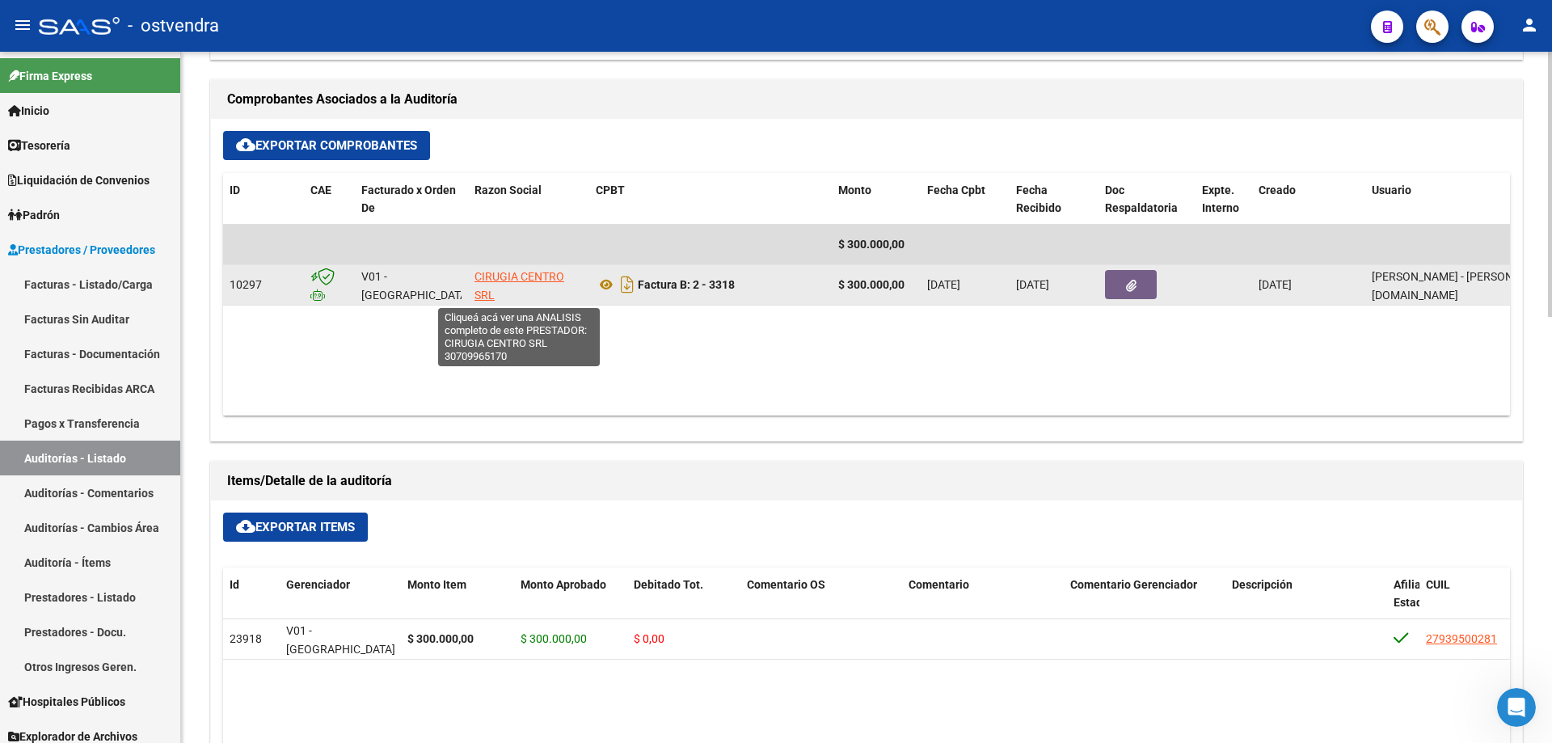
click at [538, 282] on span "CIRUGIA CENTRO SRL" at bounding box center [520, 286] width 90 height 32
type textarea "30709965170"
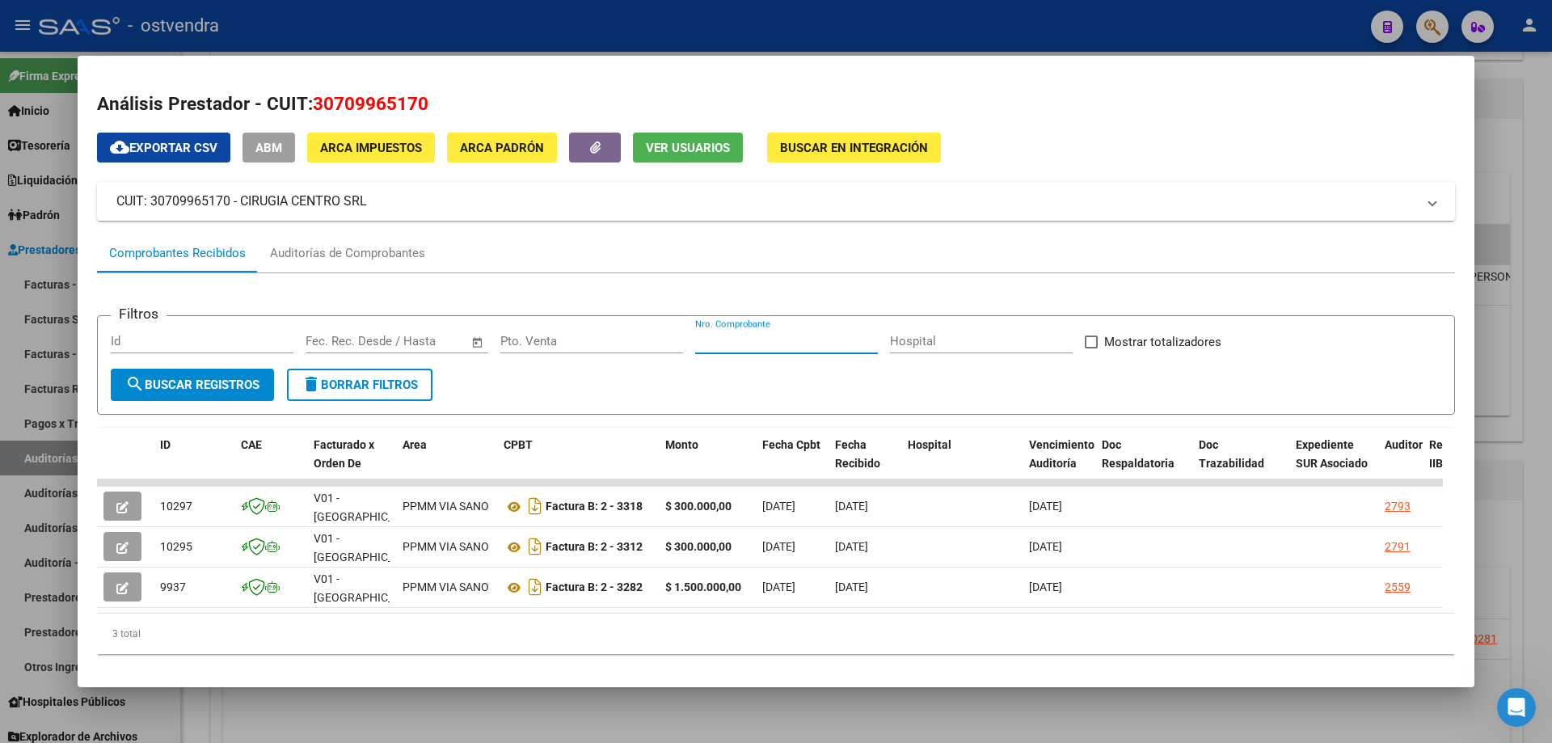
click at [742, 345] on input "Nro. Comprobante" at bounding box center [786, 341] width 183 height 15
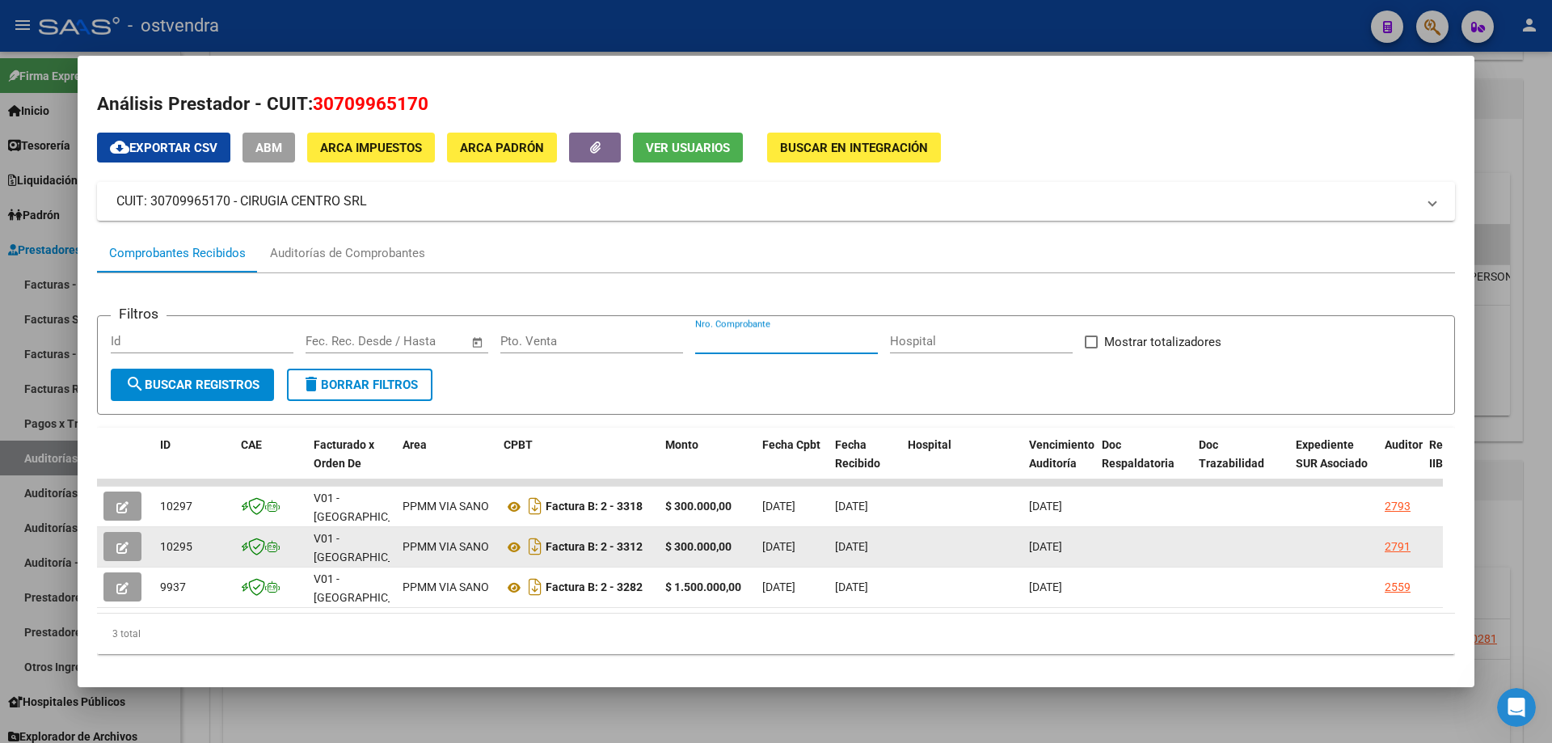
click at [117, 543] on icon "button" at bounding box center [122, 548] width 12 height 12
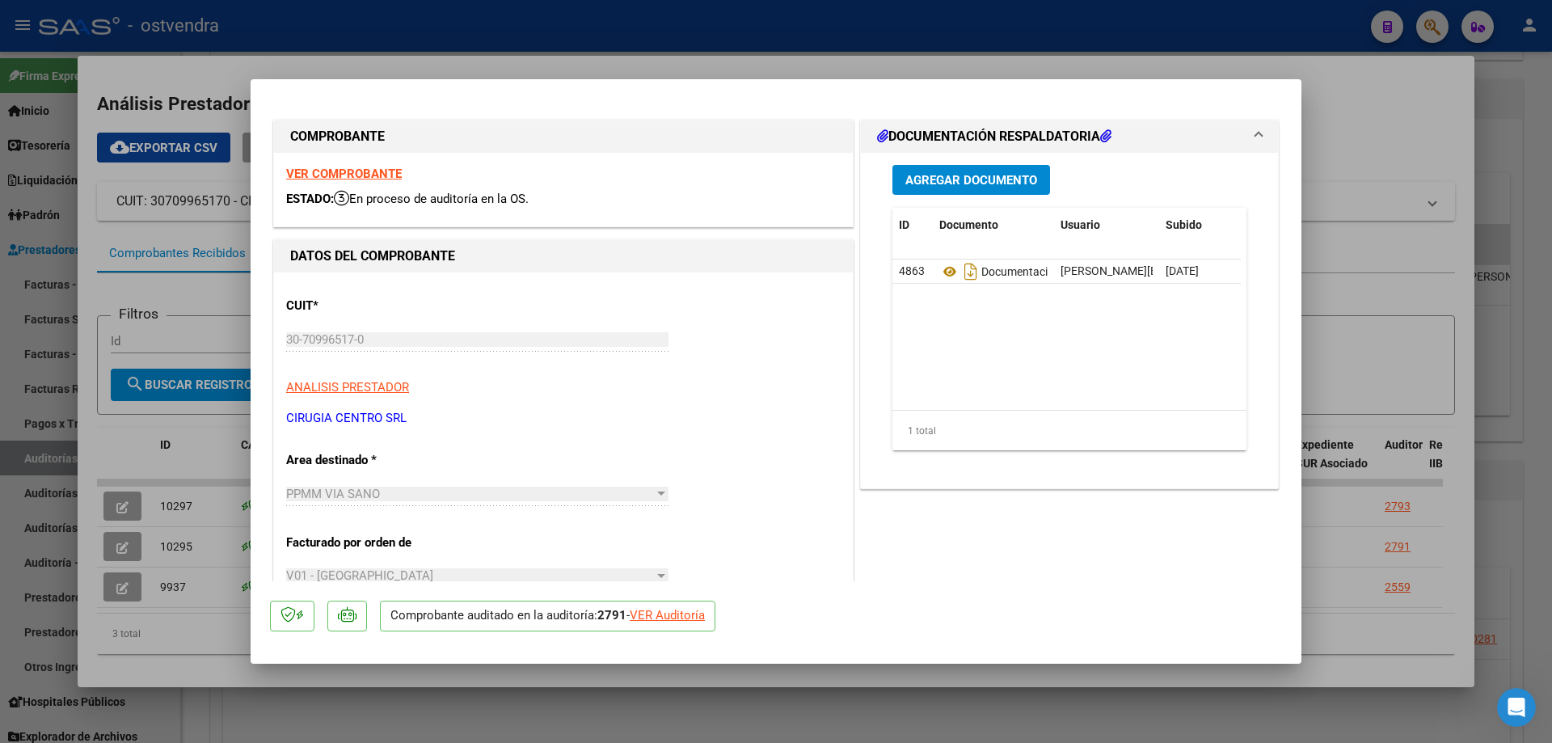
click at [658, 613] on div "VER Auditoría" at bounding box center [667, 615] width 75 height 19
type input "$ 0,00"
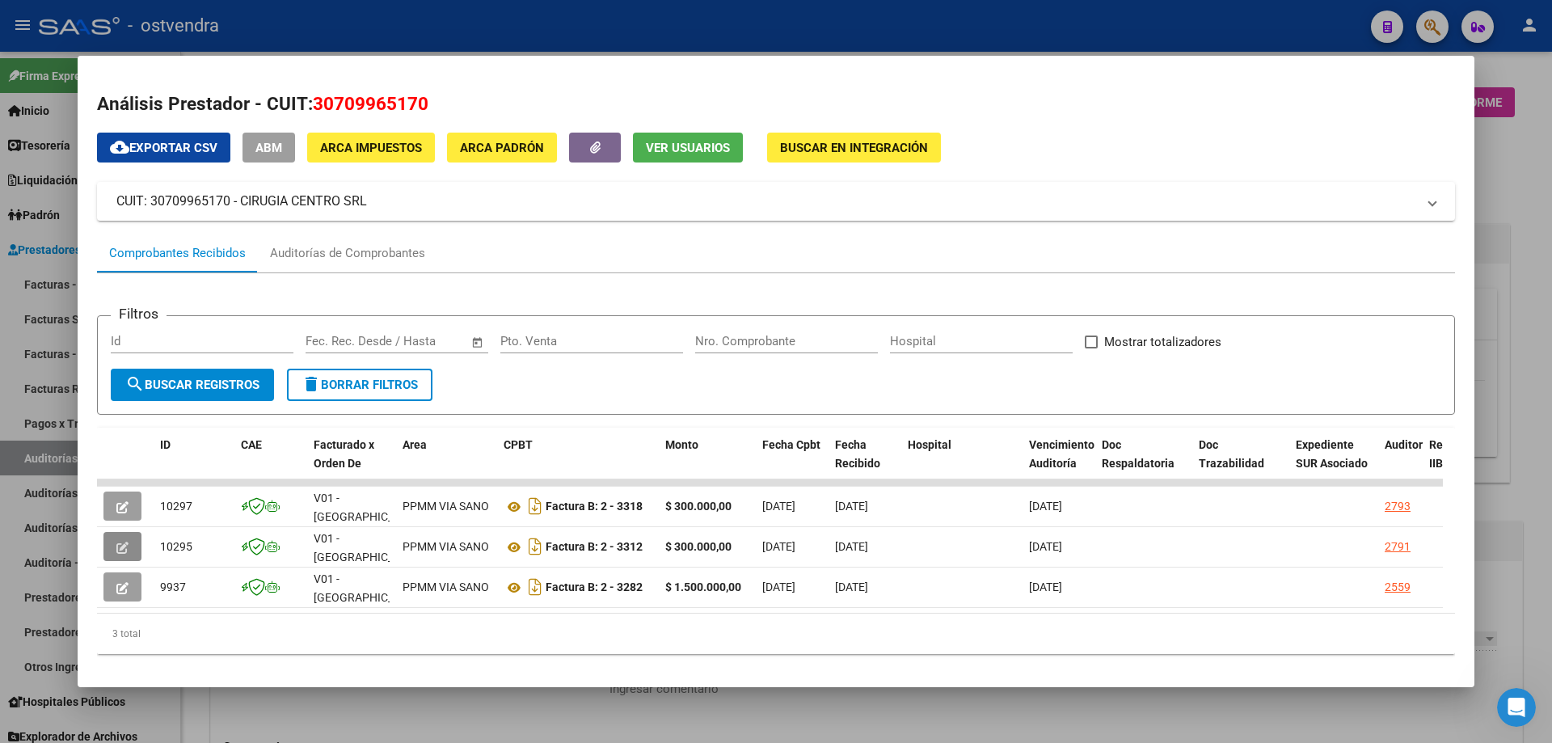
click at [610, 689] on div at bounding box center [776, 371] width 1552 height 743
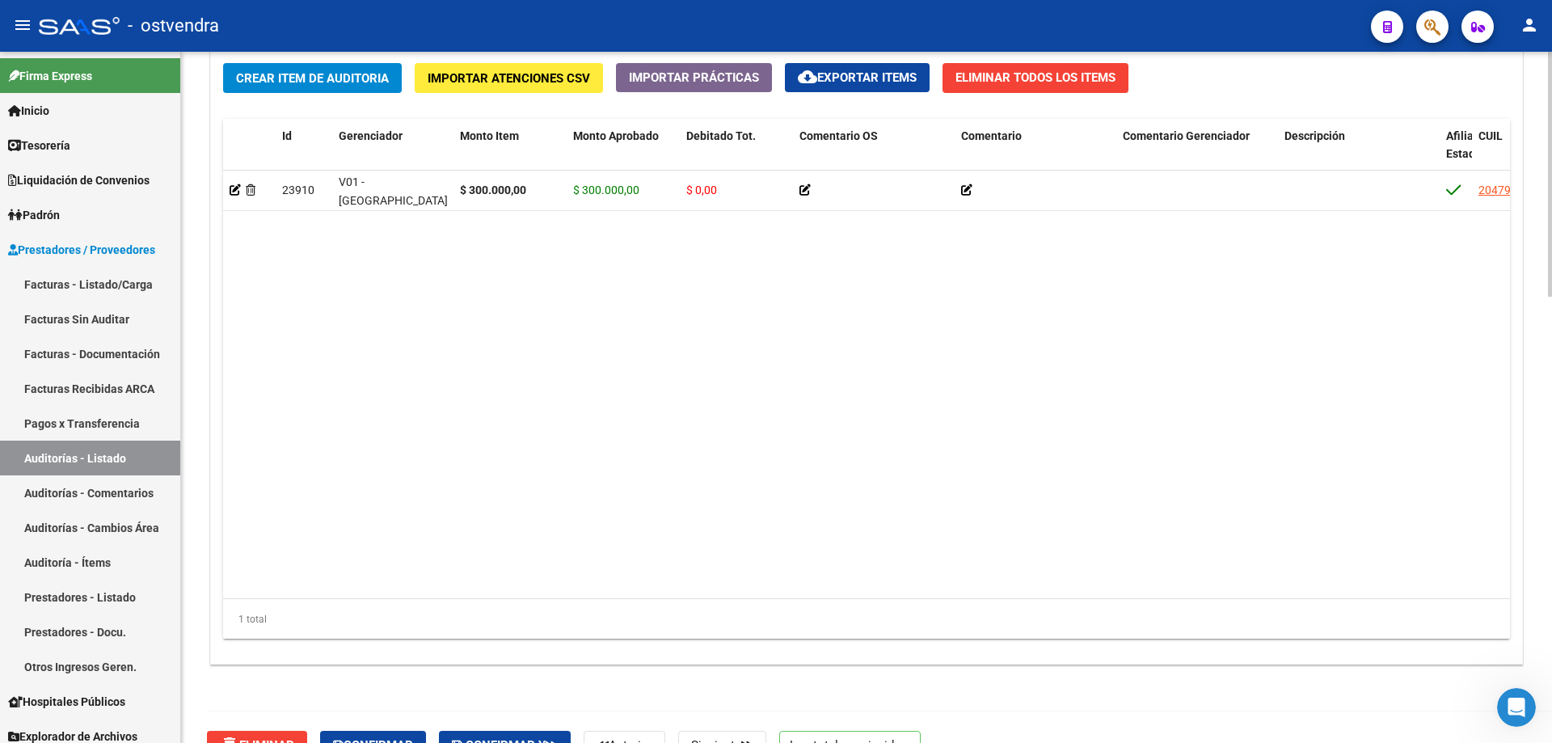
scroll to position [1256, 0]
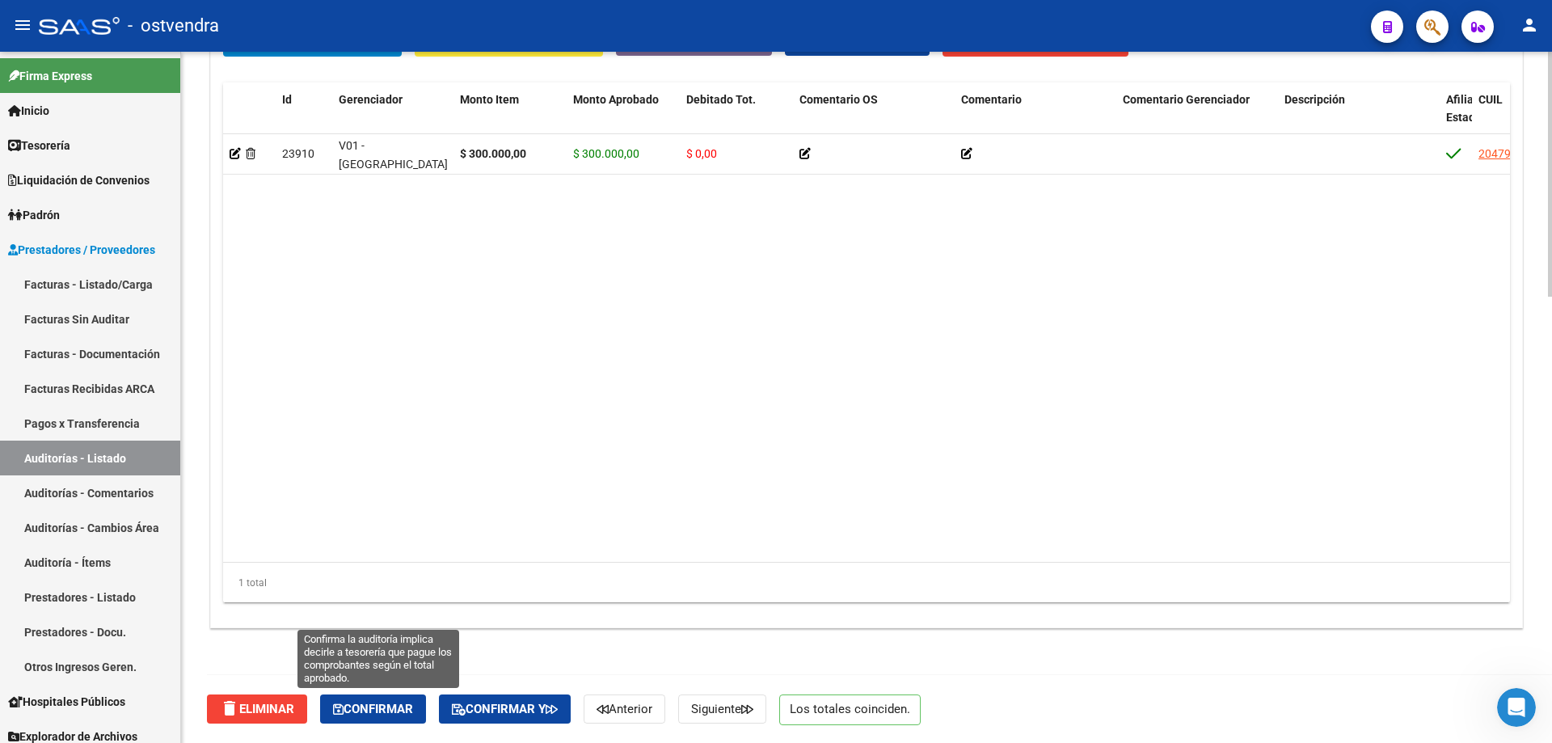
click at [421, 717] on button "Confirmar" at bounding box center [373, 708] width 106 height 29
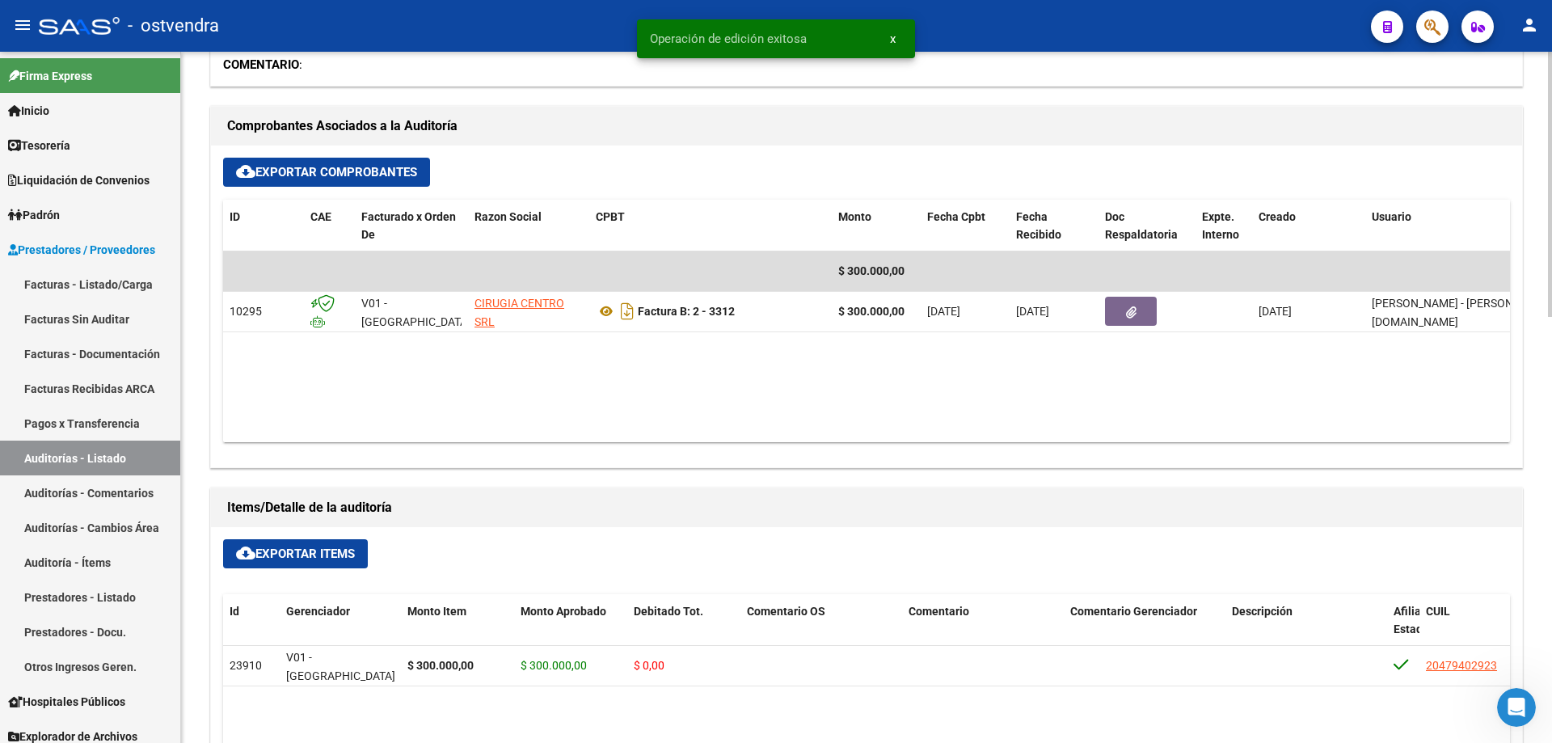
scroll to position [547, 0]
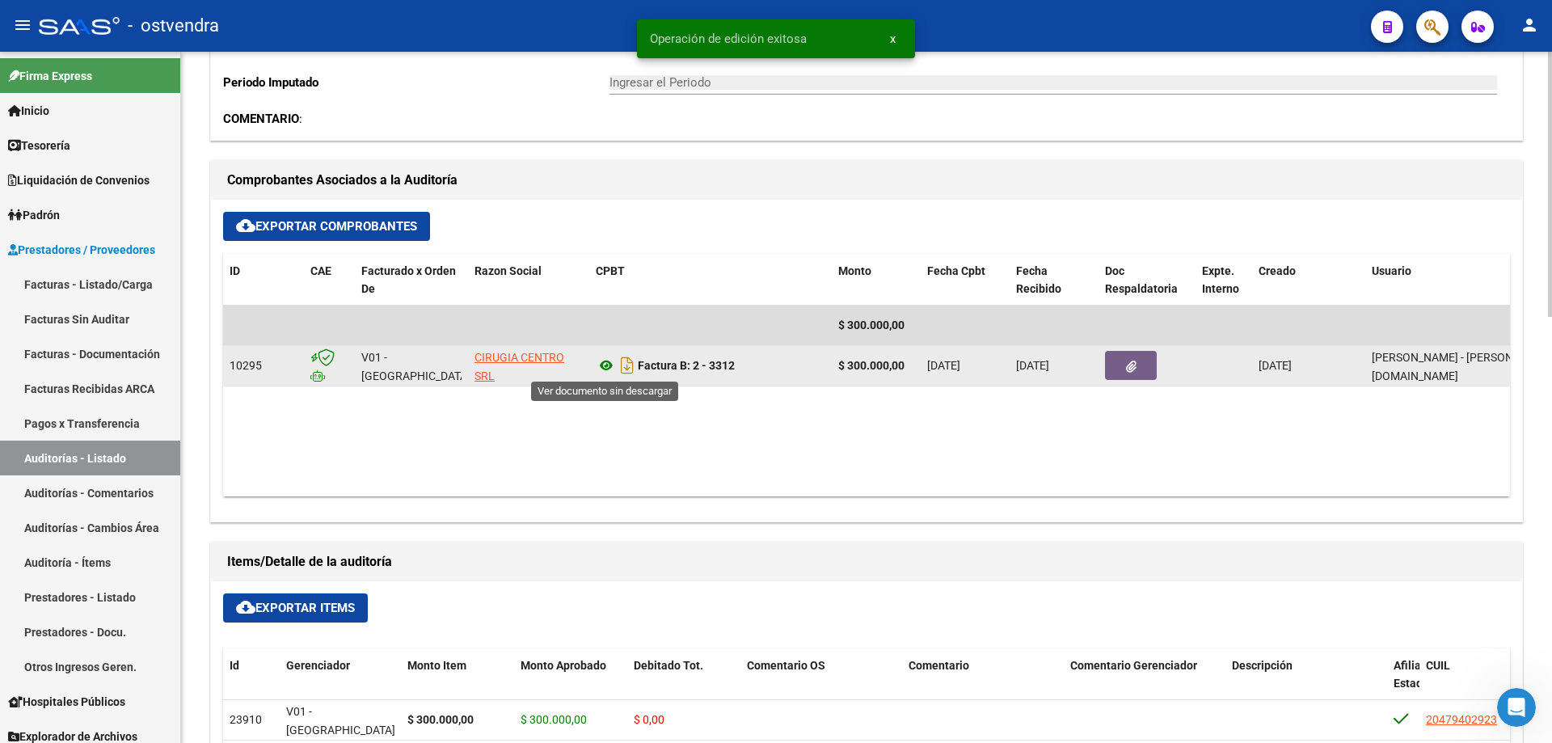
click at [604, 369] on icon at bounding box center [606, 365] width 21 height 19
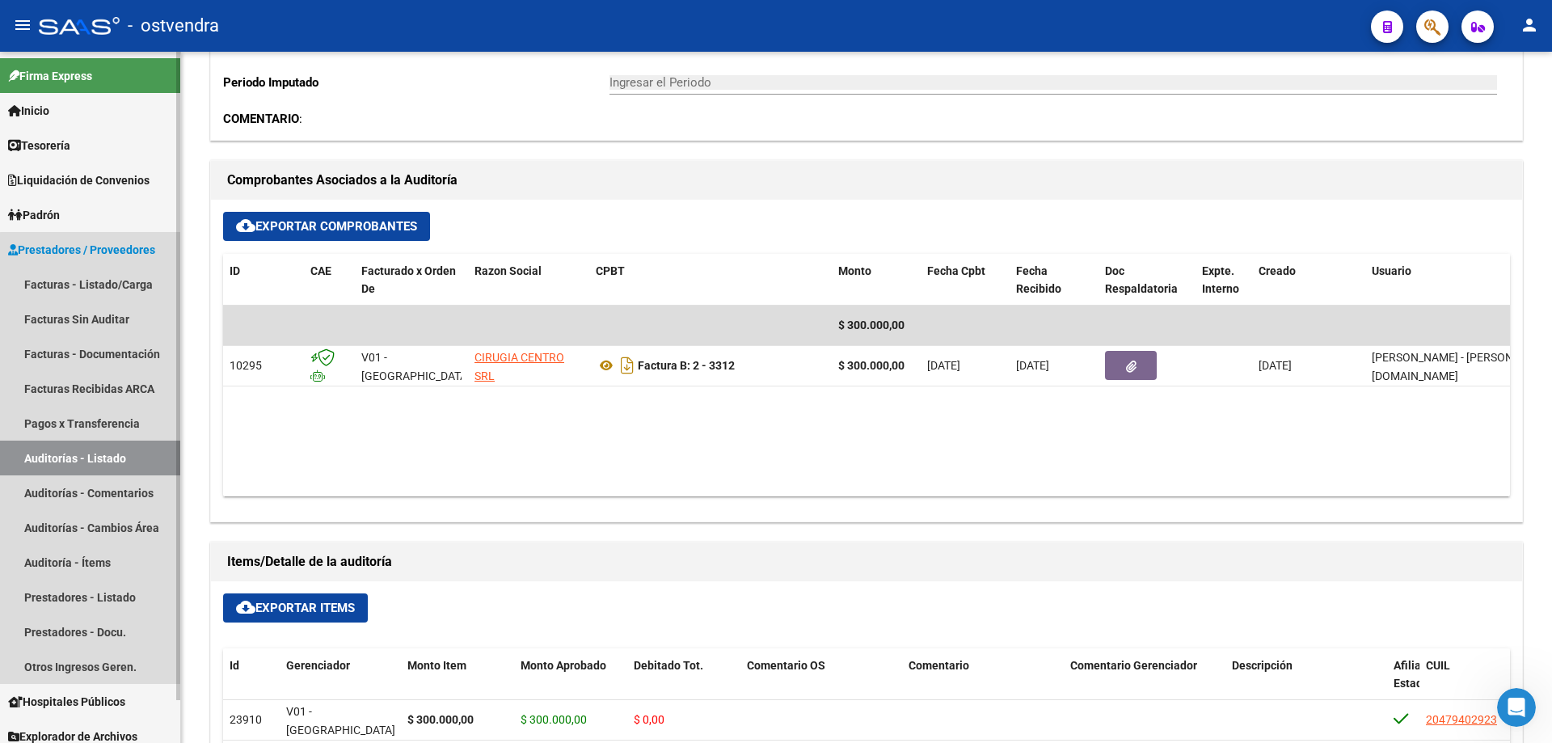
click at [108, 460] on link "Auditorías - Listado" at bounding box center [90, 458] width 180 height 35
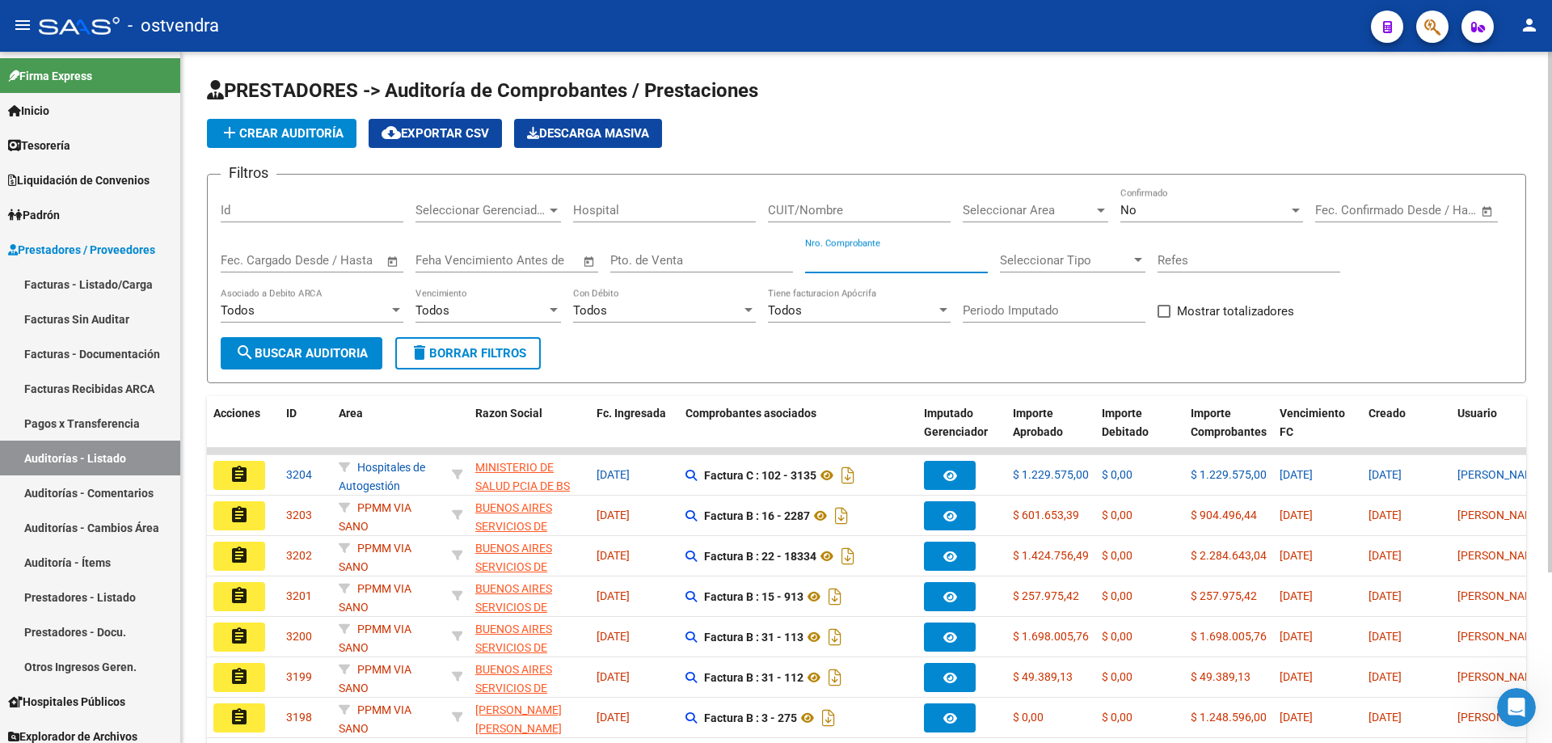
click at [864, 262] on input "Nro. Comprobante" at bounding box center [896, 260] width 183 height 15
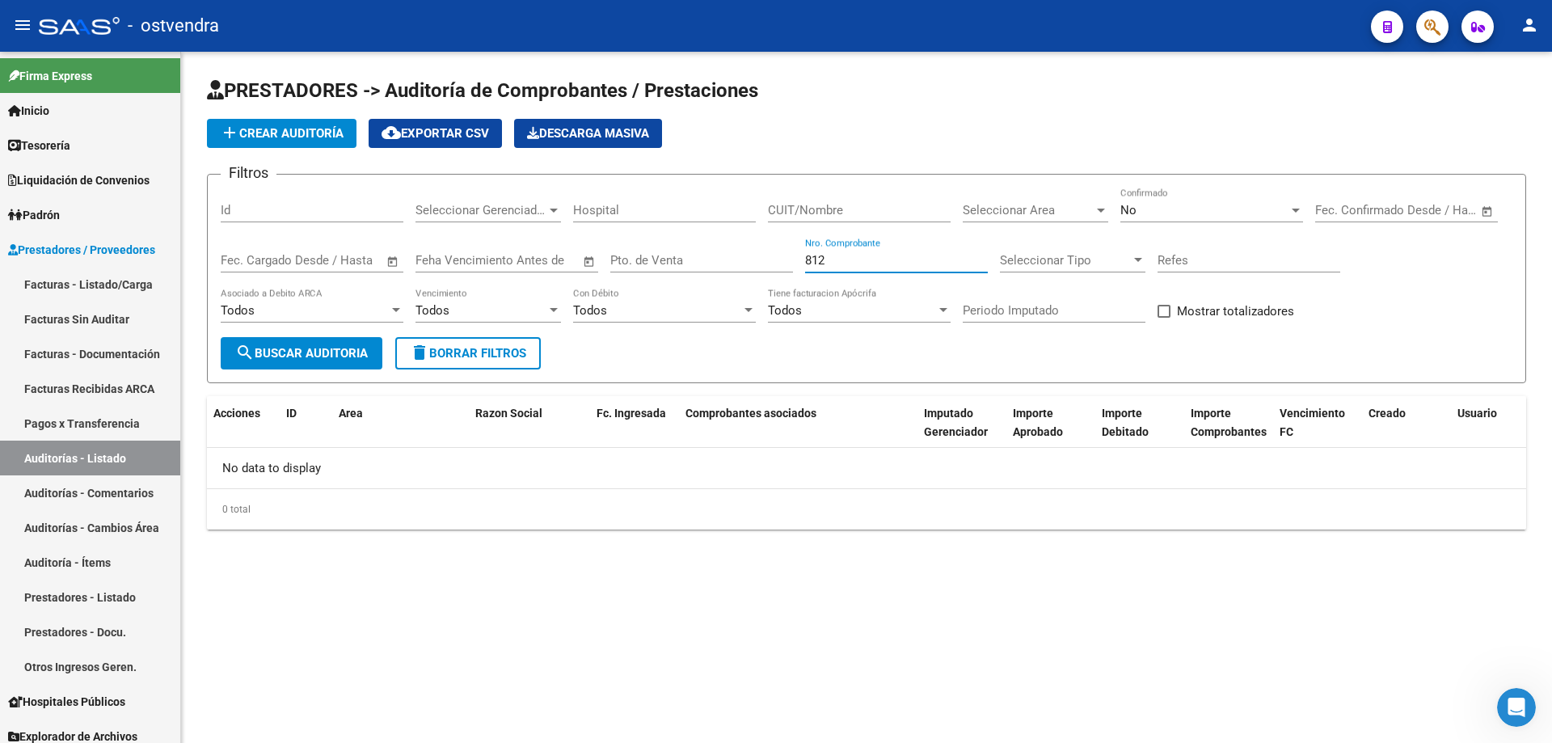
type input "812"
click at [1165, 207] on div "No" at bounding box center [1205, 210] width 168 height 15
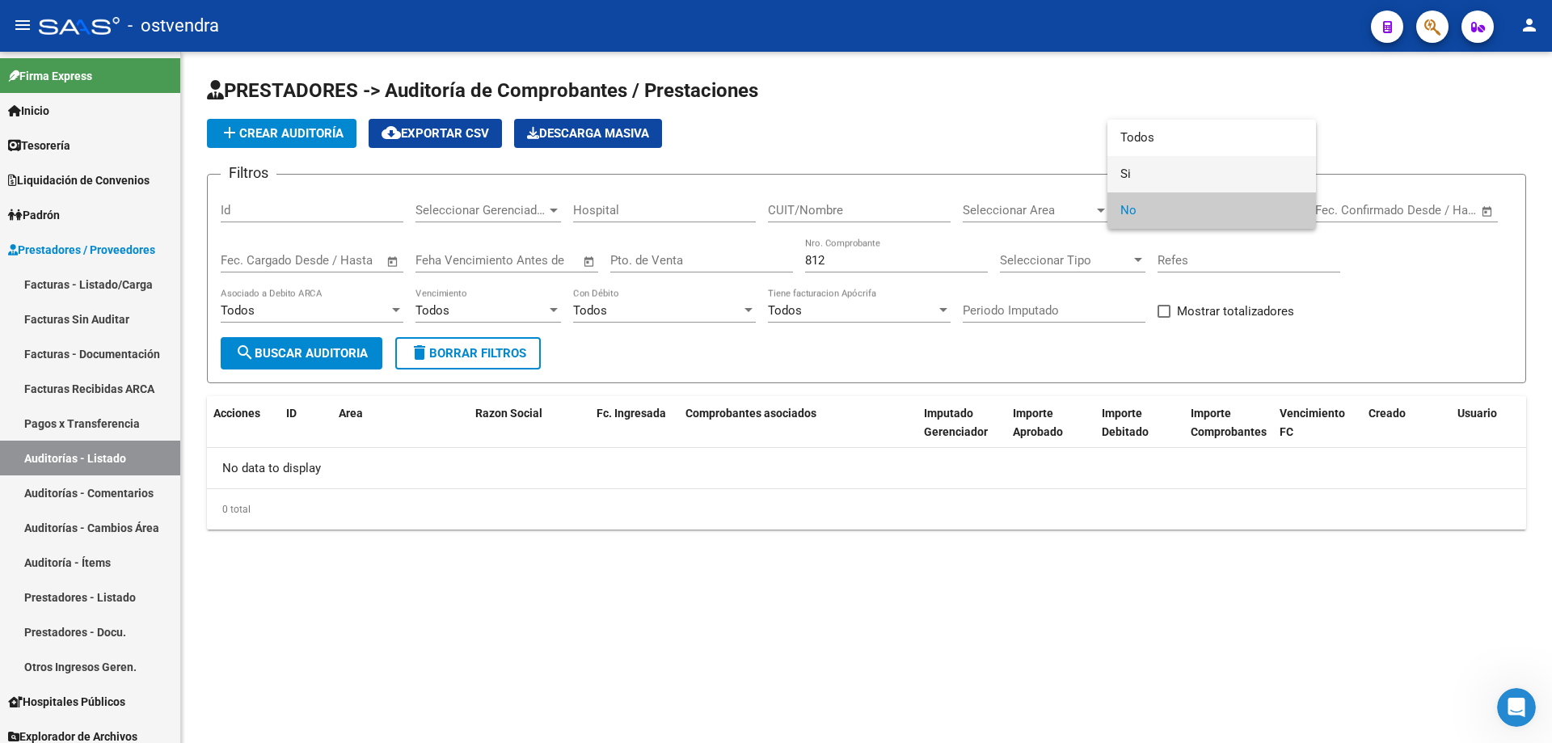
click at [1173, 163] on span "Si" at bounding box center [1212, 174] width 183 height 36
click at [322, 361] on span "search Buscar Auditoria" at bounding box center [301, 353] width 133 height 15
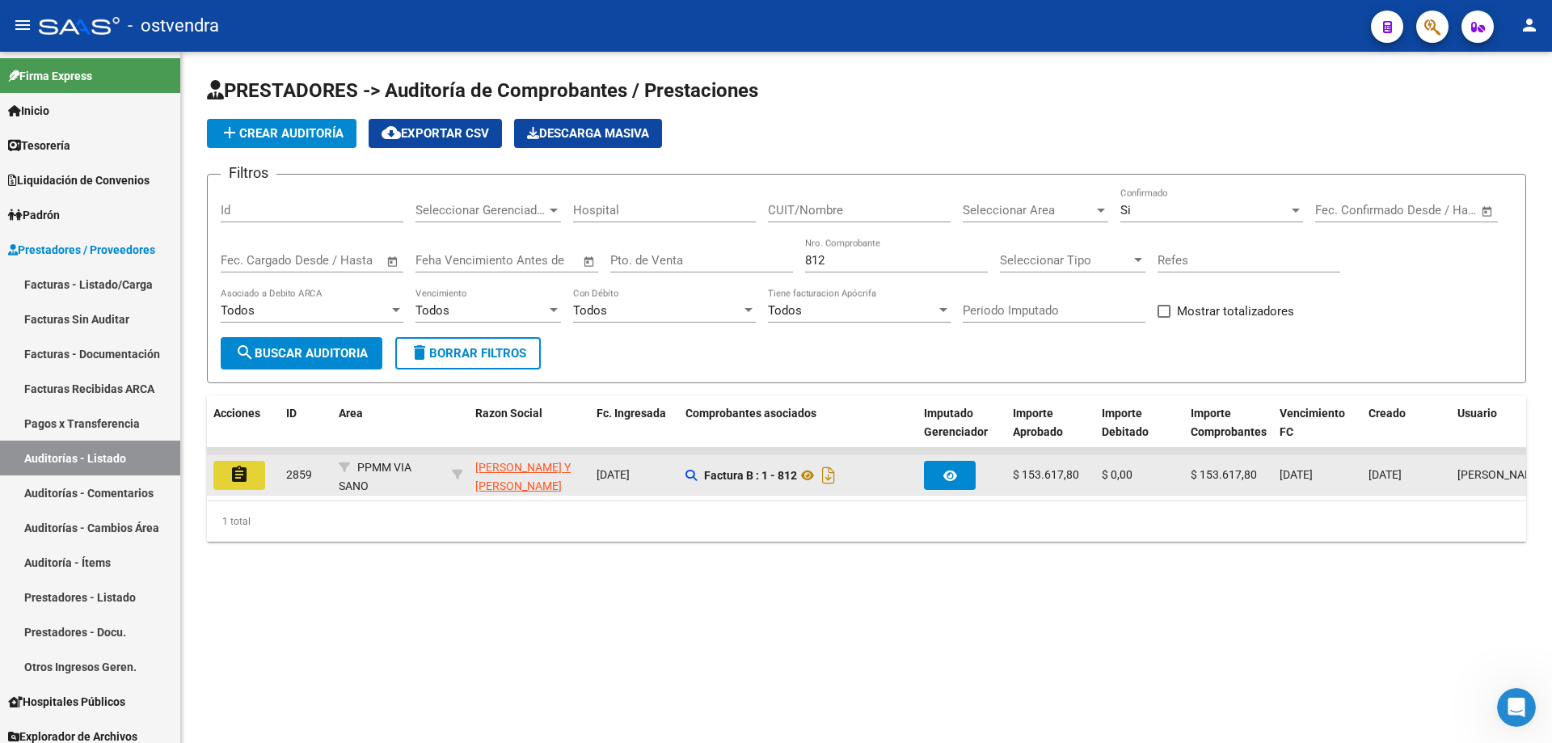
click at [255, 468] on button "assignment" at bounding box center [239, 475] width 52 height 29
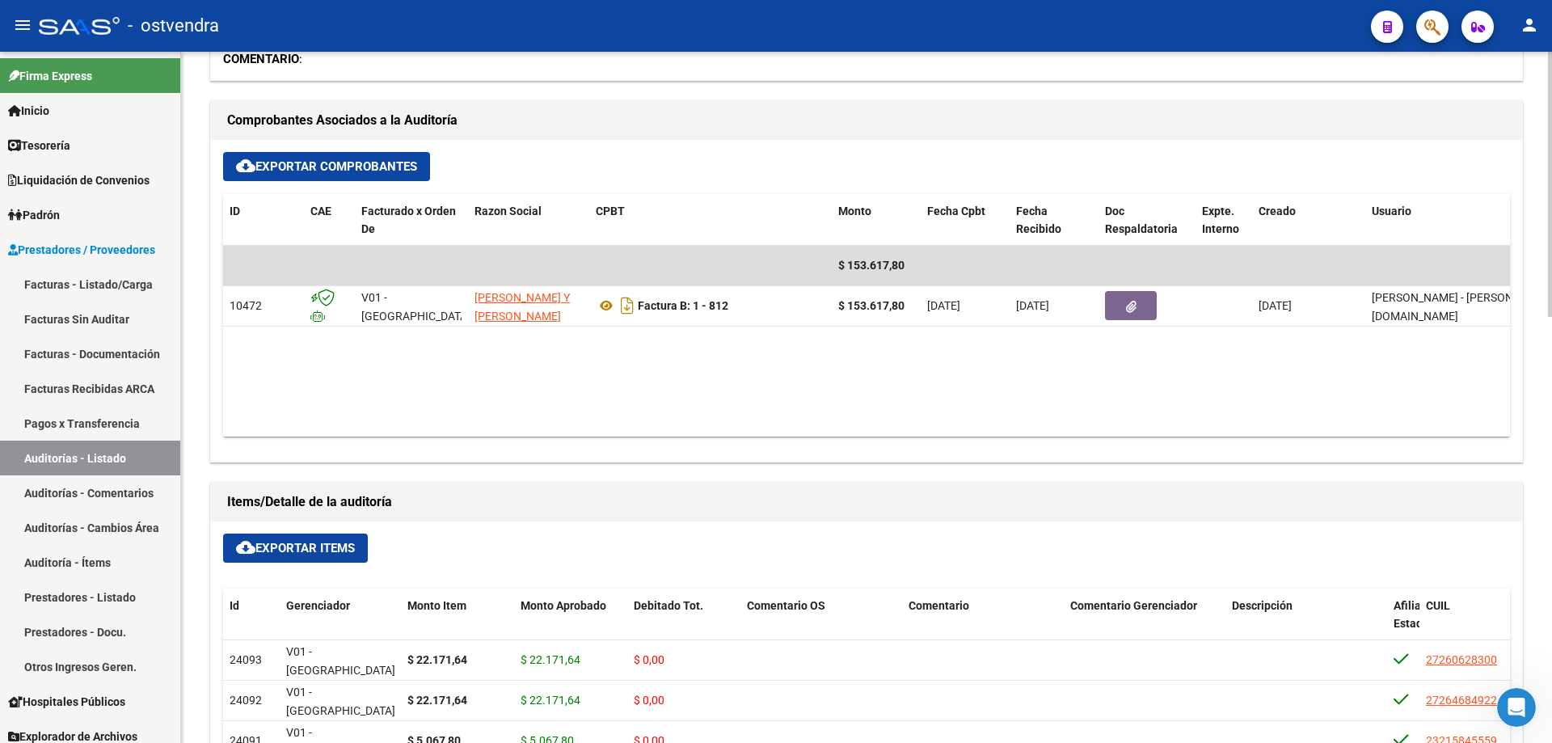
scroll to position [728, 0]
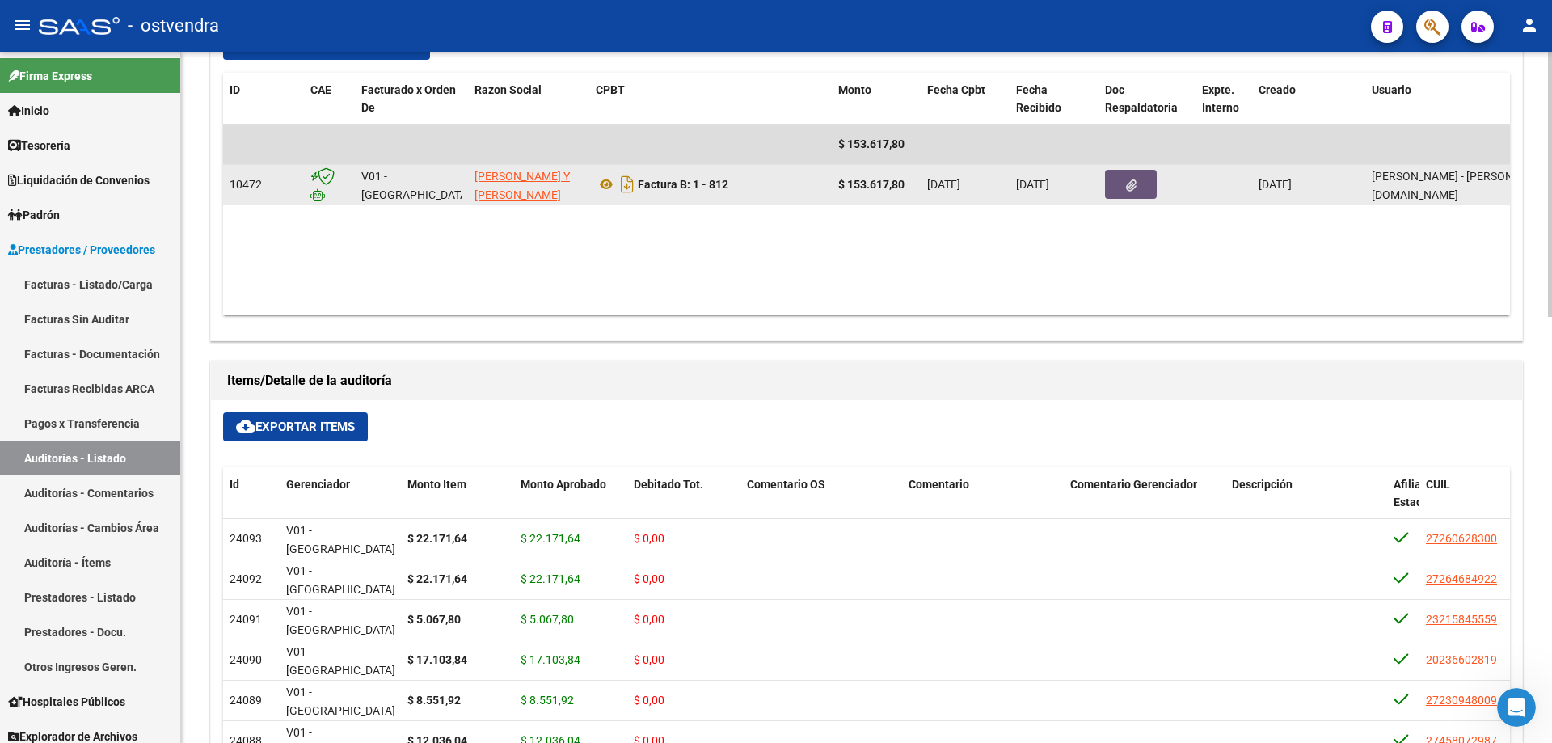
click at [1129, 189] on icon "button" at bounding box center [1131, 185] width 11 height 12
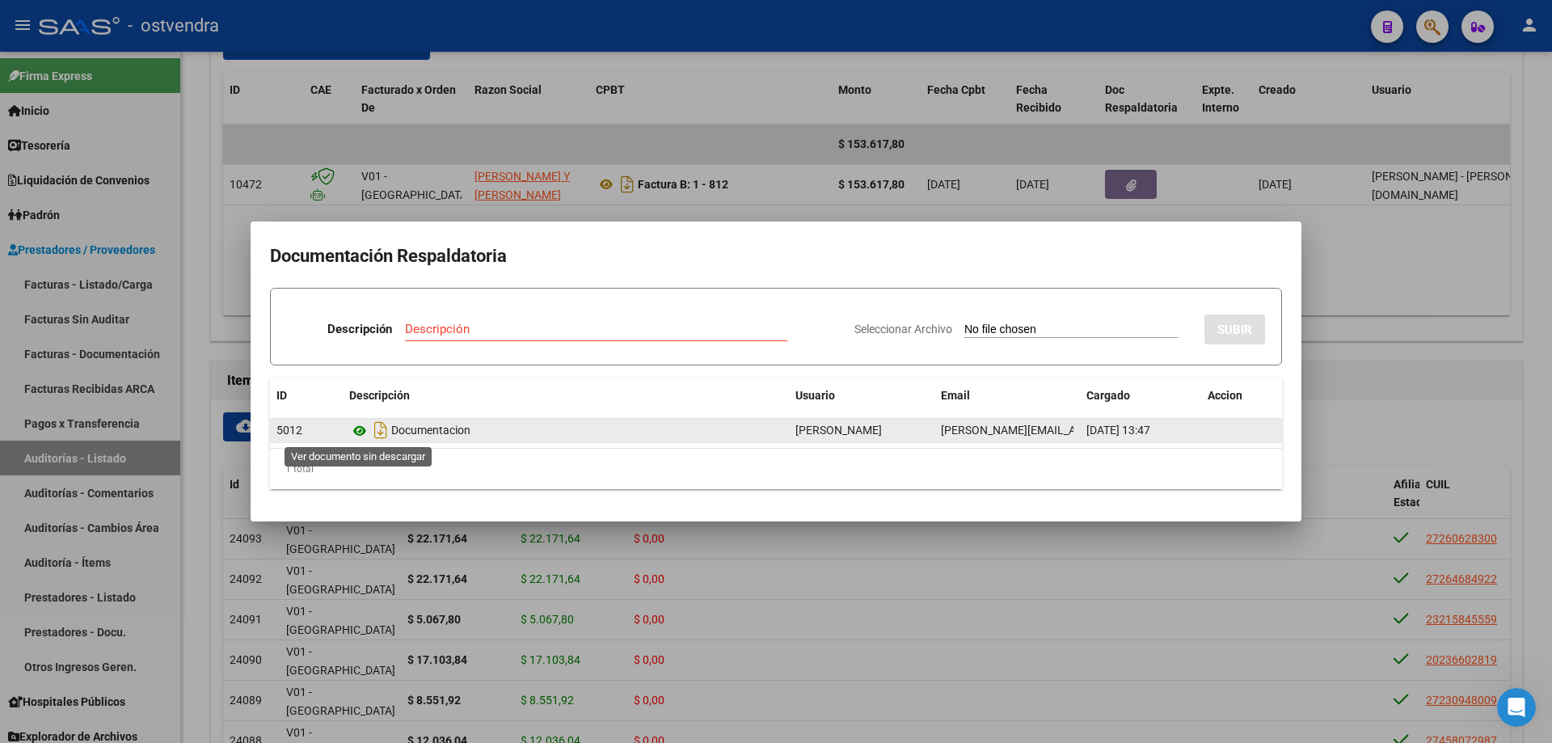
click at [361, 428] on icon at bounding box center [359, 430] width 21 height 19
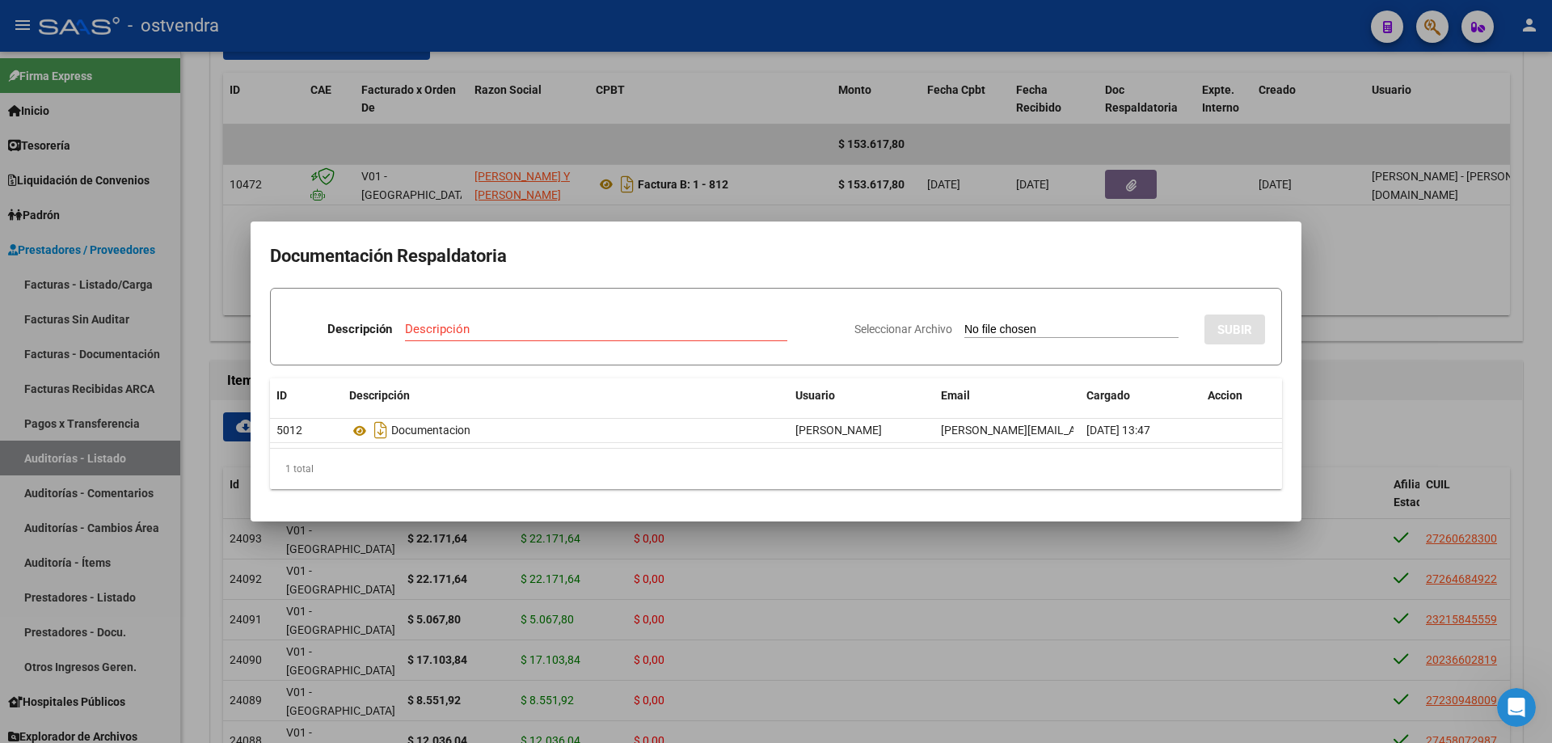
click at [1241, 105] on div at bounding box center [776, 371] width 1552 height 743
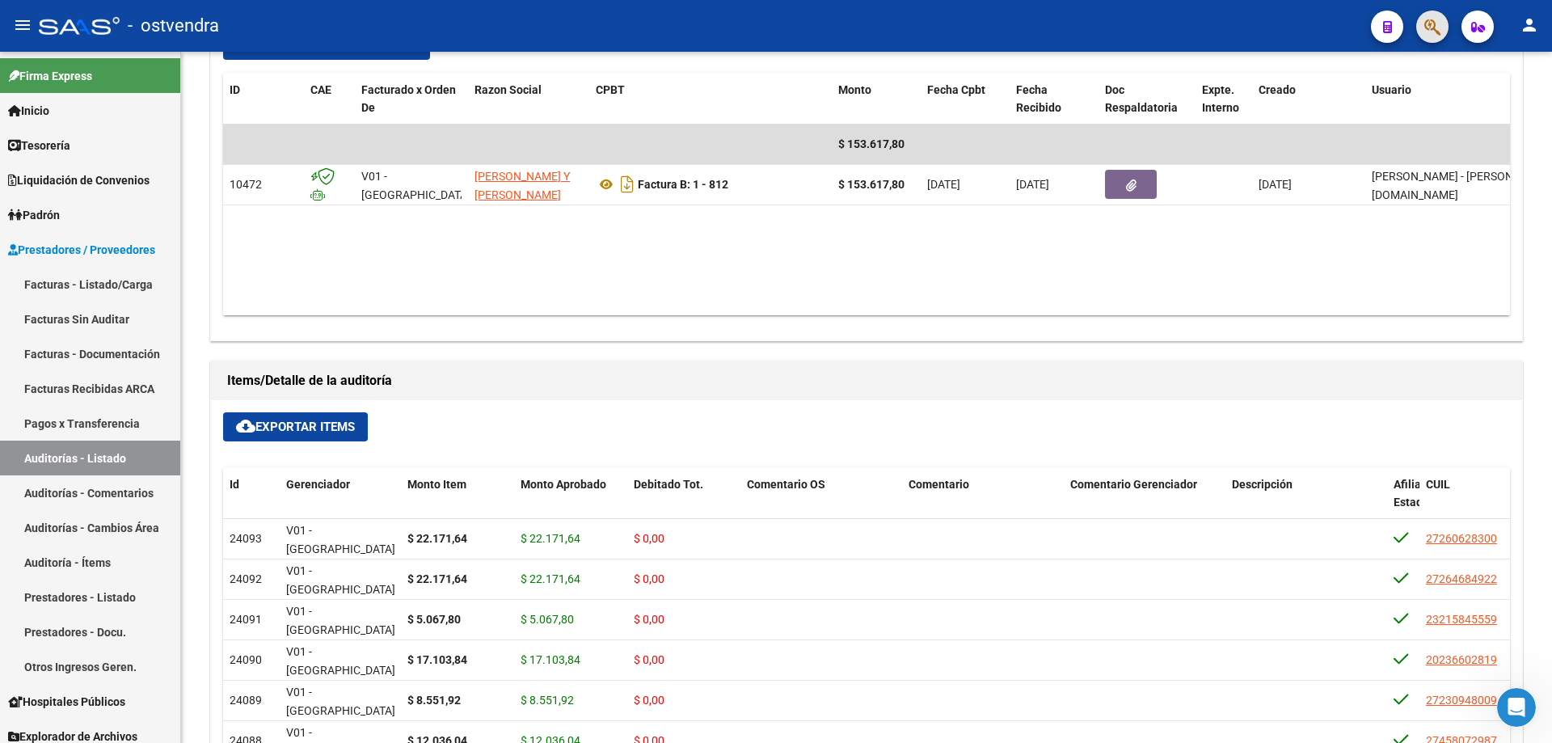
click at [1418, 24] on button "button" at bounding box center [1432, 27] width 32 height 32
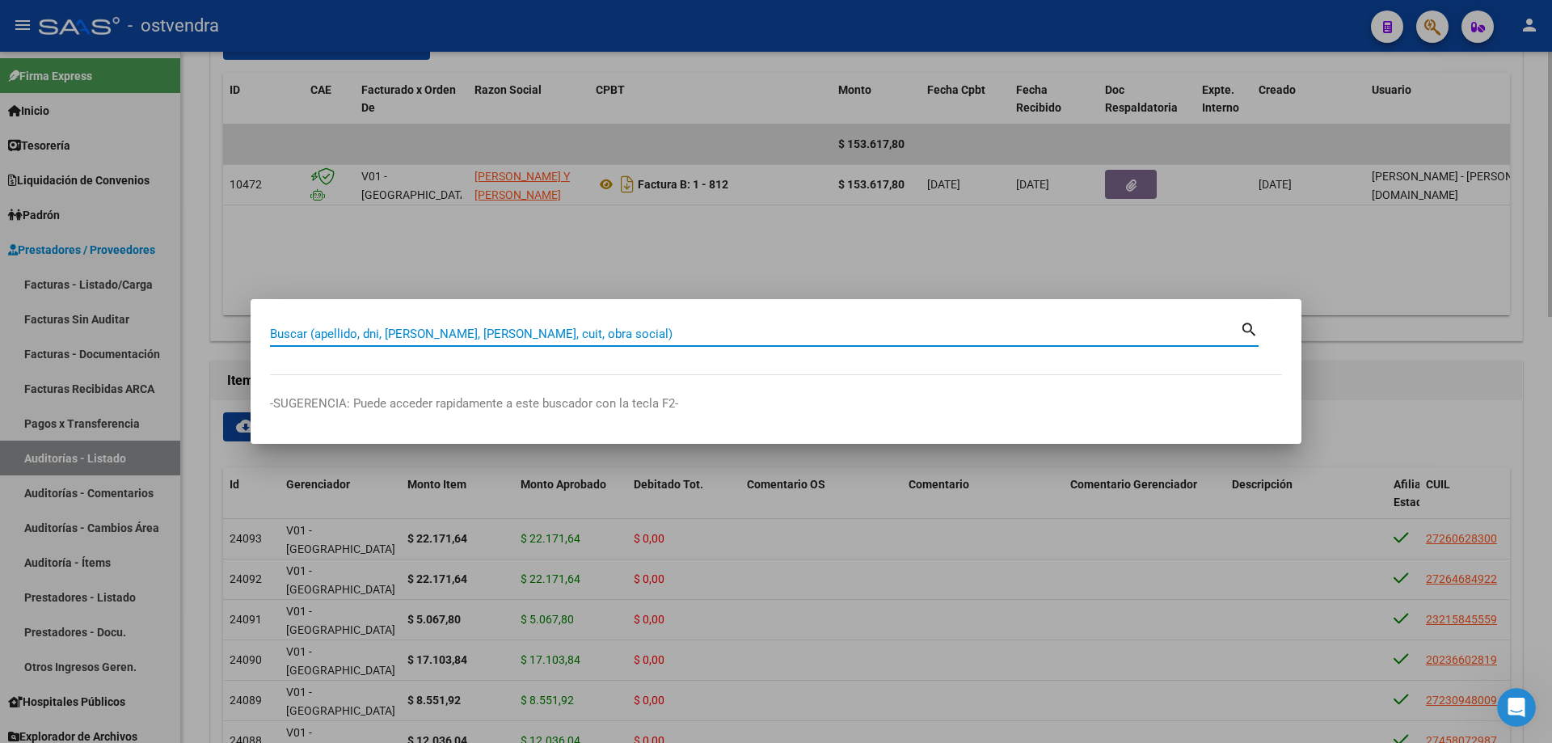
click at [1257, 239] on div at bounding box center [776, 371] width 1552 height 743
